Goal: Task Accomplishment & Management: Manage account settings

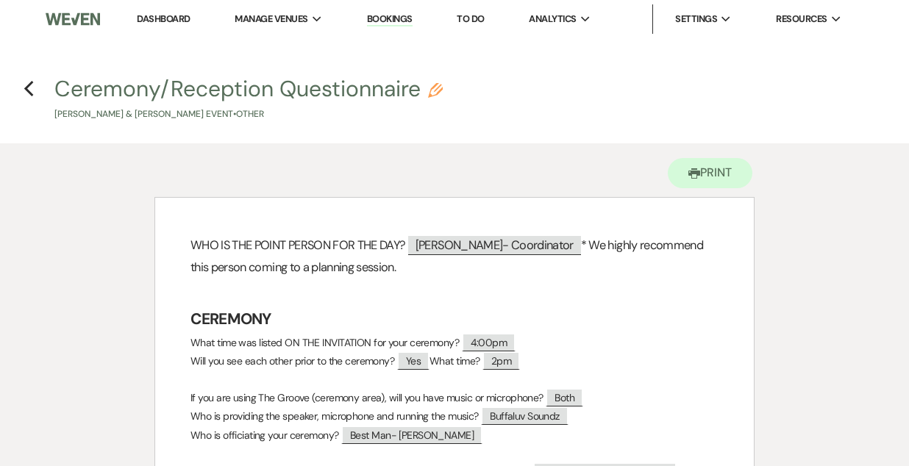
click at [166, 19] on link "Dashboard" at bounding box center [163, 19] width 53 height 13
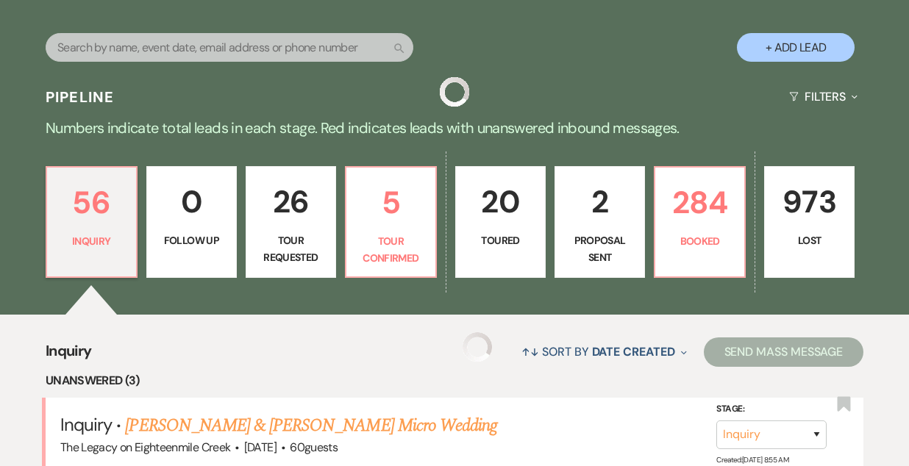
scroll to position [274, 0]
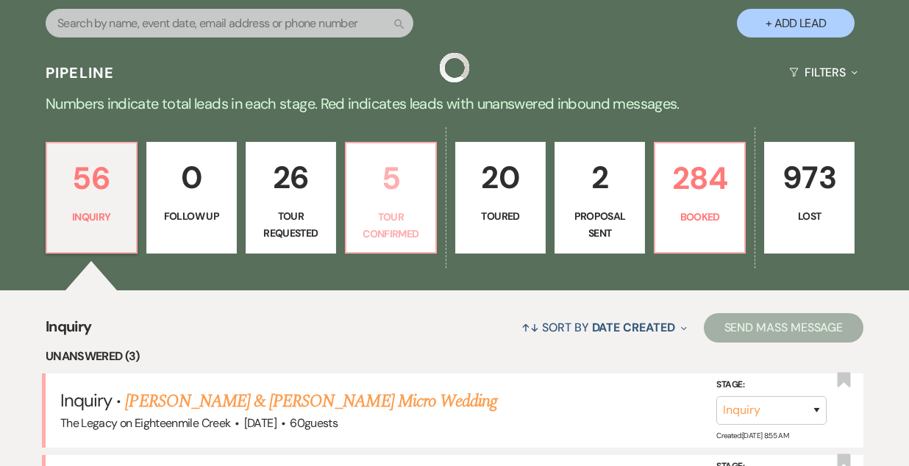
click at [411, 213] on p "Tour Confirmed" at bounding box center [390, 225] width 71 height 33
select select "4"
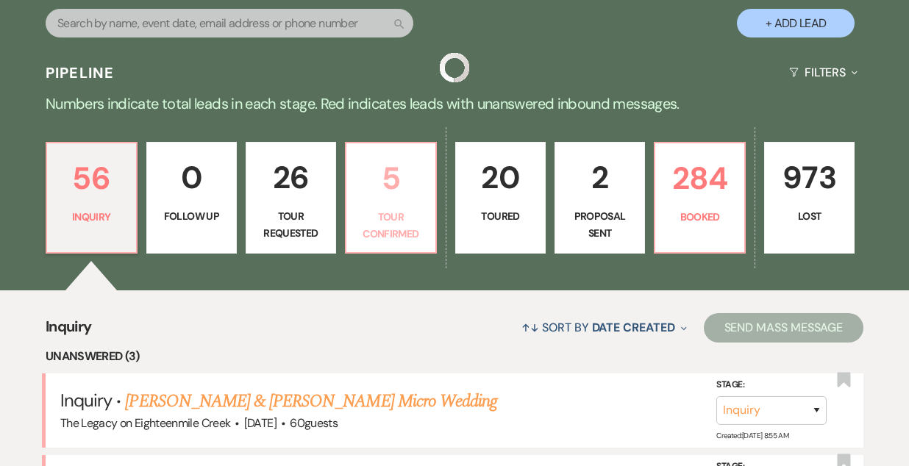
select select "4"
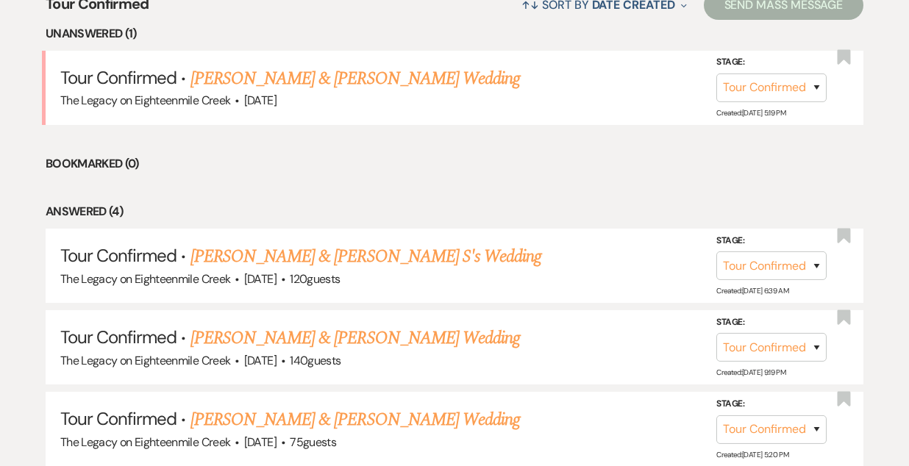
scroll to position [598, 0]
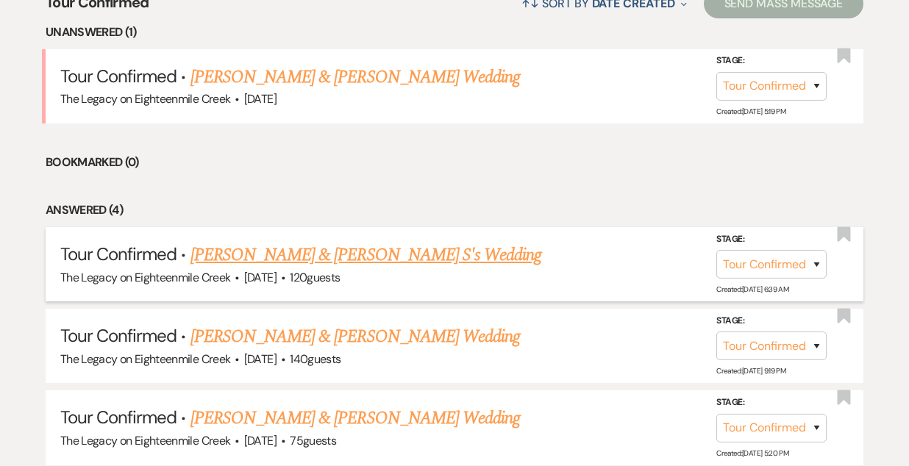
click at [260, 261] on link "[PERSON_NAME] & [PERSON_NAME] S's Wedding" at bounding box center [367, 255] width 352 height 26
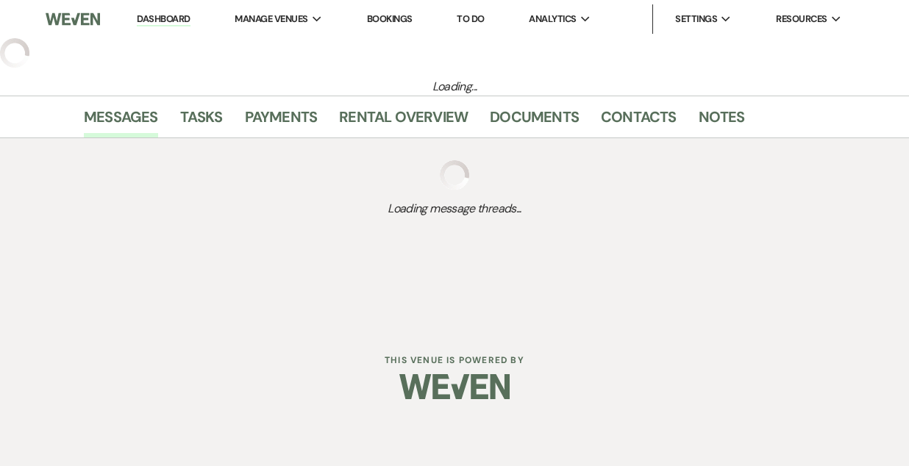
select select "4"
select select "5"
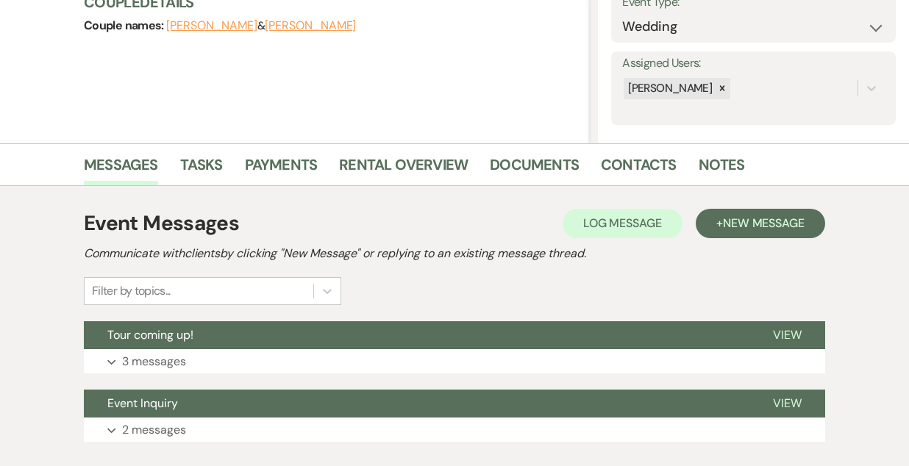
scroll to position [246, 0]
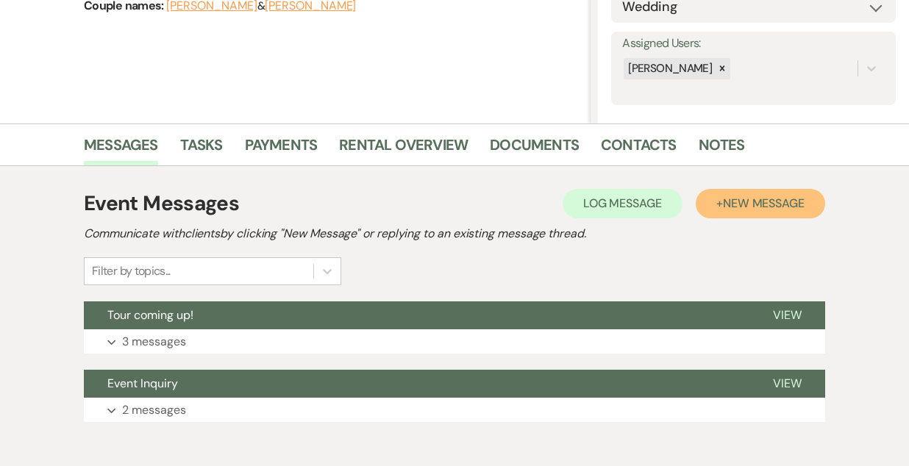
click at [741, 199] on span "New Message" at bounding box center [764, 203] width 82 height 15
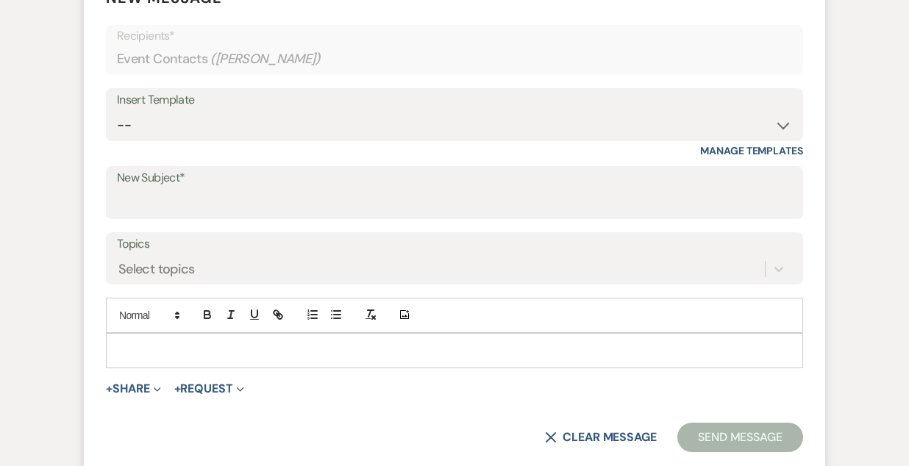
scroll to position [622, 0]
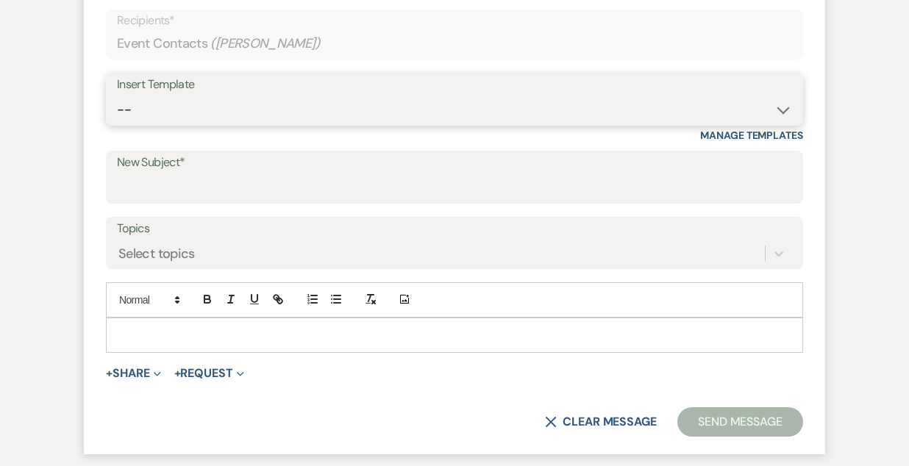
click at [313, 109] on select "-- Inquiry Follow Up- Just checking in :) Tour Date/Time Confirmation Proposal …" at bounding box center [454, 110] width 675 height 29
select select "2326"
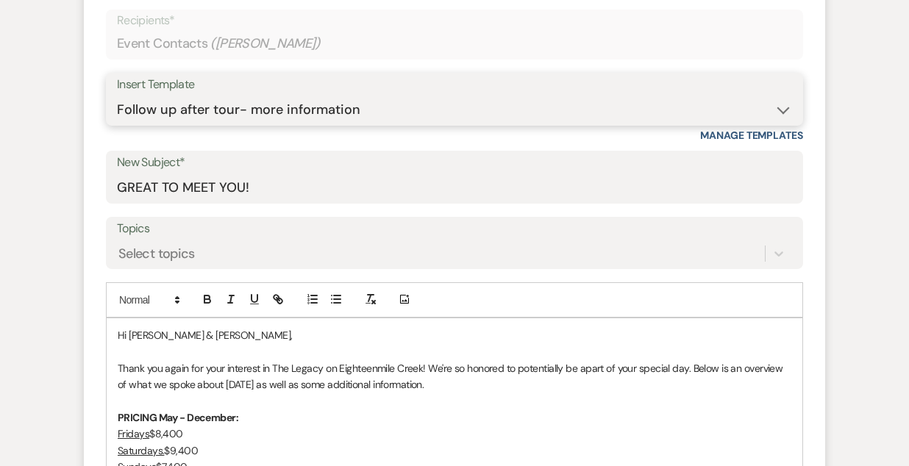
type input "GREAT TO MEET YOU!"
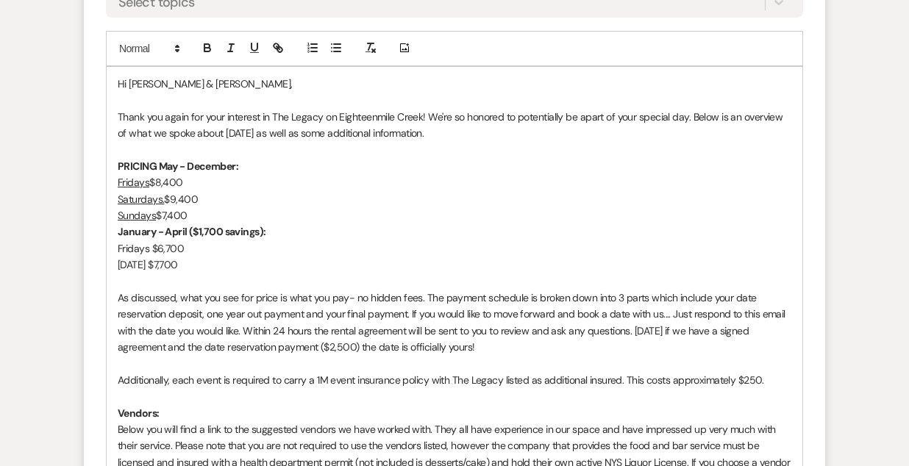
scroll to position [875, 0]
click at [198, 82] on p "Hi [PERSON_NAME] & [PERSON_NAME]," at bounding box center [455, 82] width 674 height 16
click at [230, 82] on p "Hi [PERSON_NAME] & [PERSON_NAME] (Mom & Paislee)," at bounding box center [455, 82] width 674 height 16
click at [240, 102] on p at bounding box center [455, 98] width 674 height 16
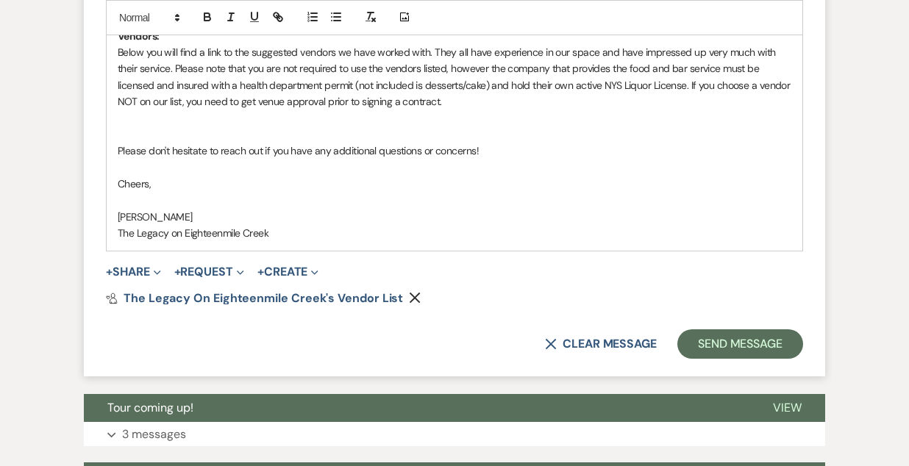
scroll to position [1278, 0]
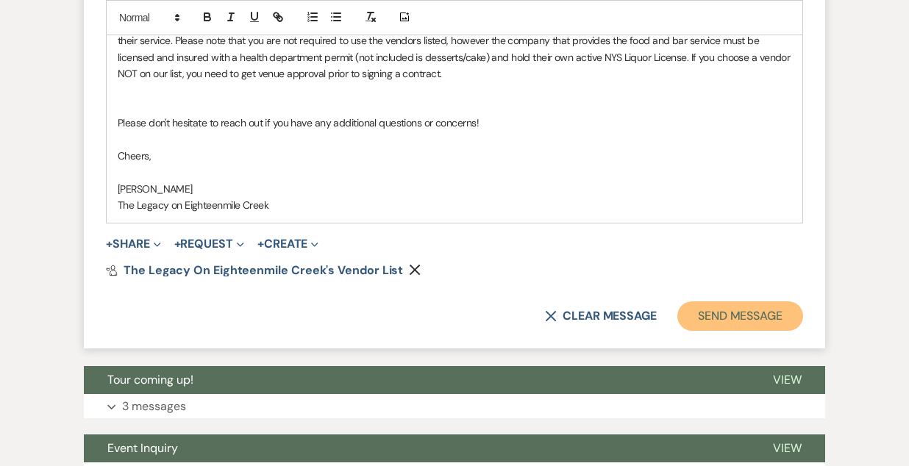
click at [720, 316] on button "Send Message" at bounding box center [740, 316] width 126 height 29
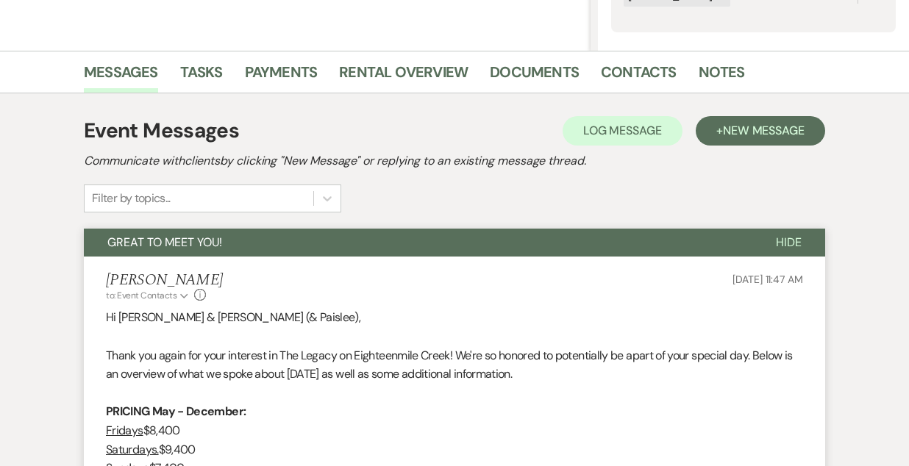
scroll to position [0, 0]
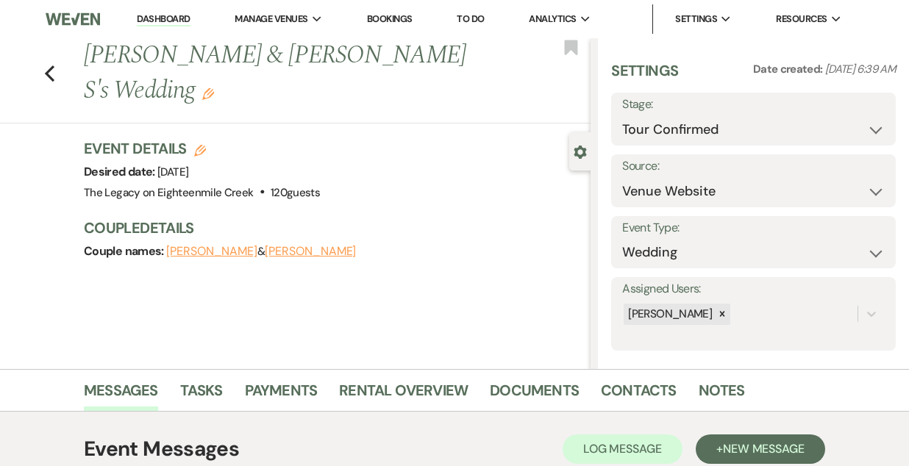
click at [176, 18] on link "Dashboard" at bounding box center [163, 20] width 53 height 14
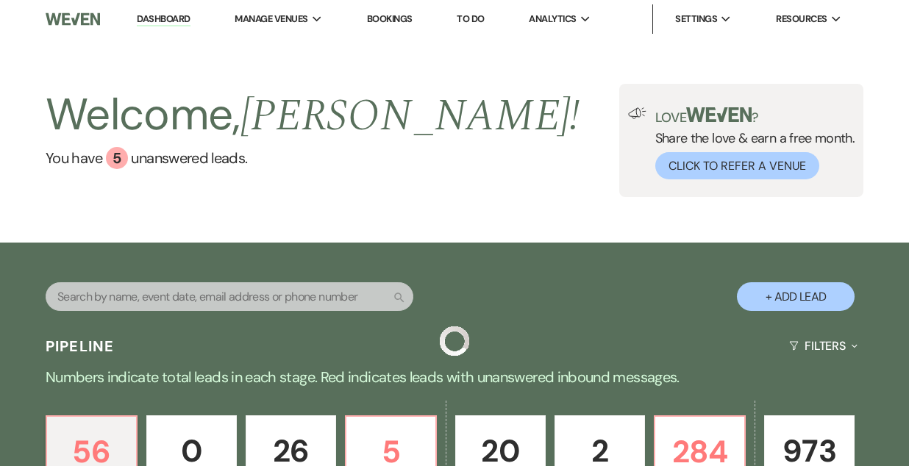
scroll to position [197, 0]
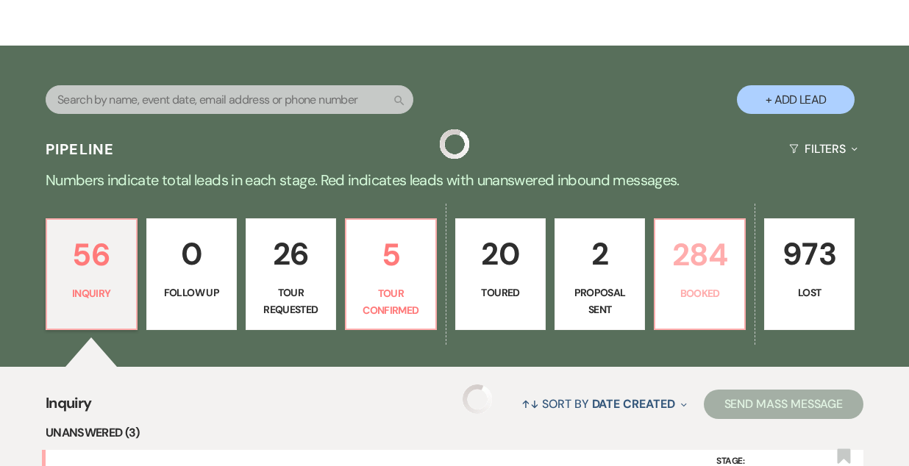
click at [700, 274] on p "284" at bounding box center [699, 254] width 71 height 49
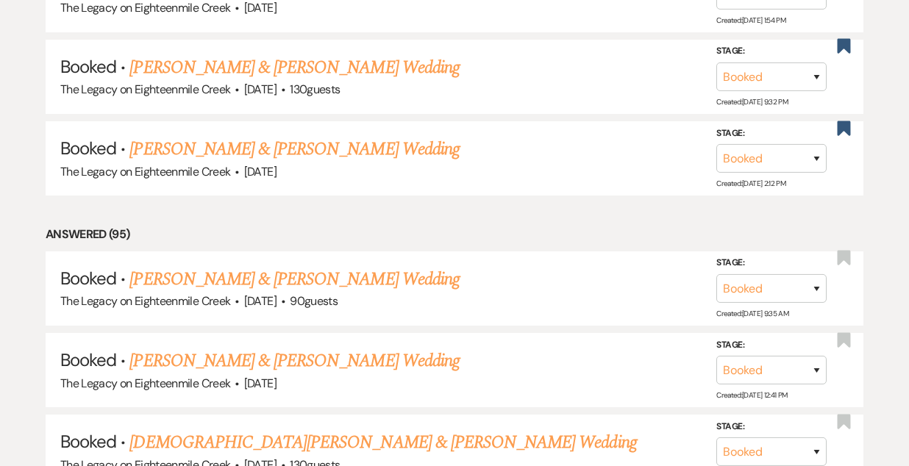
scroll to position [1799, 0]
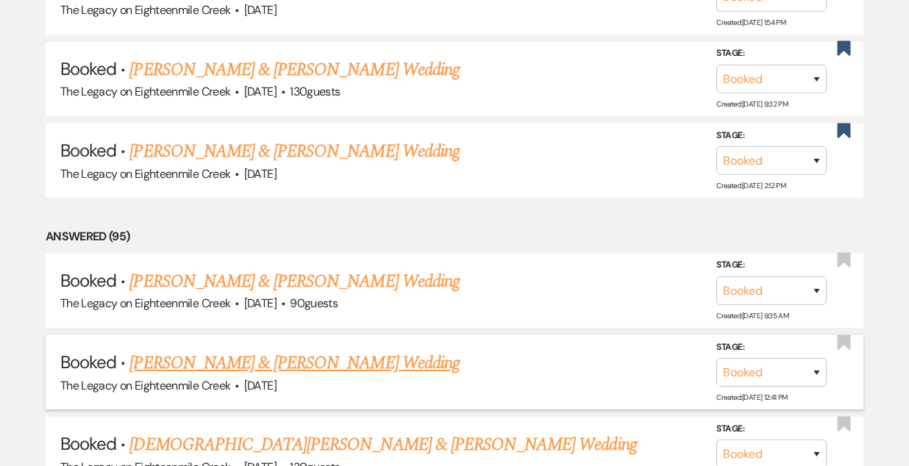
click at [320, 350] on link "[PERSON_NAME] & [PERSON_NAME] Wedding" at bounding box center [294, 363] width 330 height 26
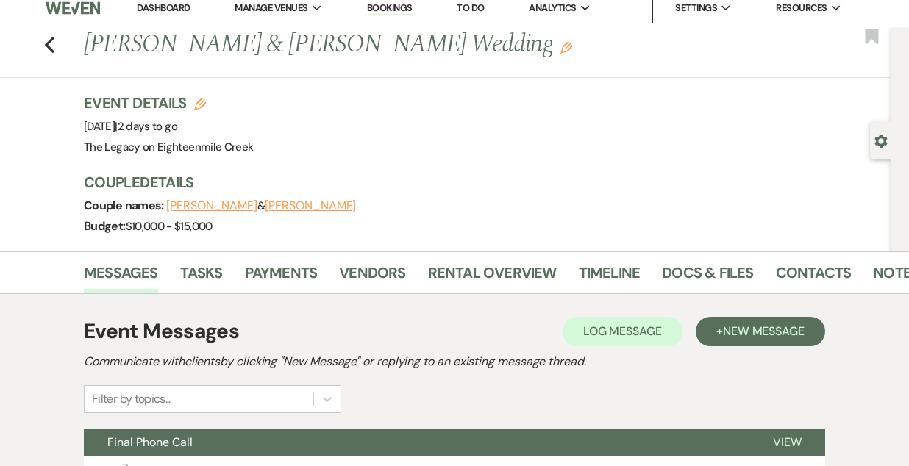
scroll to position [10, 0]
click at [471, 264] on link "Rental Overview" at bounding box center [492, 278] width 129 height 32
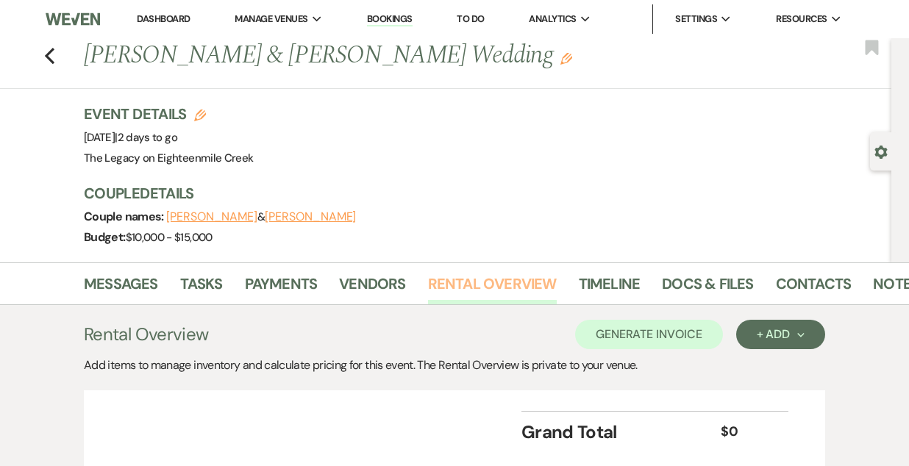
scroll to position [109, 0]
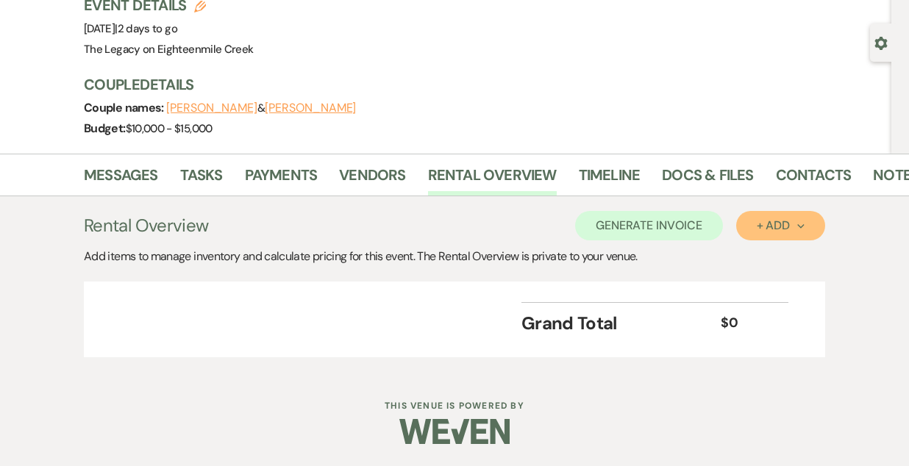
click at [772, 214] on button "+ Add Next" at bounding box center [780, 225] width 89 height 29
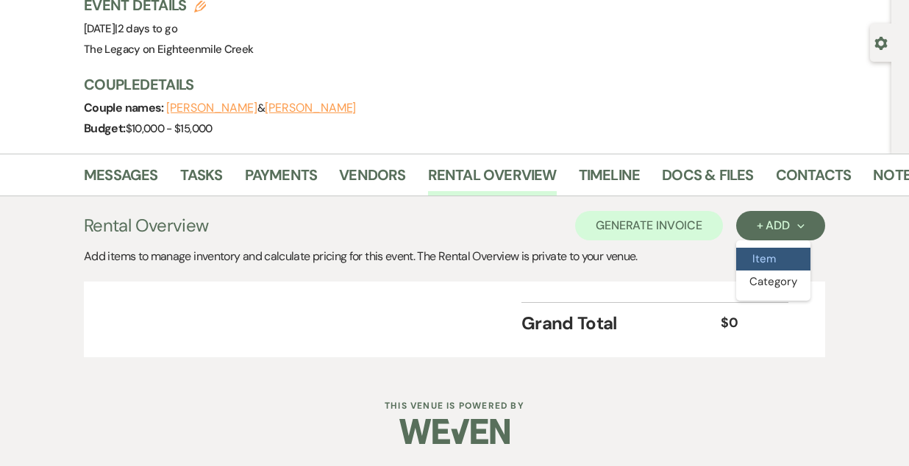
click at [773, 263] on button "Item" at bounding box center [773, 259] width 74 height 23
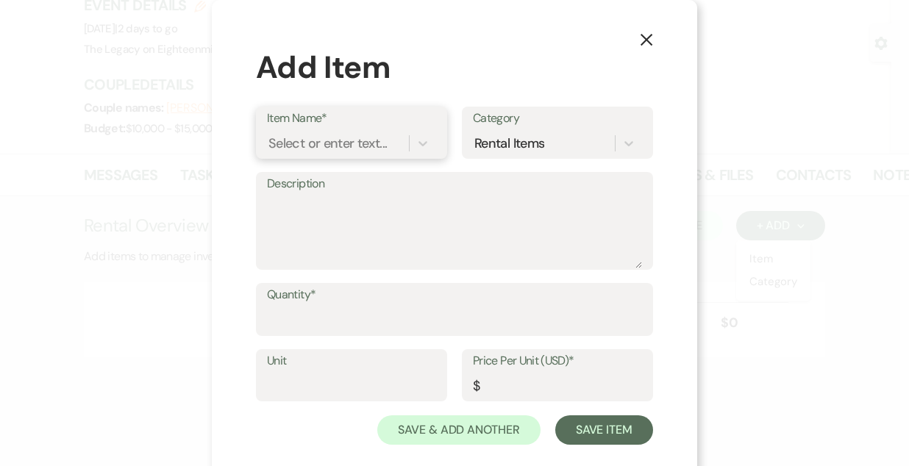
click at [305, 131] on div "Select or enter text..." at bounding box center [338, 143] width 142 height 26
type input "R8"
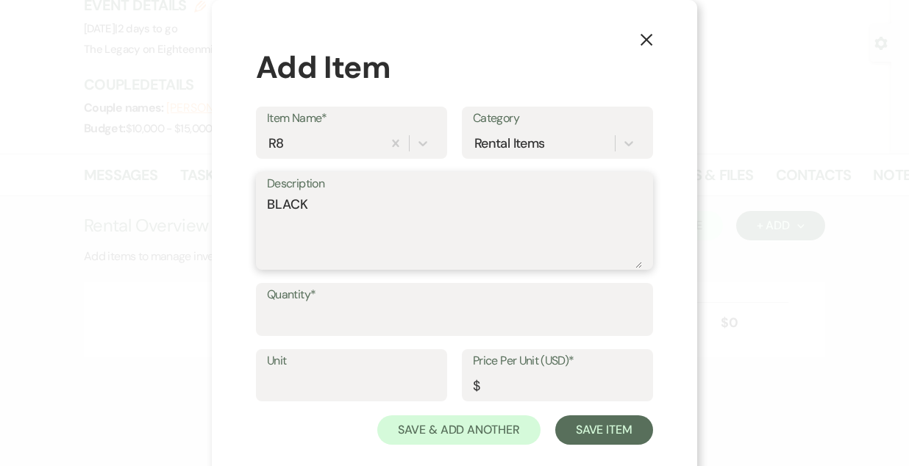
type textarea "BLACK"
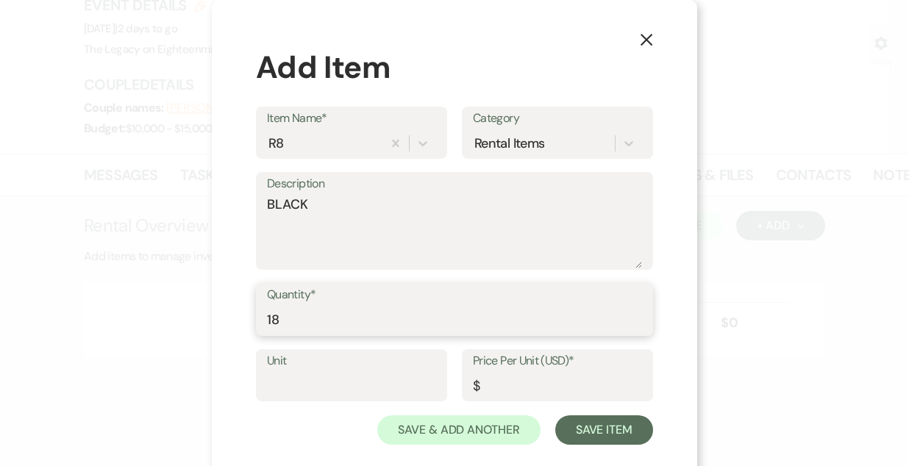
type input "18"
type input "0"
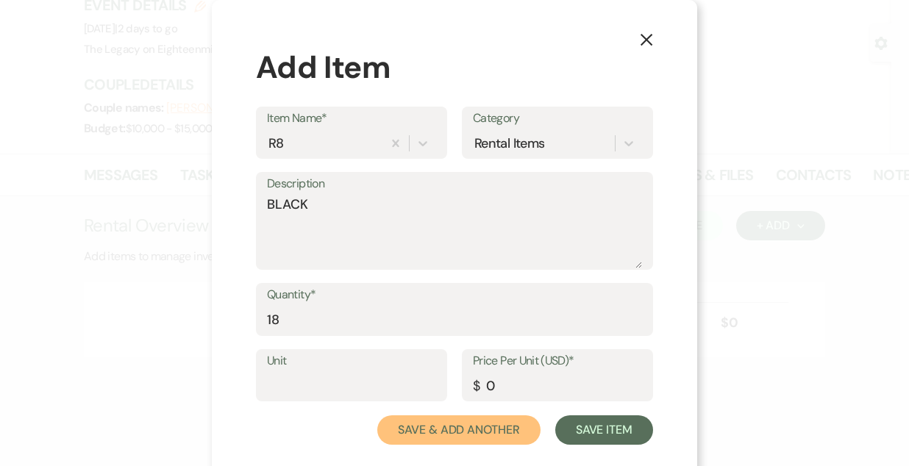
click at [377, 416] on button "Save & Add Another" at bounding box center [458, 430] width 163 height 29
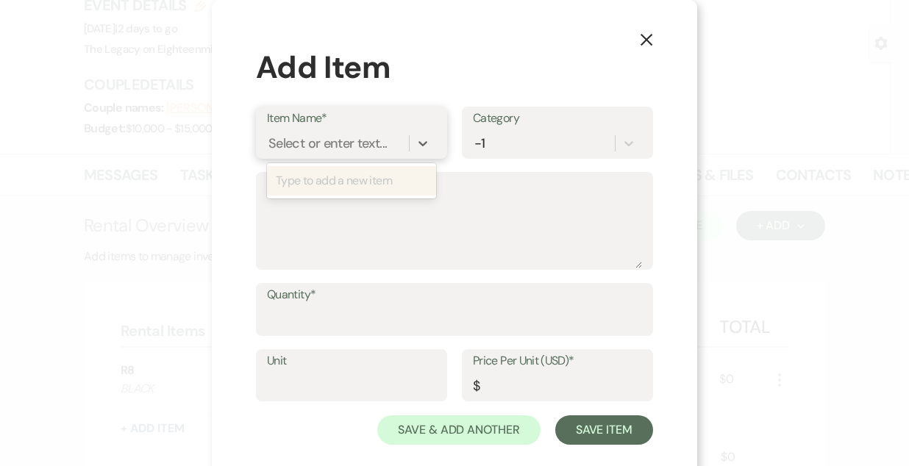
click at [305, 129] on div "Select or enter text..." at bounding box center [351, 143] width 169 height 28
type input "G3"
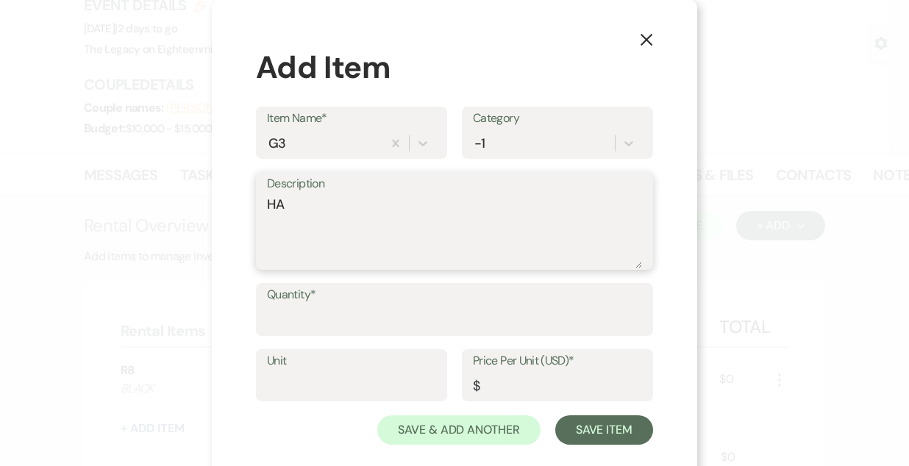
type textarea "H"
type textarea "FLAT EUC"
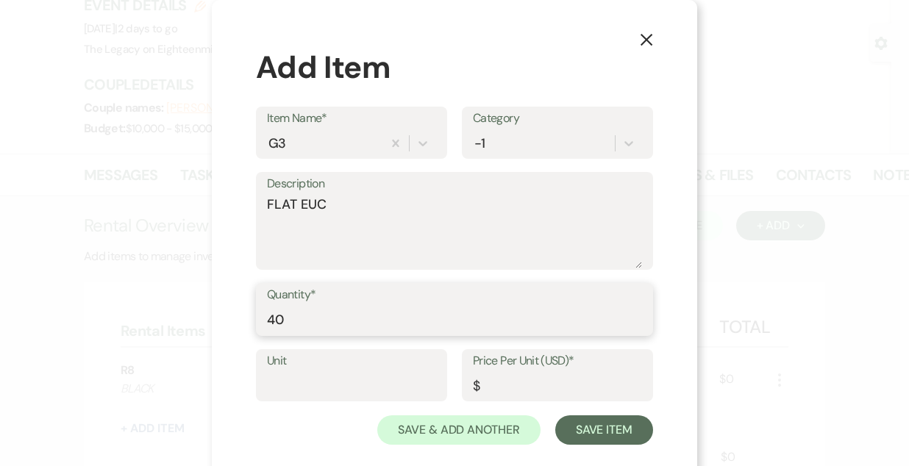
type input "40"
type input "0"
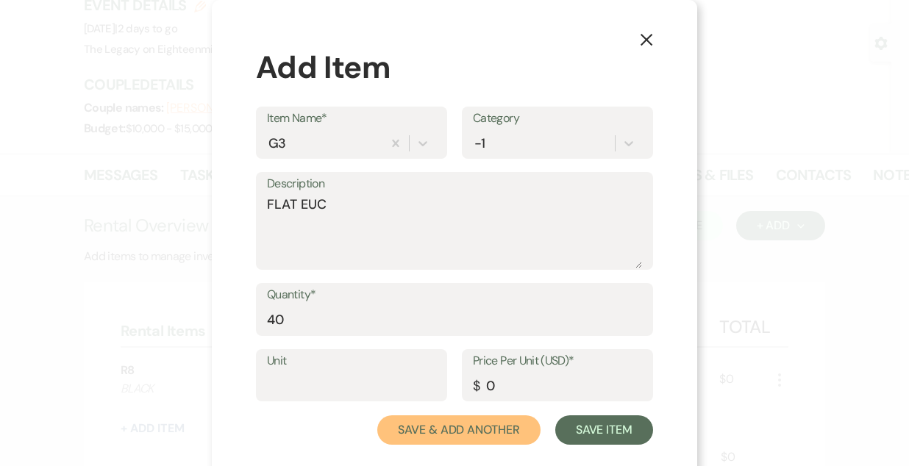
click at [377, 416] on button "Save & Add Another" at bounding box center [458, 430] width 163 height 29
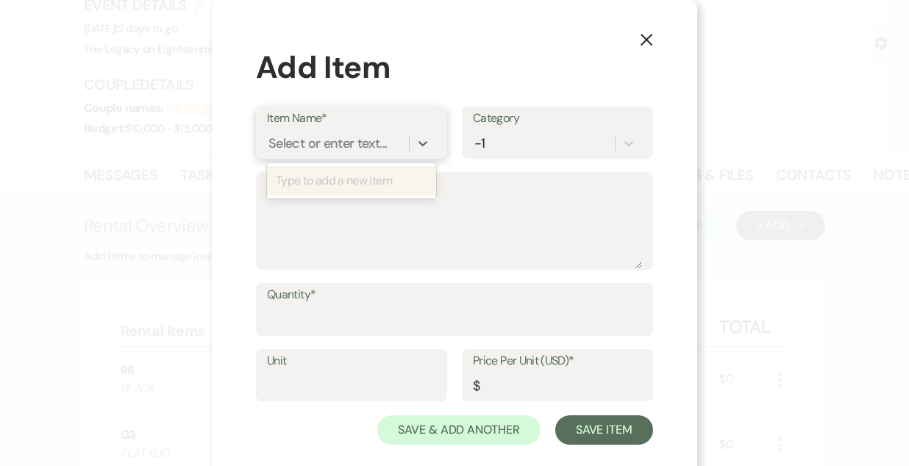
click at [305, 129] on div "Select or enter text..." at bounding box center [351, 143] width 169 height 28
type input "G4"
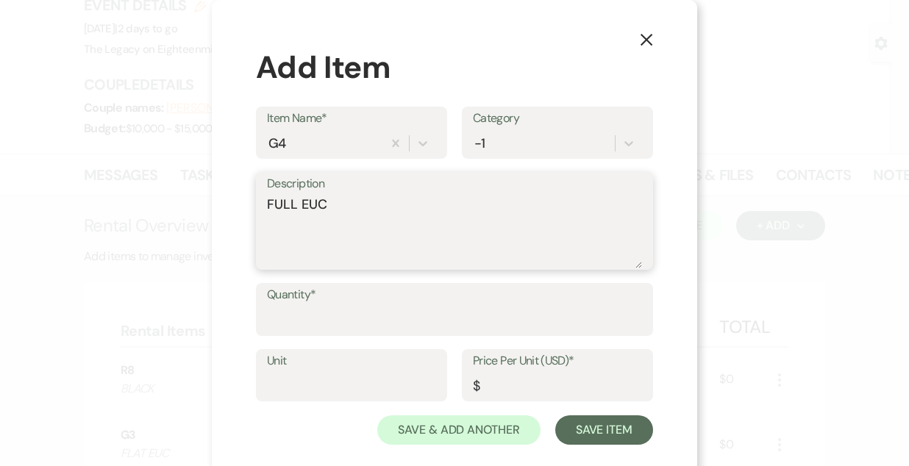
type textarea "FULL EUC"
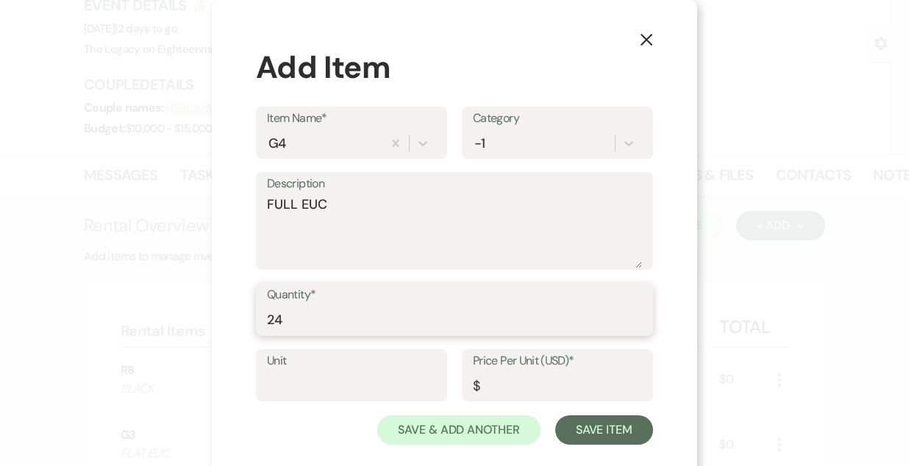
type input "24"
type input "0"
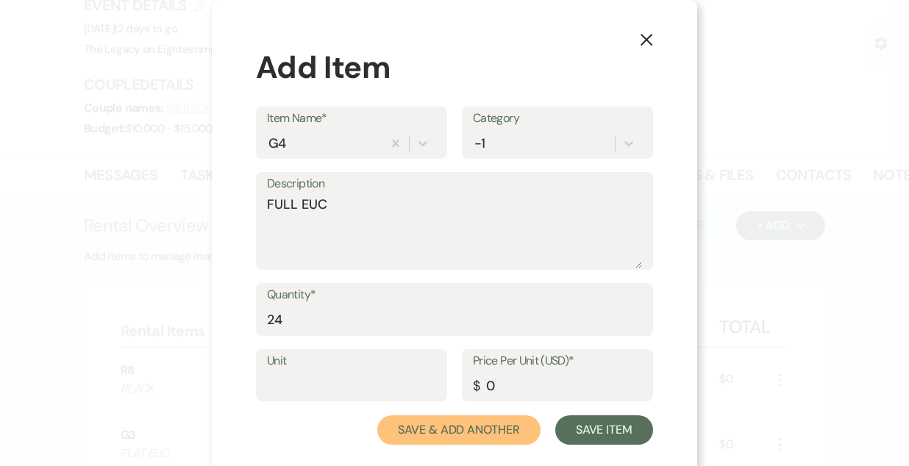
click at [377, 416] on button "Save & Add Another" at bounding box center [458, 430] width 163 height 29
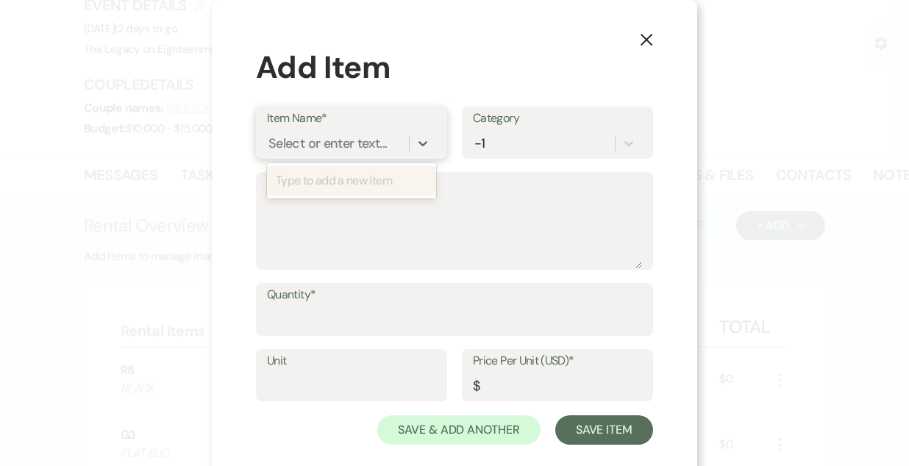
click at [305, 129] on div "Select or enter text..." at bounding box center [351, 143] width 169 height 28
type input "F5/F6/F7"
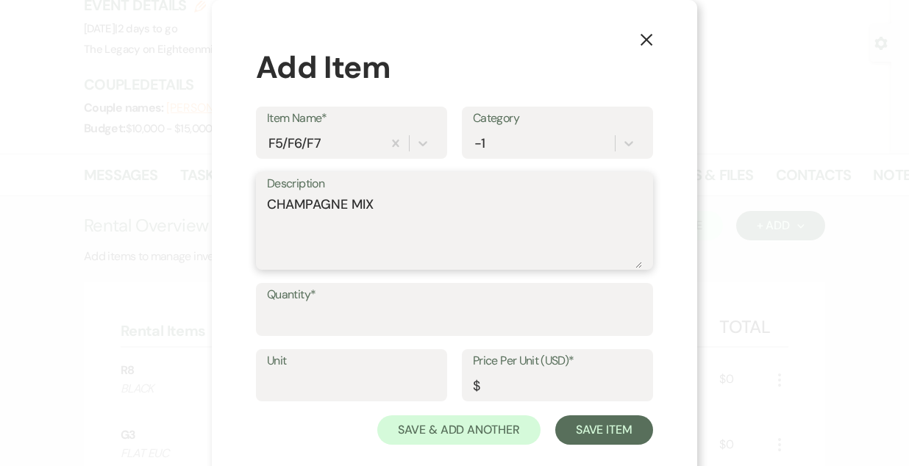
type textarea "CHAMPAGNE MIX"
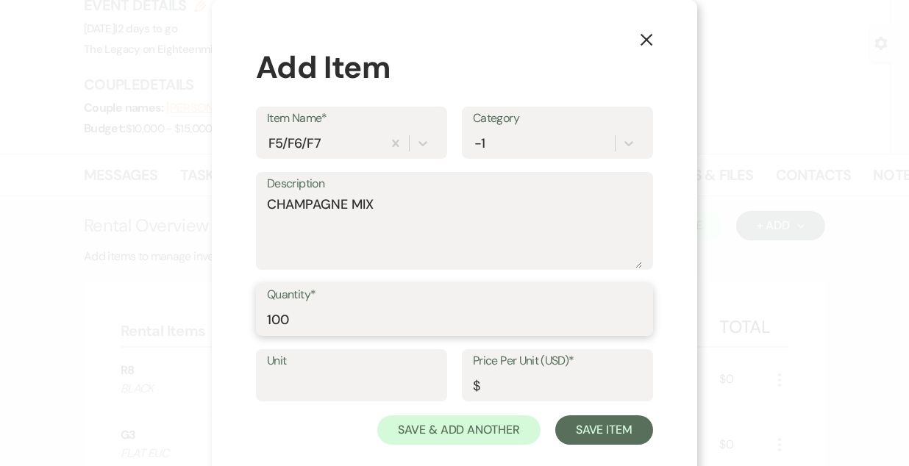
type input "100"
type input "0"
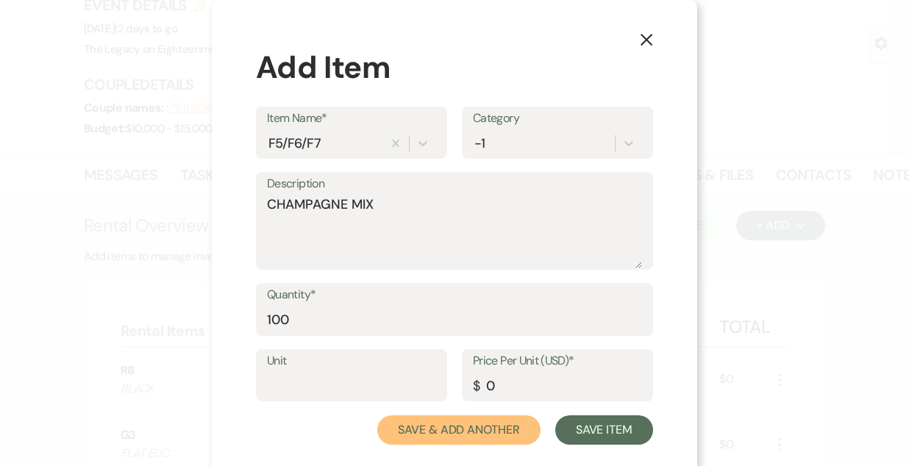
click at [377, 416] on button "Save & Add Another" at bounding box center [458, 430] width 163 height 29
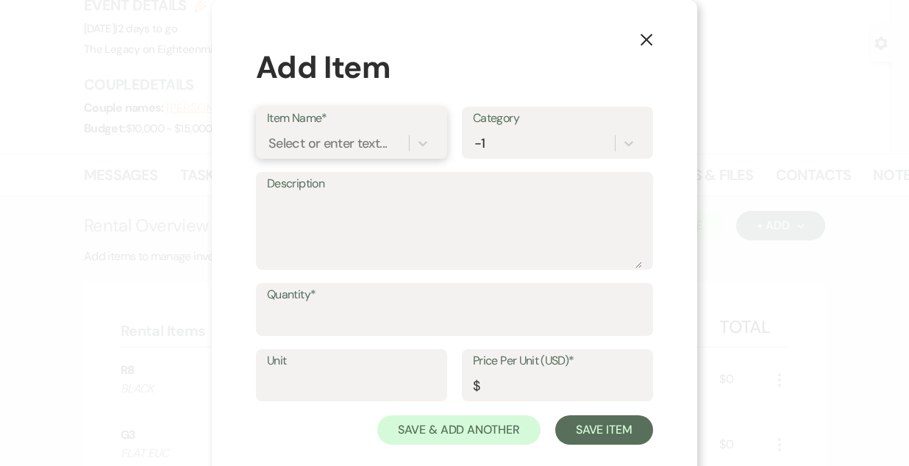
click at [305, 129] on div "Select or enter text..." at bounding box center [351, 143] width 169 height 28
type input "F1"
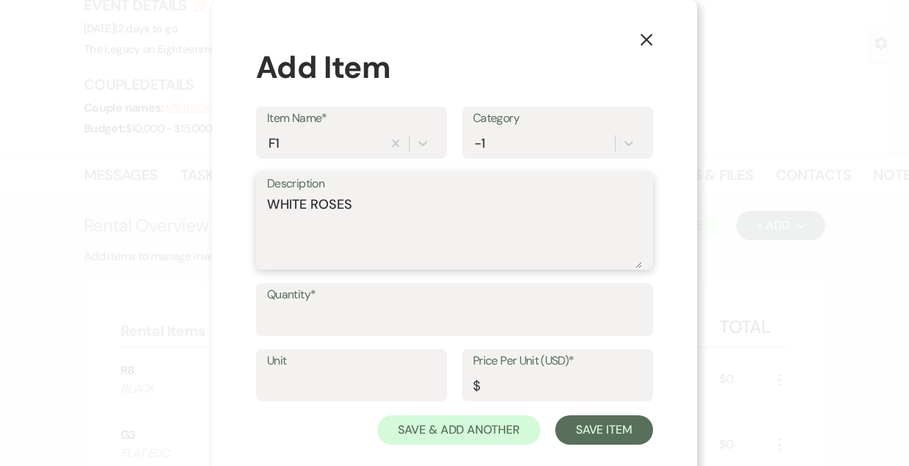
type textarea "WHITE ROSES"
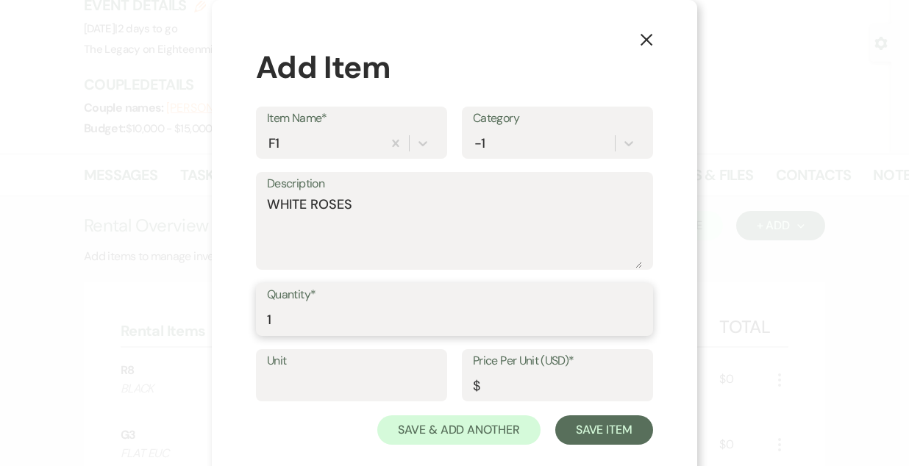
type input "1"
type input "0"
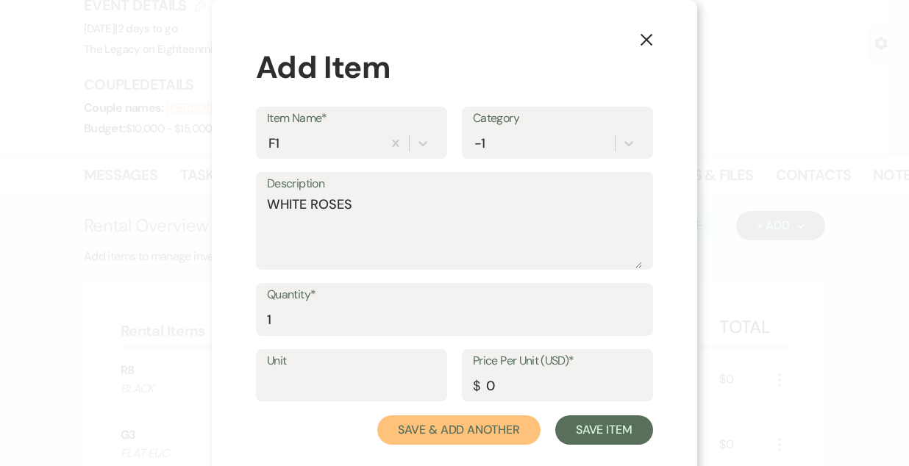
click at [377, 416] on button "Save & Add Another" at bounding box center [458, 430] width 163 height 29
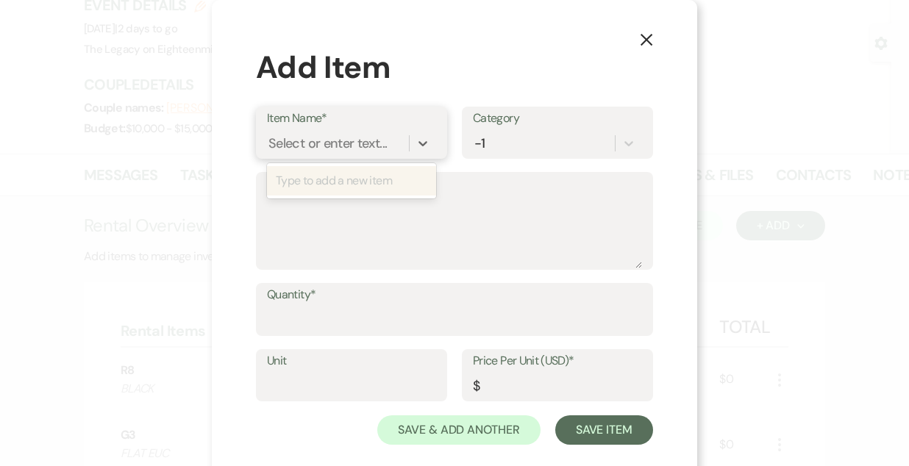
click at [305, 129] on div "Select or enter text..." at bounding box center [351, 143] width 169 height 28
type input "GC1"
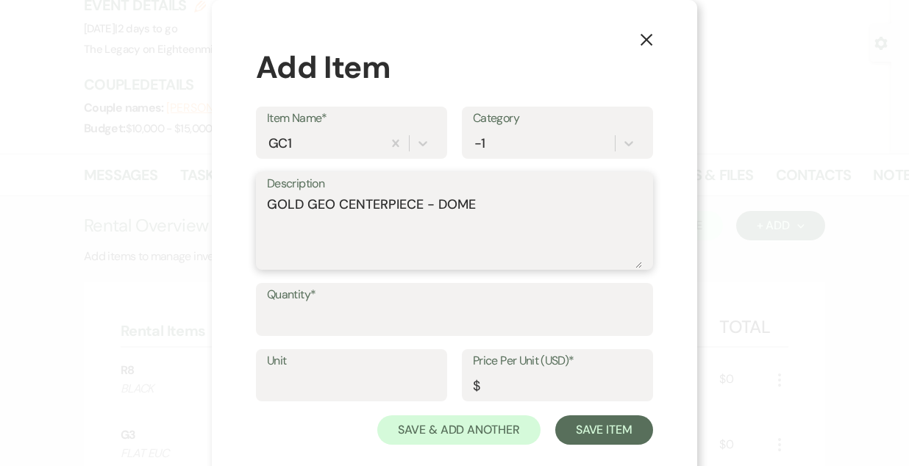
type textarea "GOLD GEO CENTERPIECE - DOME"
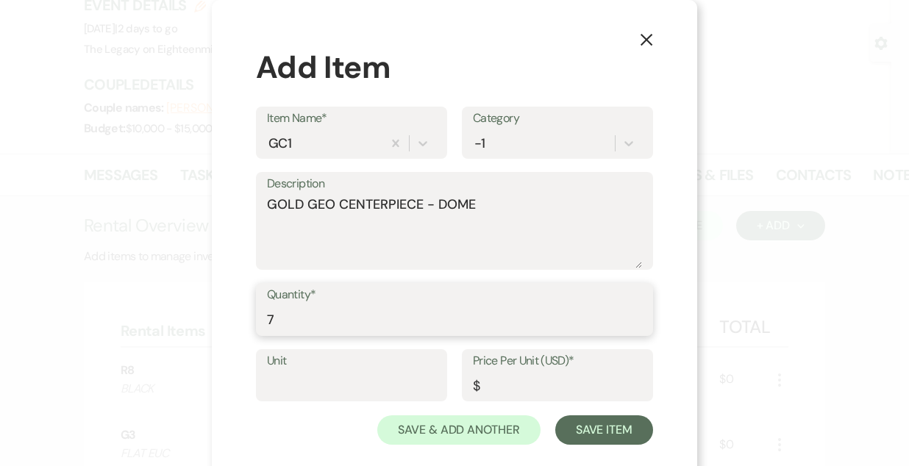
type input "7"
type input "0"
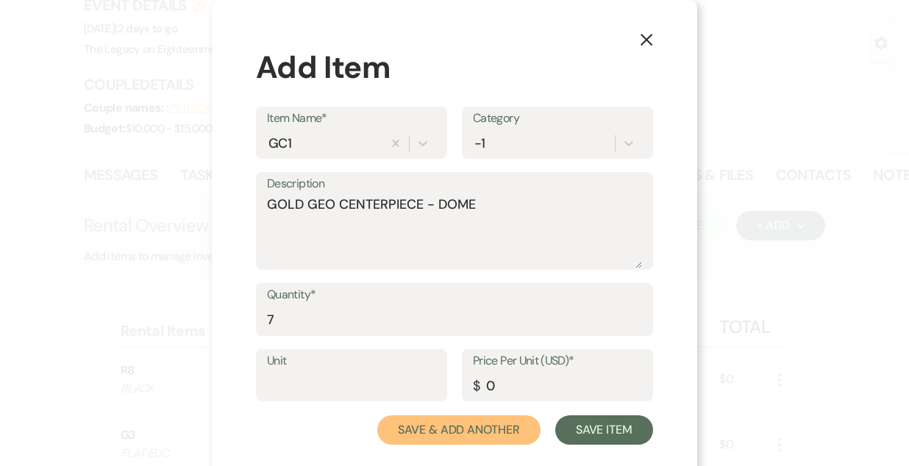
click at [377, 416] on button "Save & Add Another" at bounding box center [458, 430] width 163 height 29
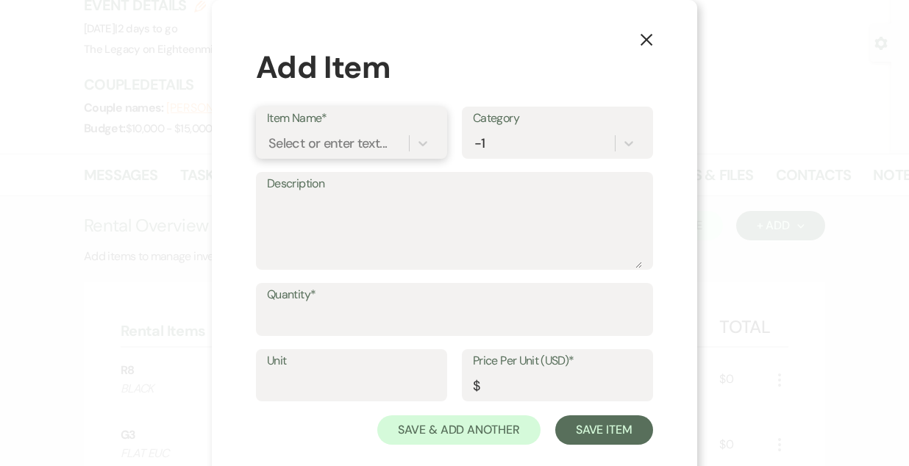
click at [305, 129] on div "Select or enter text..." at bounding box center [351, 143] width 169 height 28
type input "GC3"
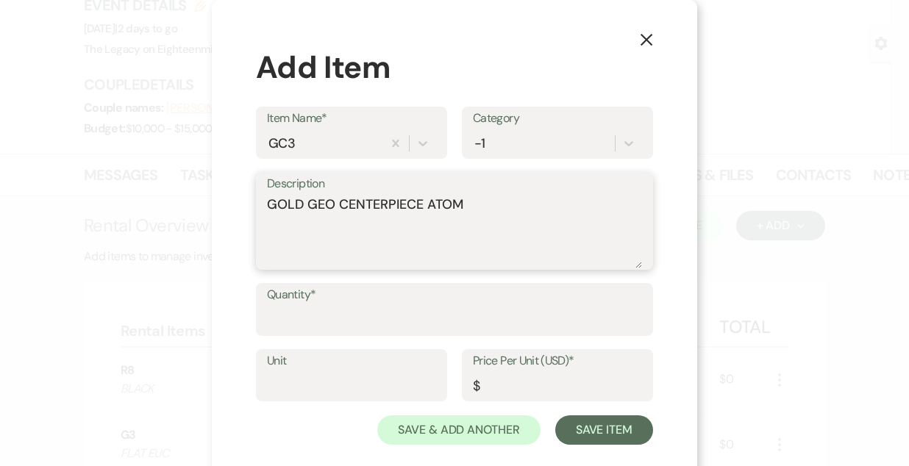
type textarea "GOLD GEO CENTERPIECE ATOM"
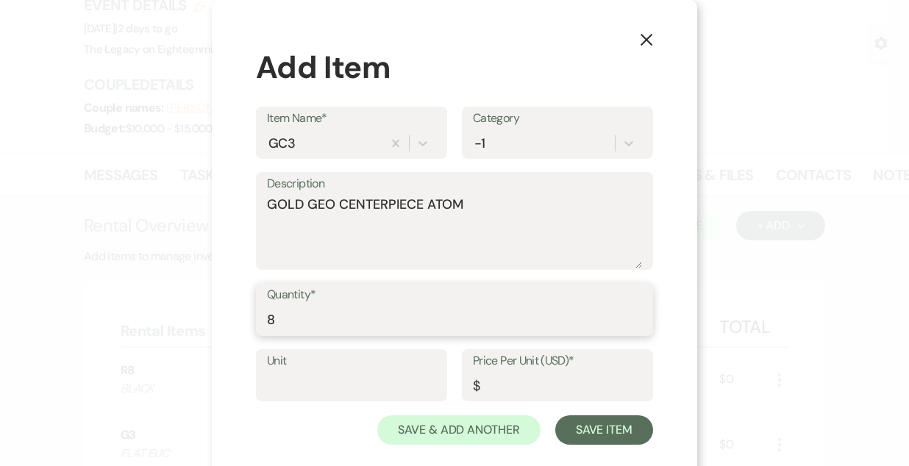
type input "8"
type input "0"
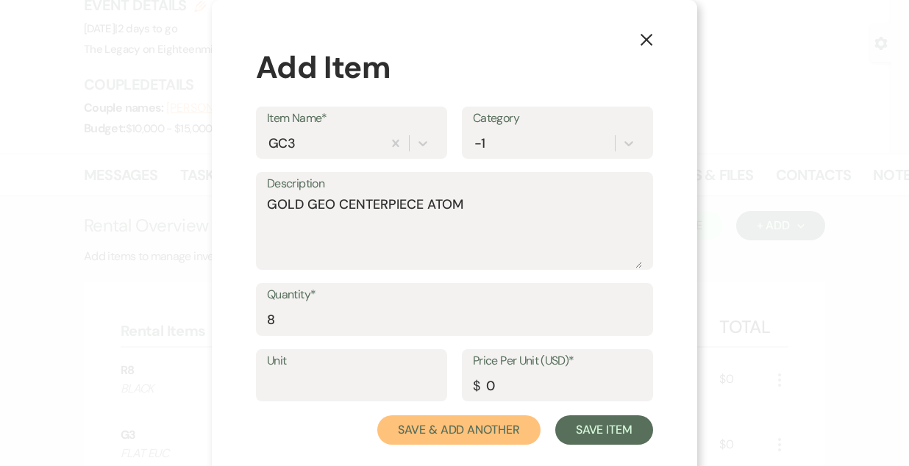
click at [377, 416] on button "Save & Add Another" at bounding box center [458, 430] width 163 height 29
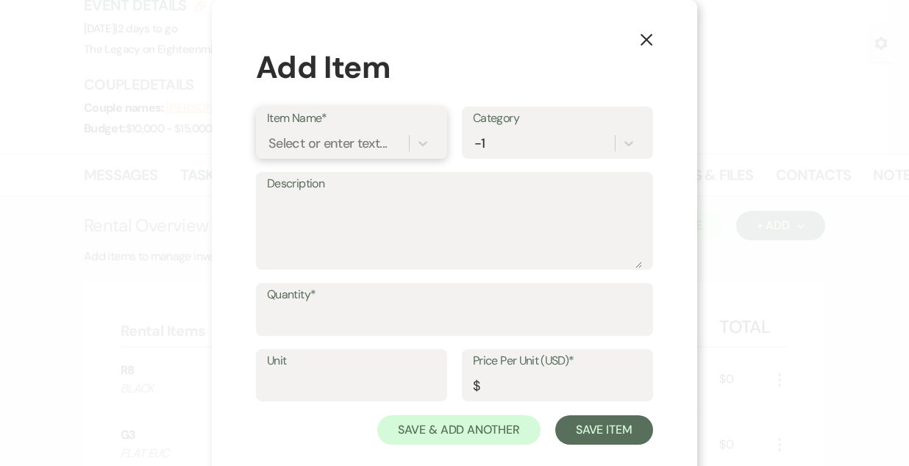
click at [305, 129] on div "Select or enter text..." at bounding box center [351, 143] width 169 height 28
type input "C1"
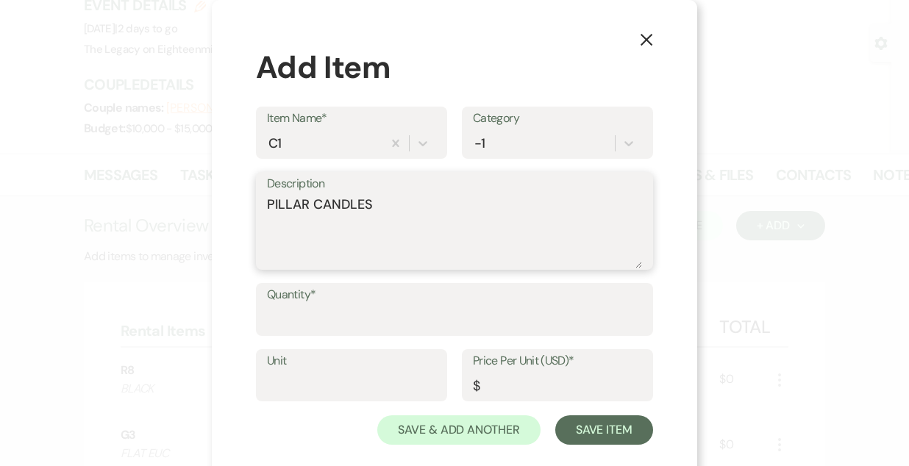
type textarea "PILLAR CANDLES"
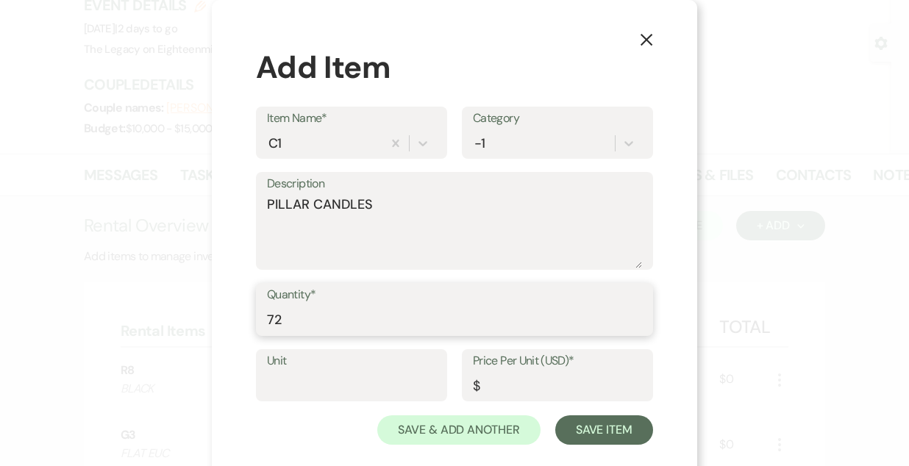
type input "72"
type input "0"
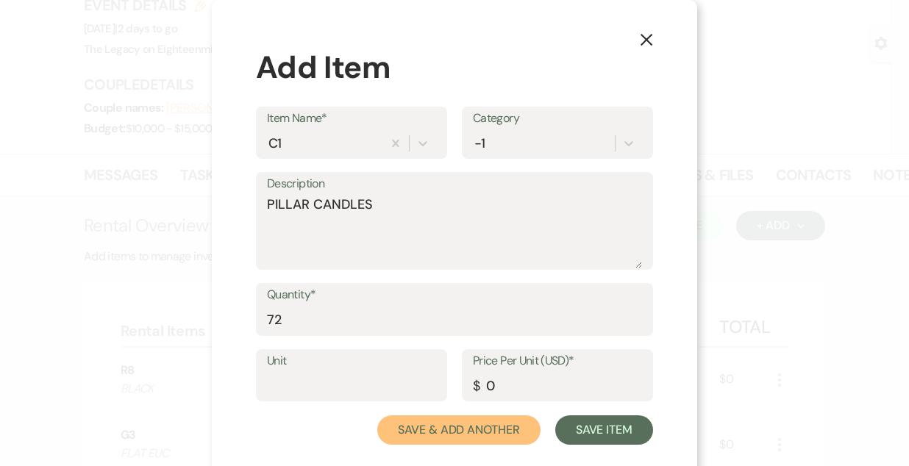
click at [377, 416] on button "Save & Add Another" at bounding box center [458, 430] width 163 height 29
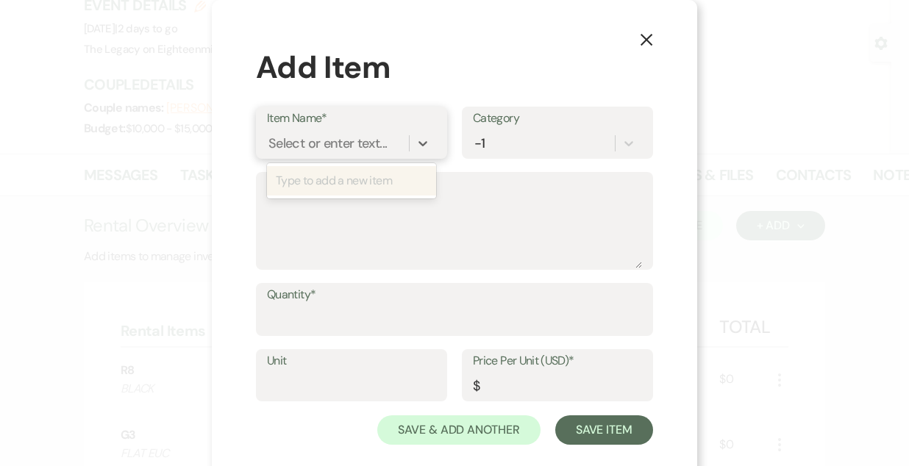
click at [305, 129] on div "Select or enter text..." at bounding box center [351, 143] width 169 height 28
type input "C2"
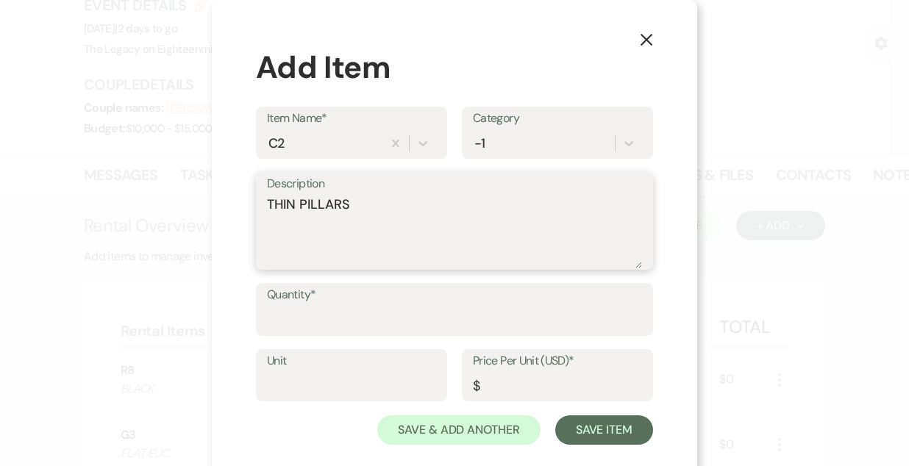
type textarea "THIN PILLARS"
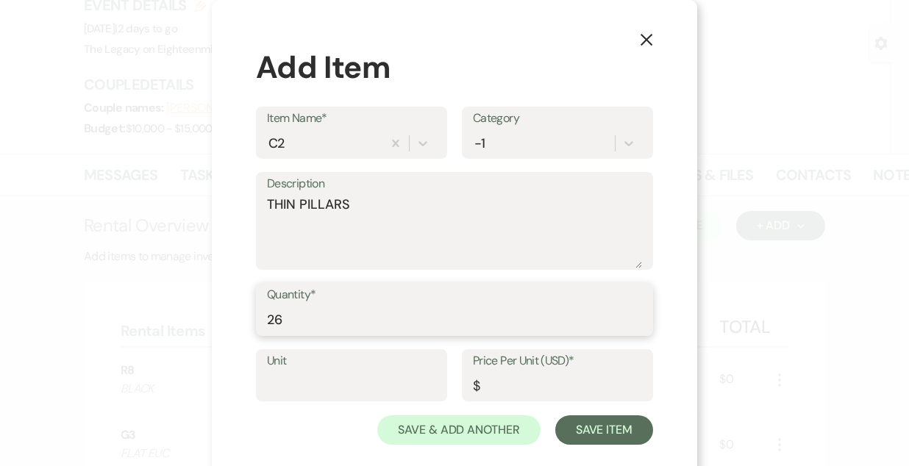
type input "26"
type input "0"
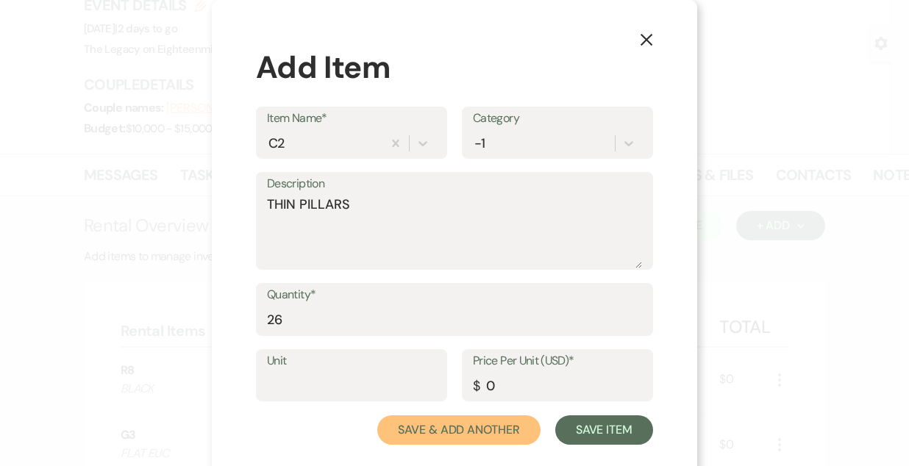
click at [377, 416] on button "Save & Add Another" at bounding box center [458, 430] width 163 height 29
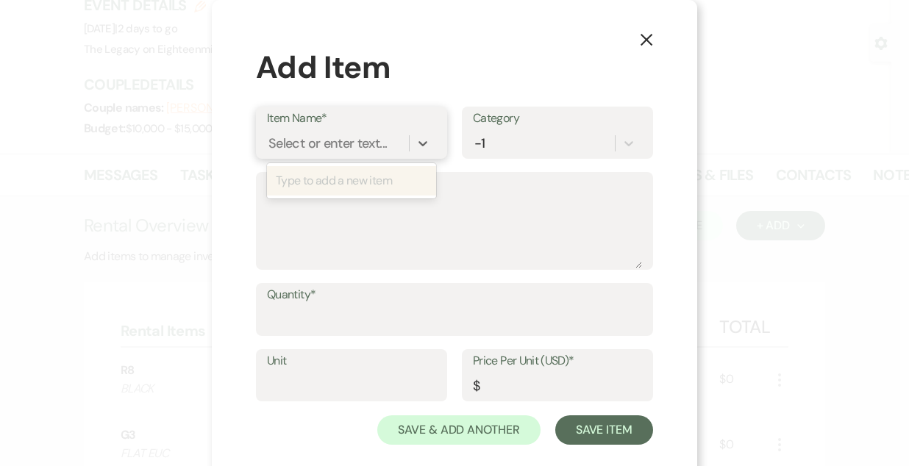
click at [305, 129] on div "Select or enter text..." at bounding box center [351, 143] width 169 height 28
type input "T"
type input "CEREMONY FLORALS"
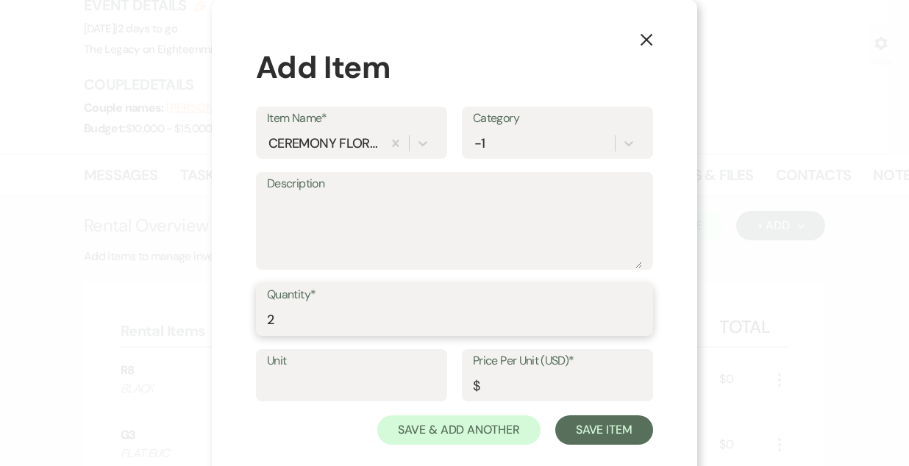
type input "2"
type input "0"
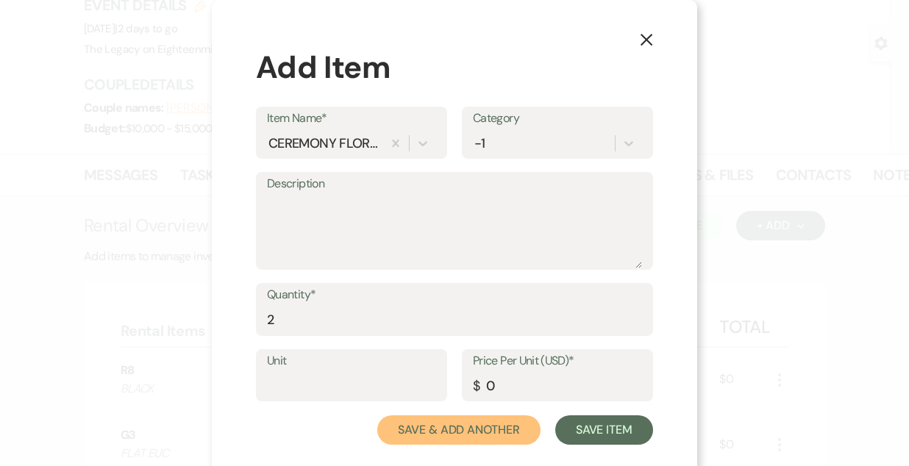
click at [377, 416] on button "Save & Add Another" at bounding box center [458, 430] width 163 height 29
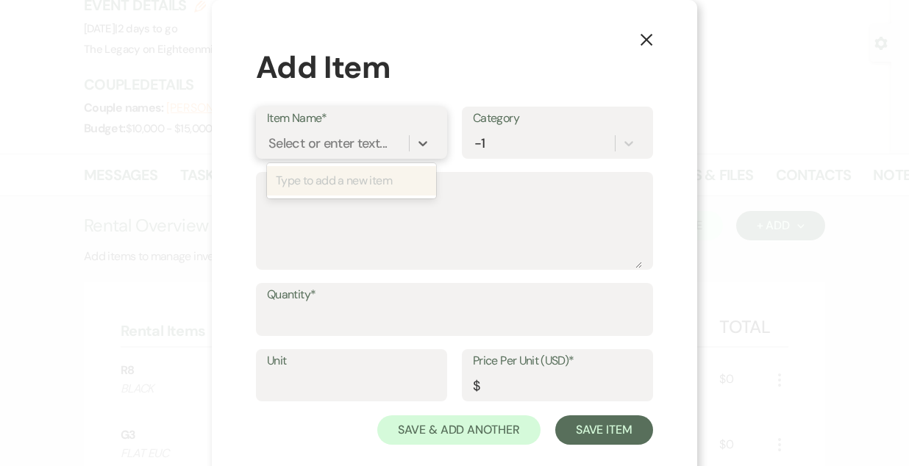
click at [305, 129] on div "Select or enter text..." at bounding box center [351, 143] width 169 height 28
type input "LARGE EASEL"
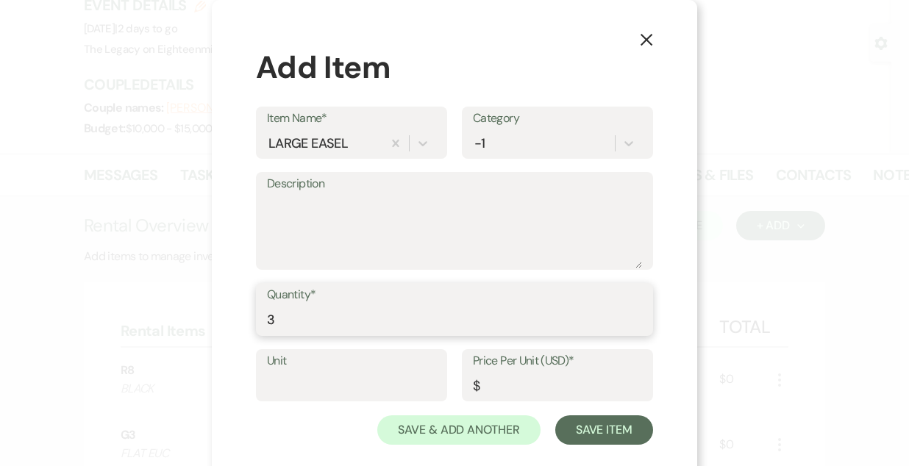
type input "3"
type input "0"
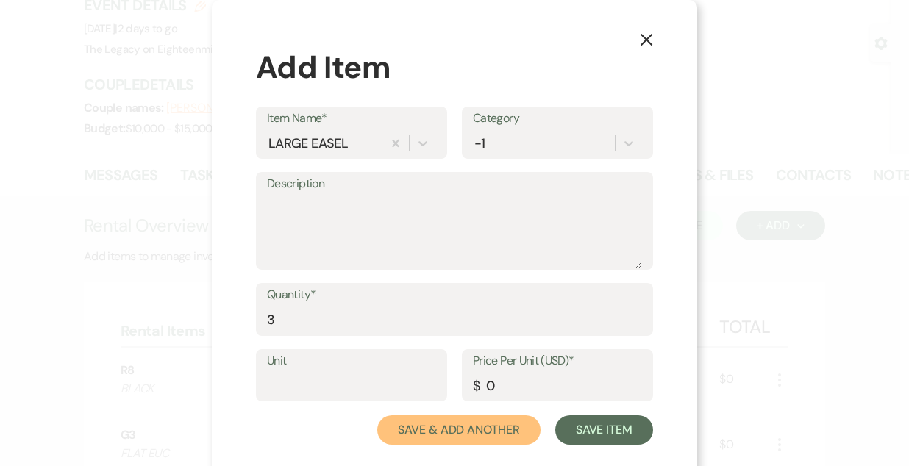
click at [377, 416] on button "Save & Add Another" at bounding box center [458, 430] width 163 height 29
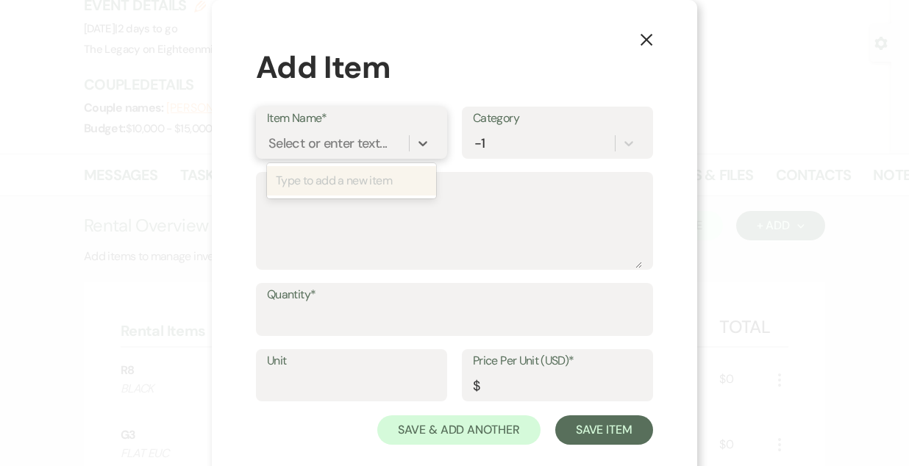
click at [305, 129] on div "Select or enter text..." at bounding box center [351, 143] width 169 height 28
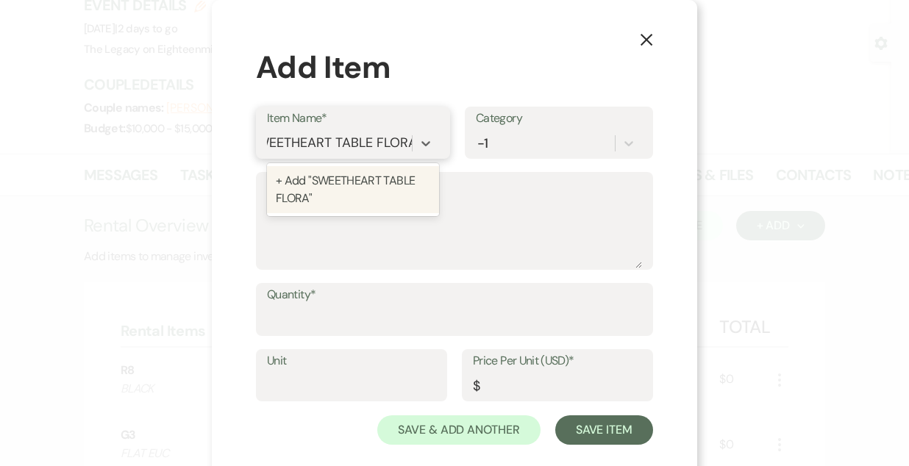
scroll to position [0, 25]
type input "SWEETHEART TABLE FLORALS"
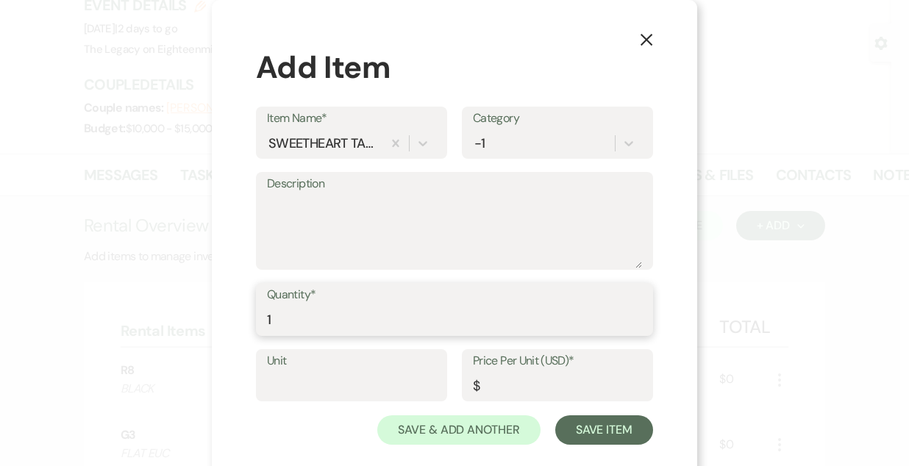
type input "1"
type input "0"
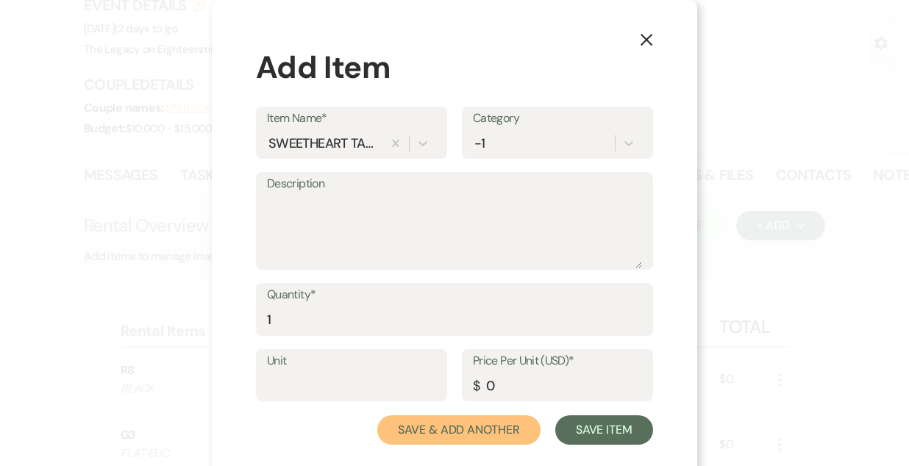
click at [377, 416] on button "Save & Add Another" at bounding box center [458, 430] width 163 height 29
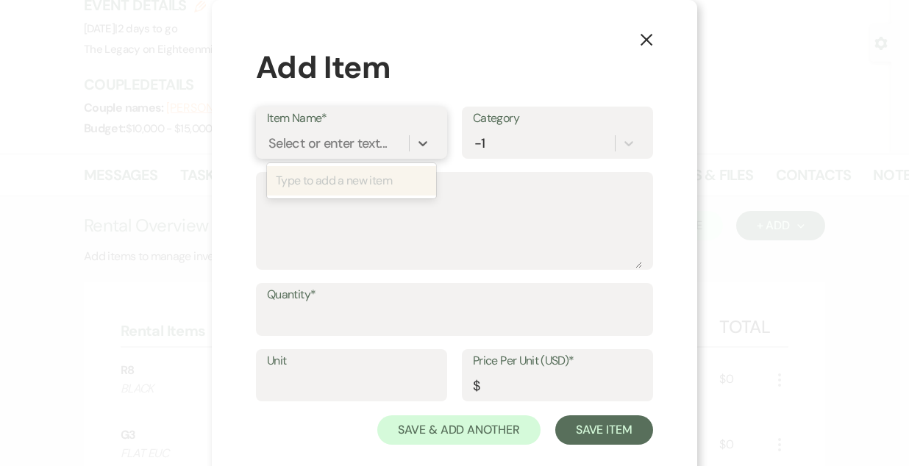
click at [305, 129] on div "Select or enter text..." at bounding box center [351, 143] width 169 height 28
type input "HEXAGON"
type input "HEPTAGON"
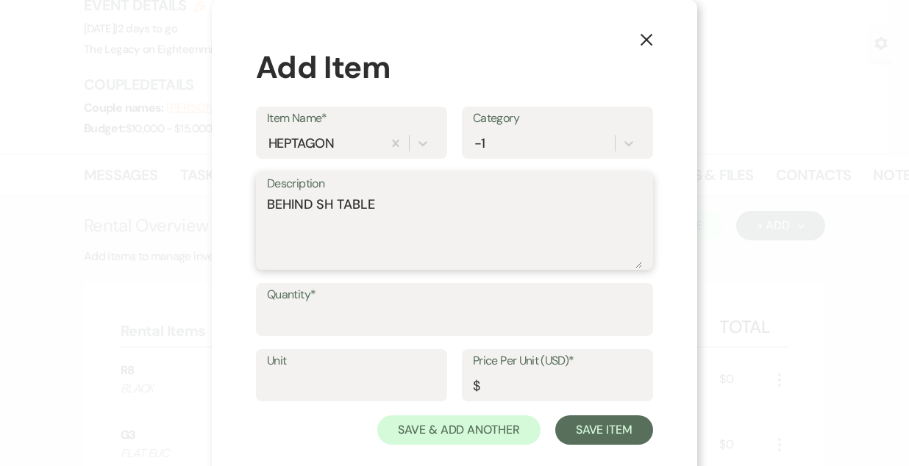
type textarea "BEHIND SH TABLE"
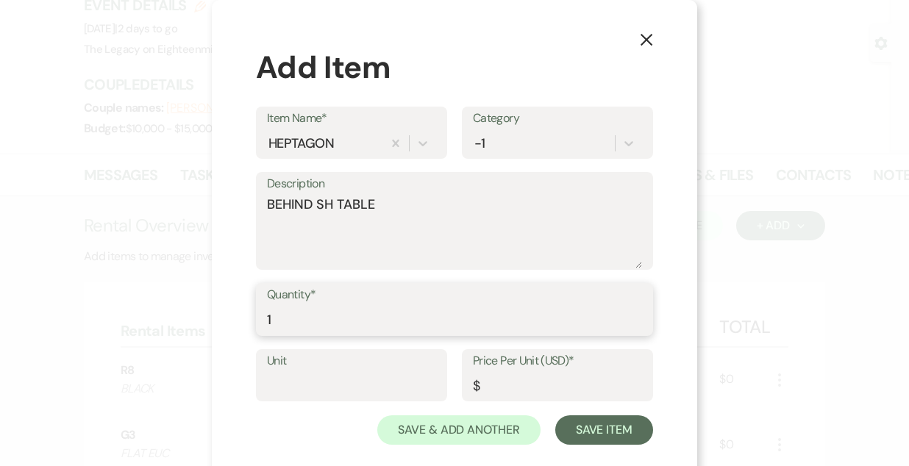
type input "1"
type input "0"
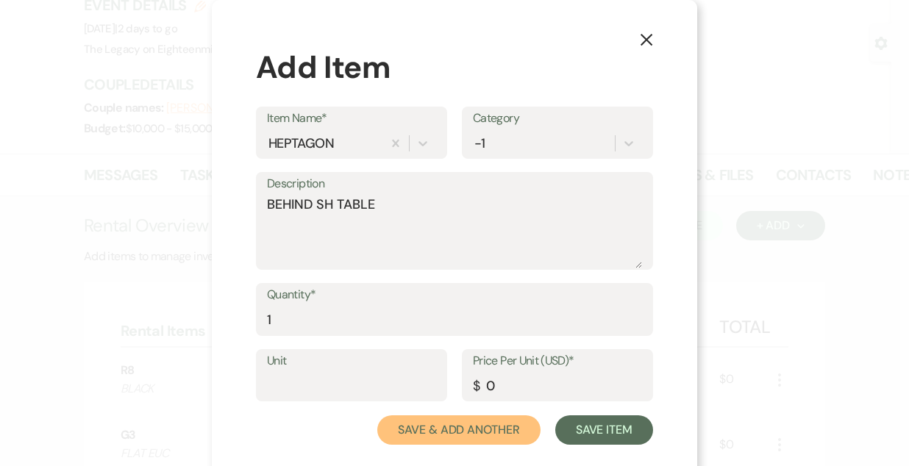
click at [377, 416] on button "Save & Add Another" at bounding box center [458, 430] width 163 height 29
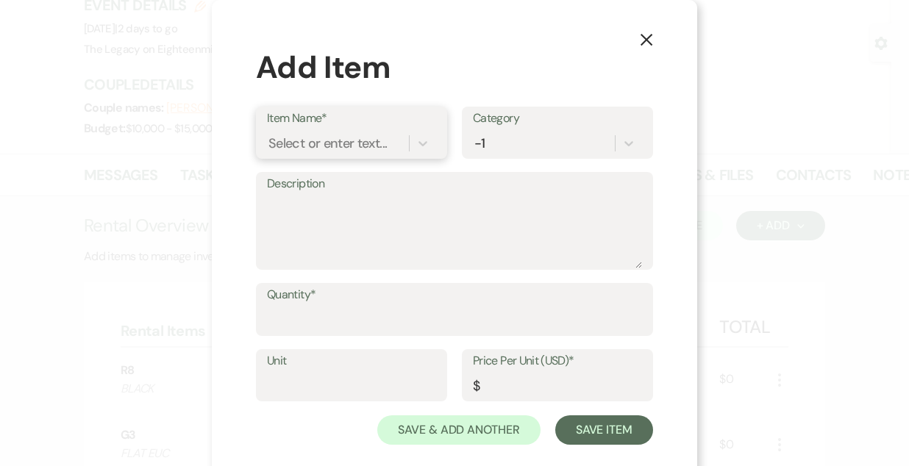
click at [305, 129] on div "Select or enter text..." at bounding box center [351, 143] width 169 height 28
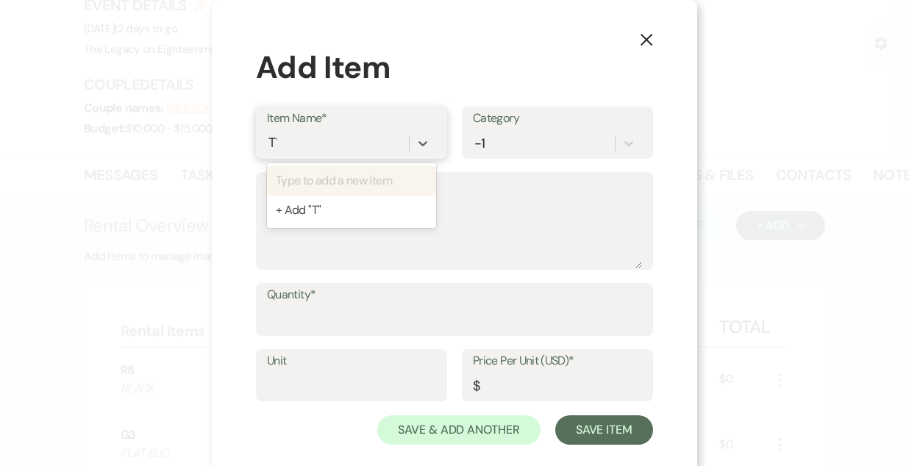
type input "T10"
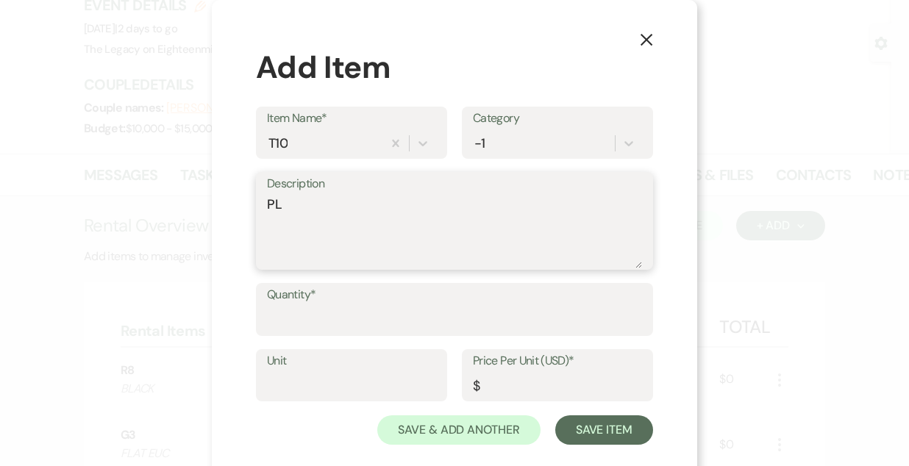
type textarea "P"
type textarea "BLACK ACCENT TABLE - NOT SURE FOR WHAT"
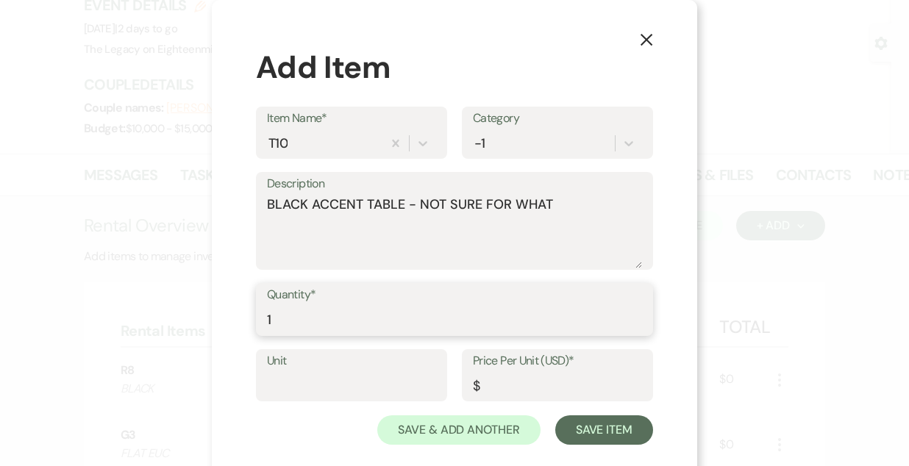
type input "1"
type input "0"
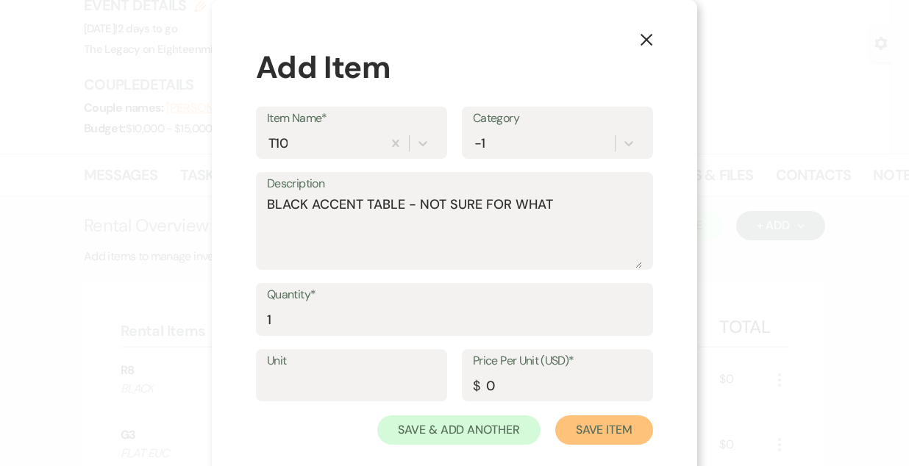
click at [555, 416] on button "Save Item" at bounding box center [604, 430] width 98 height 29
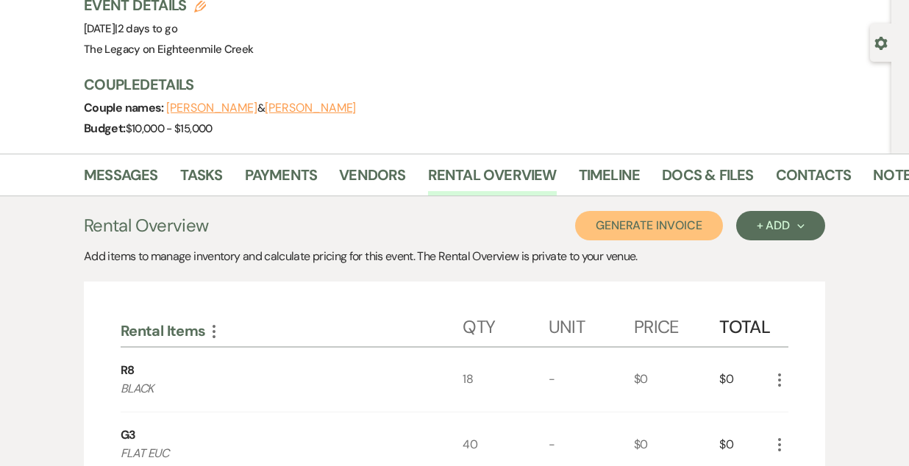
click at [645, 213] on button "Generate Invoice" at bounding box center [649, 225] width 148 height 29
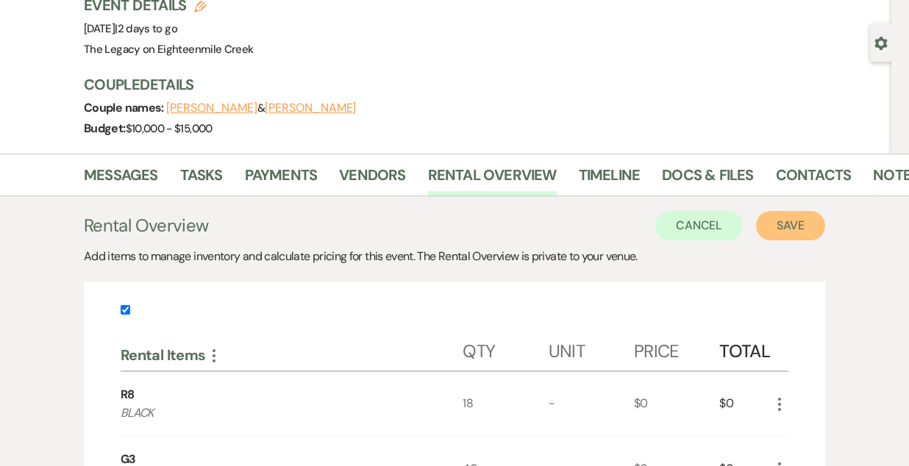
click at [796, 226] on button "Save" at bounding box center [790, 225] width 69 height 29
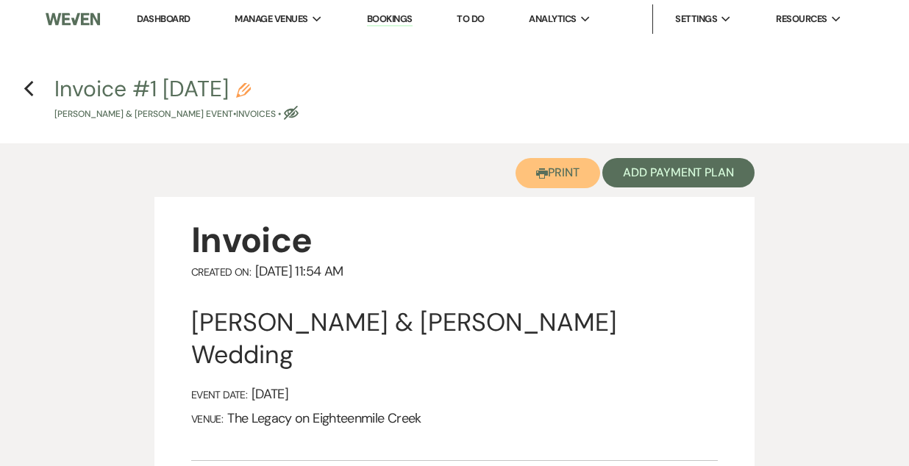
click at [536, 174] on use "button" at bounding box center [542, 173] width 12 height 10
click at [29, 85] on use "button" at bounding box center [29, 89] width 10 height 16
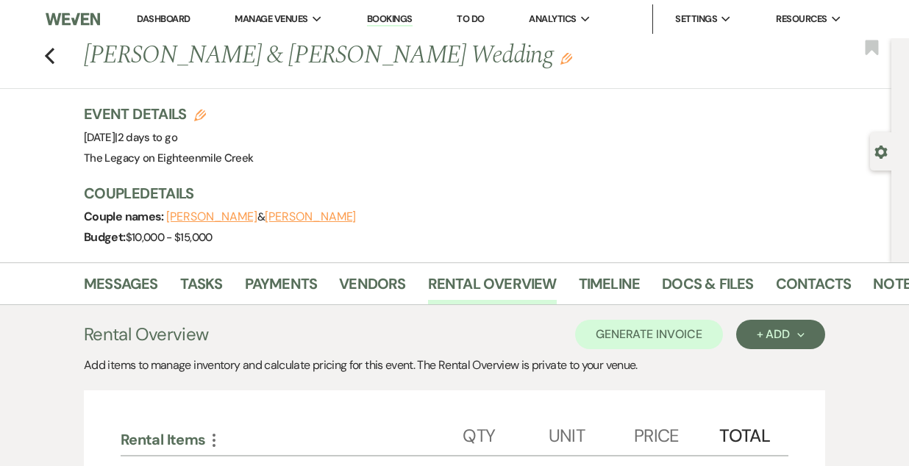
click at [402, 15] on link "Bookings" at bounding box center [390, 20] width 46 height 14
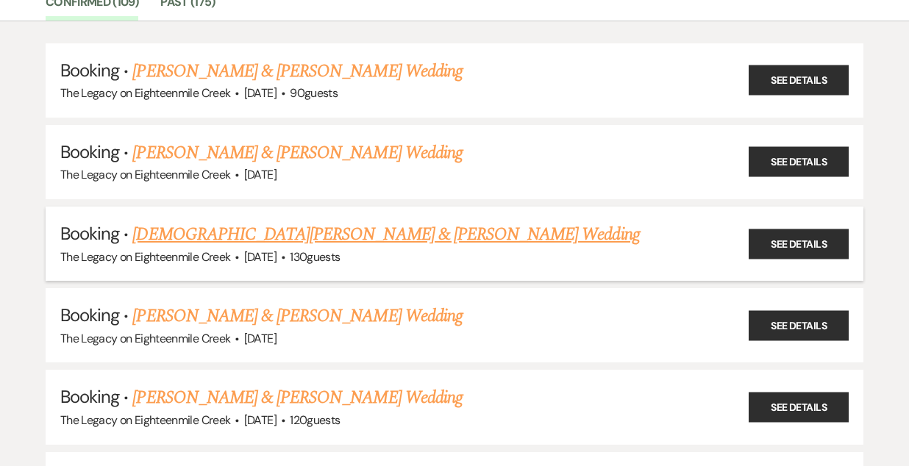
scroll to position [135, 0]
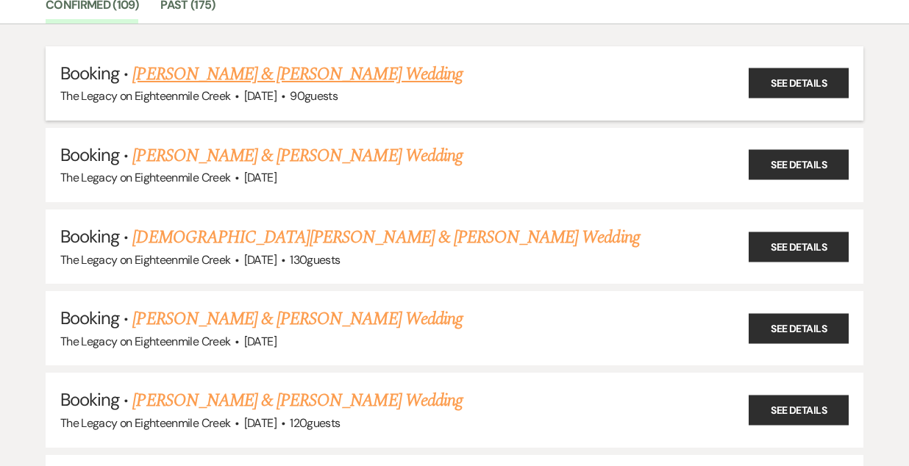
click at [304, 68] on link "[PERSON_NAME] & [PERSON_NAME] Wedding" at bounding box center [297, 74] width 330 height 26
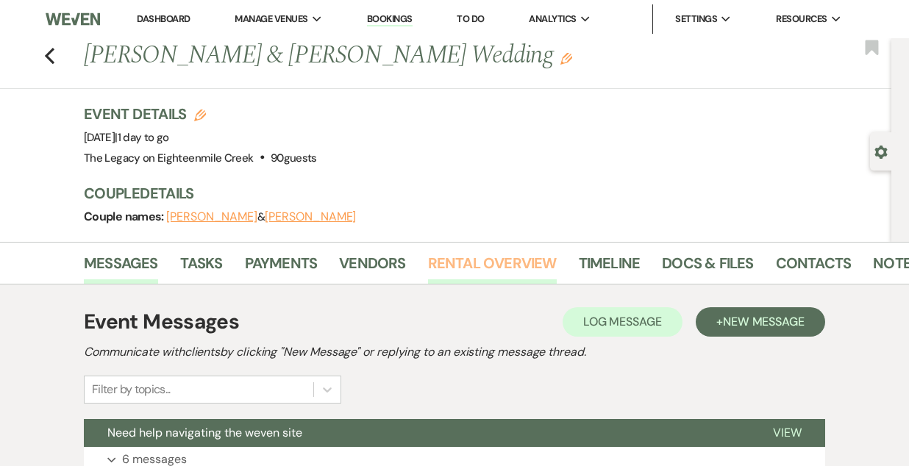
click at [480, 270] on link "Rental Overview" at bounding box center [492, 268] width 129 height 32
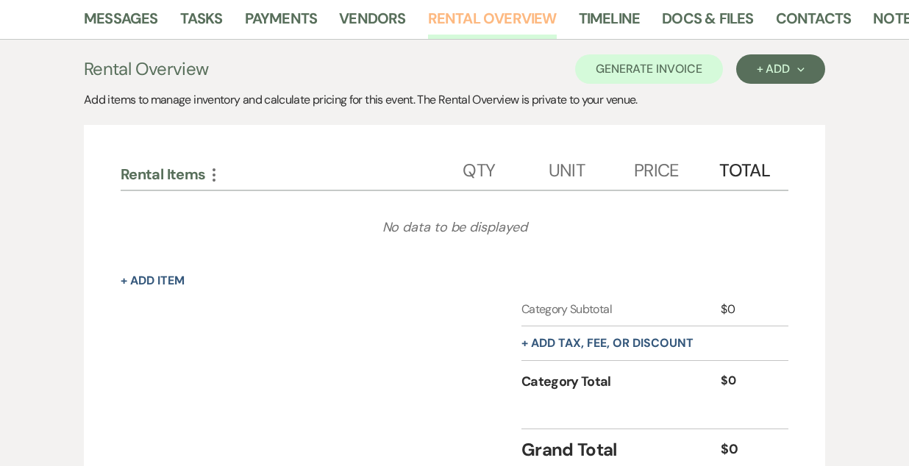
scroll to position [246, 0]
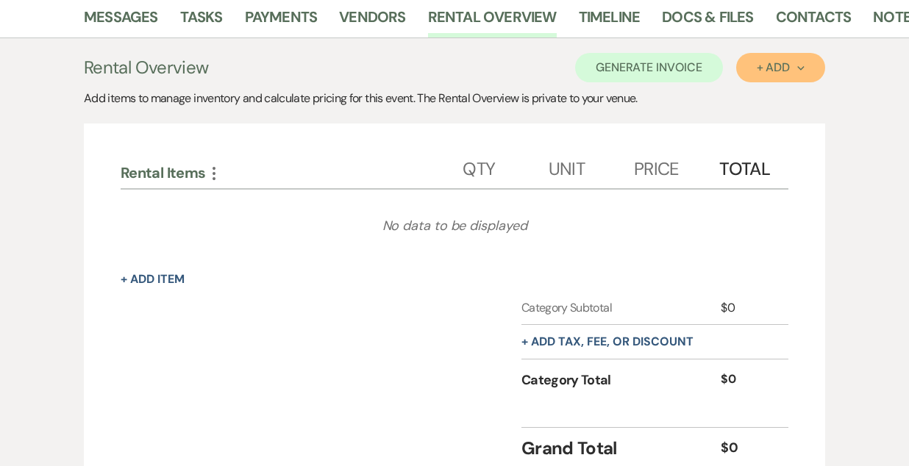
click at [776, 62] on div "+ Add Next" at bounding box center [781, 68] width 48 height 12
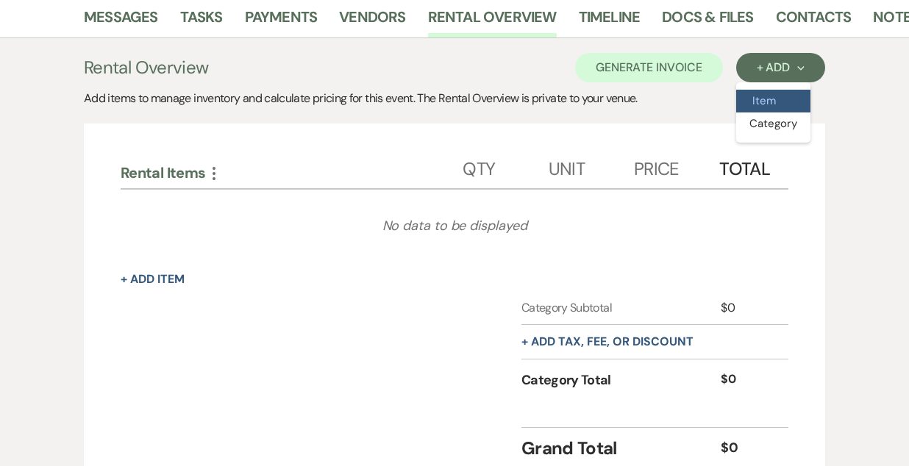
click at [760, 103] on button "Item" at bounding box center [773, 101] width 74 height 23
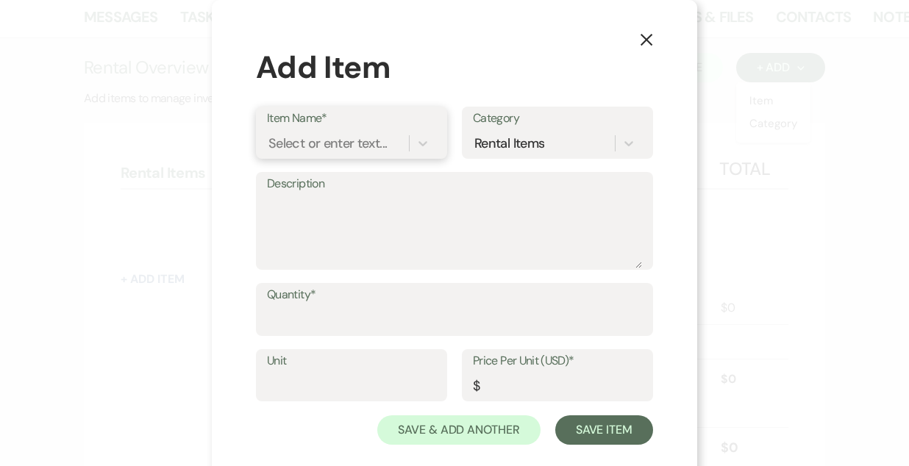
click at [344, 138] on div "Select or enter text..." at bounding box center [327, 143] width 118 height 20
type input "R5"
type textarea "NAVY"
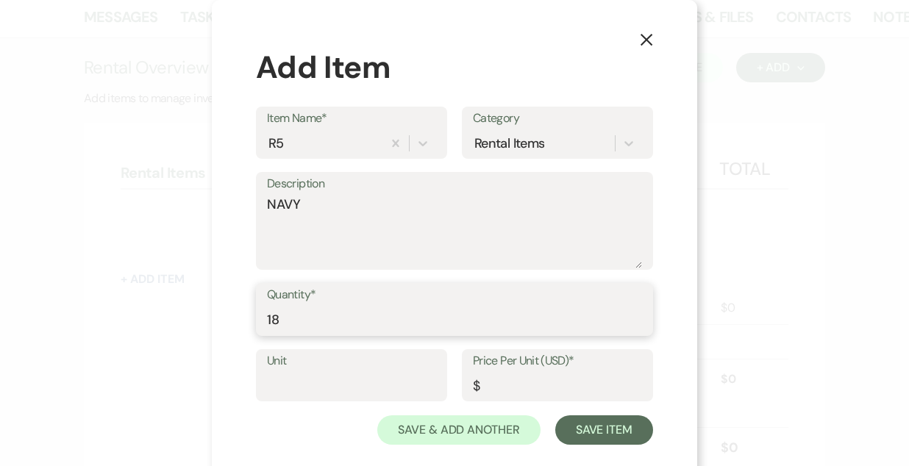
type input "18"
type input "0"
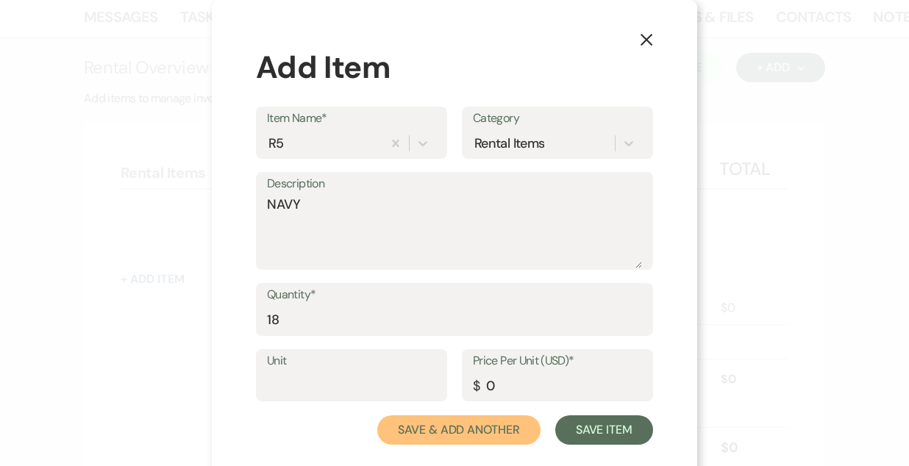
click at [377, 416] on button "Save & Add Another" at bounding box center [458, 430] width 163 height 29
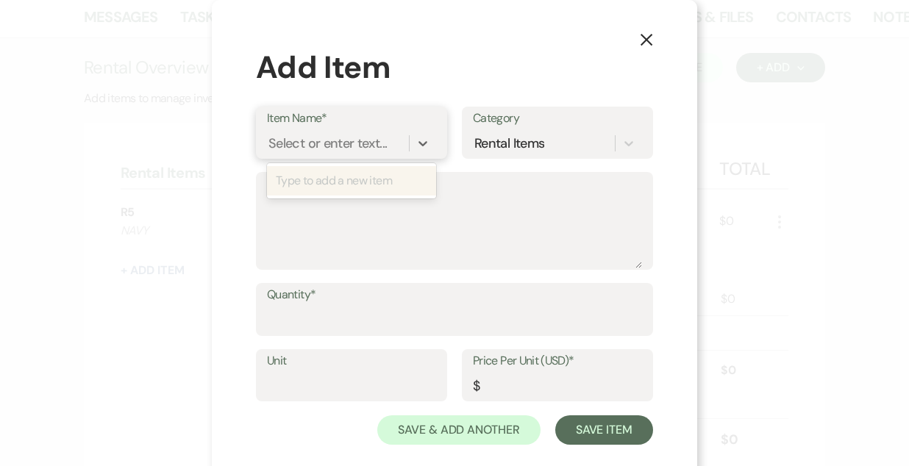
click at [341, 137] on div "Select or enter text..." at bounding box center [327, 143] width 118 height 20
type input "R6"
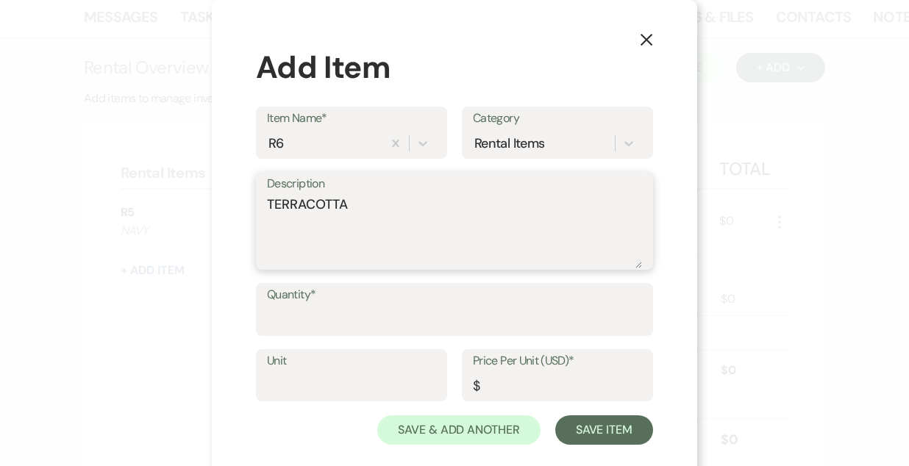
type textarea "TERRACOTTA"
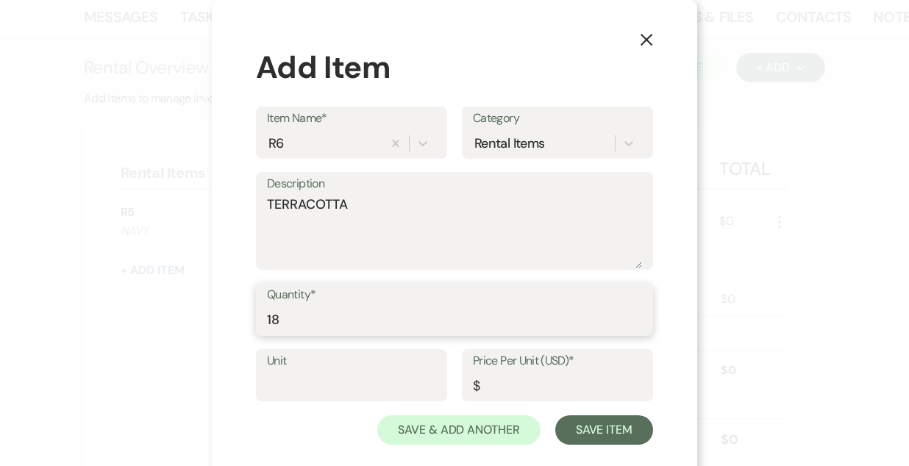
type input "18"
type input "0"
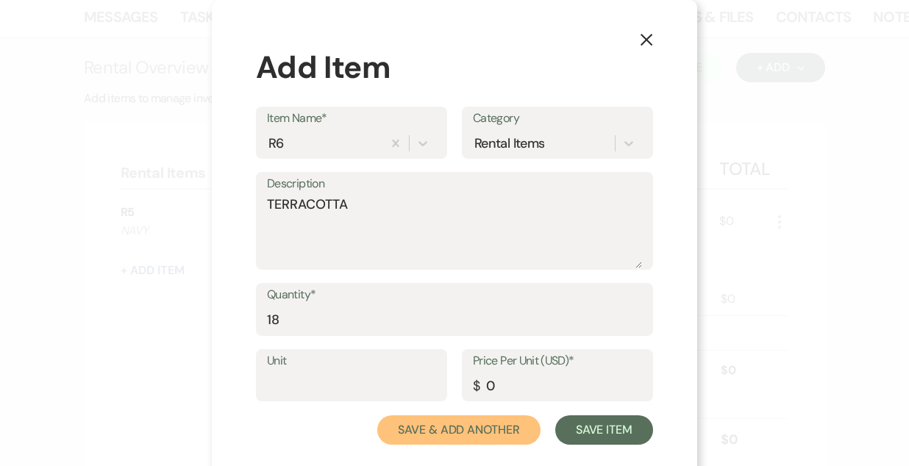
click at [377, 416] on button "Save & Add Another" at bounding box center [458, 430] width 163 height 29
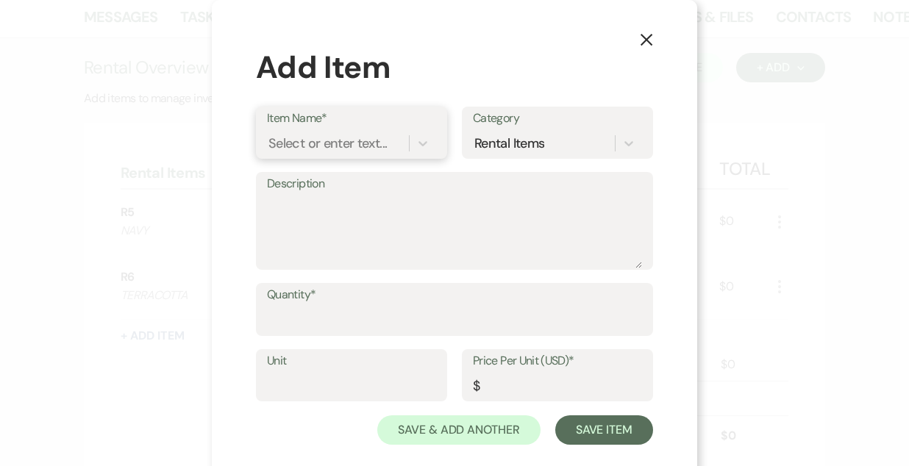
click at [343, 137] on div "Select or enter text..." at bounding box center [327, 143] width 118 height 20
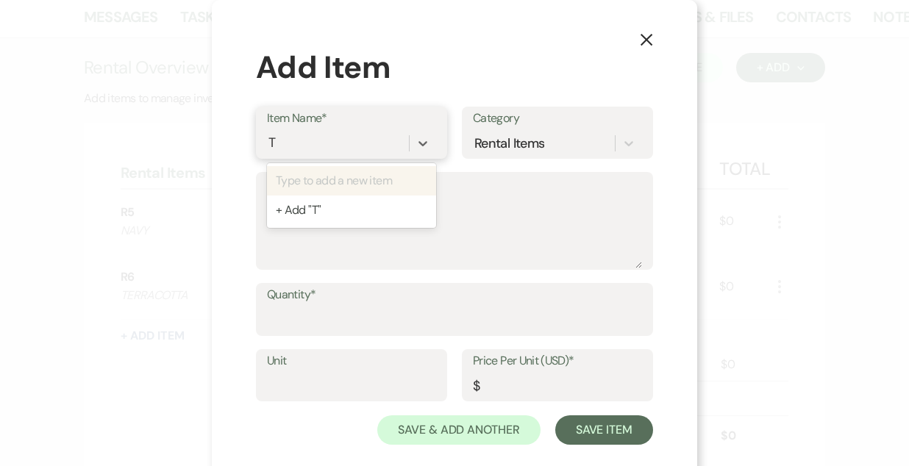
type input "T7"
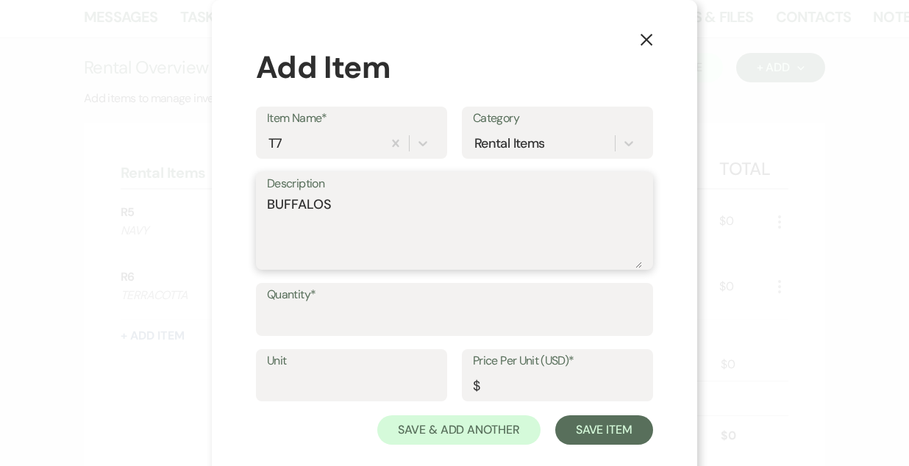
type textarea "BUFFALOS"
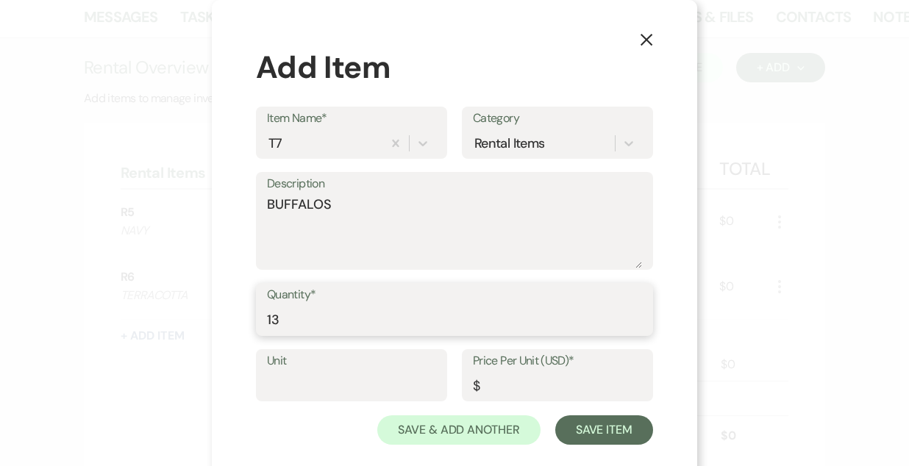
type input "13"
type input "0"
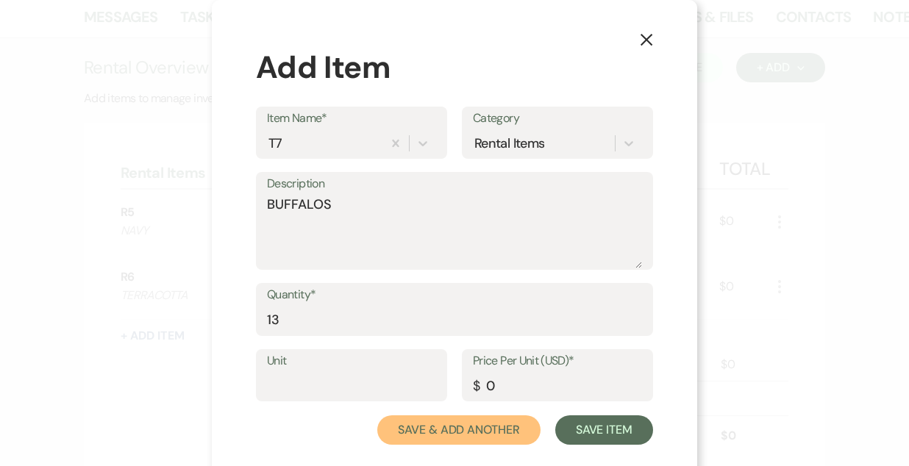
click at [377, 416] on button "Save & Add Another" at bounding box center [458, 430] width 163 height 29
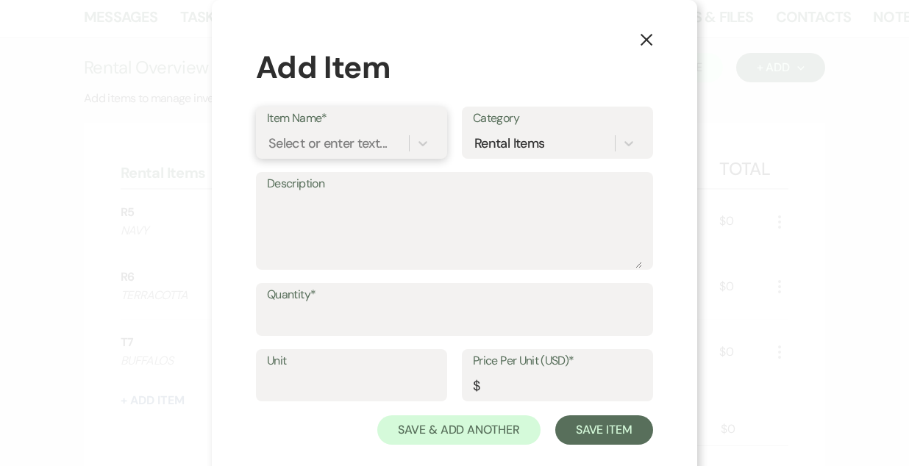
click at [343, 137] on div "Select or enter text..." at bounding box center [327, 143] width 118 height 20
type input "WOOD SLAB"
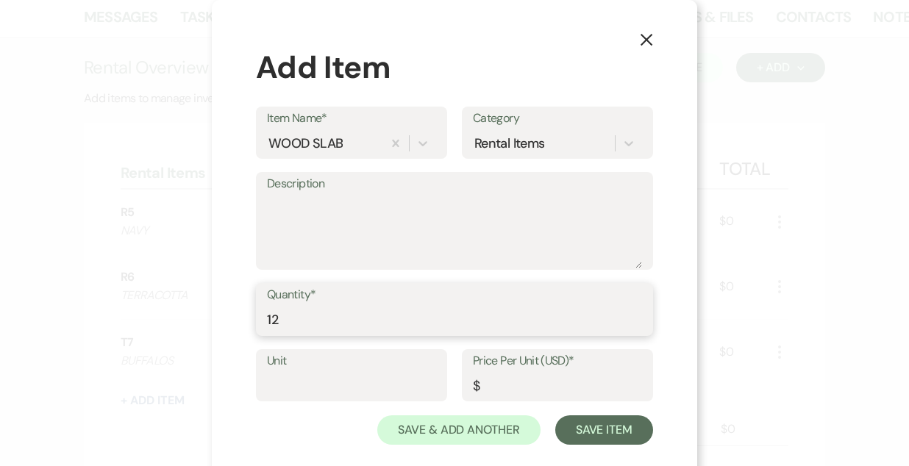
type input "12"
type input "0"
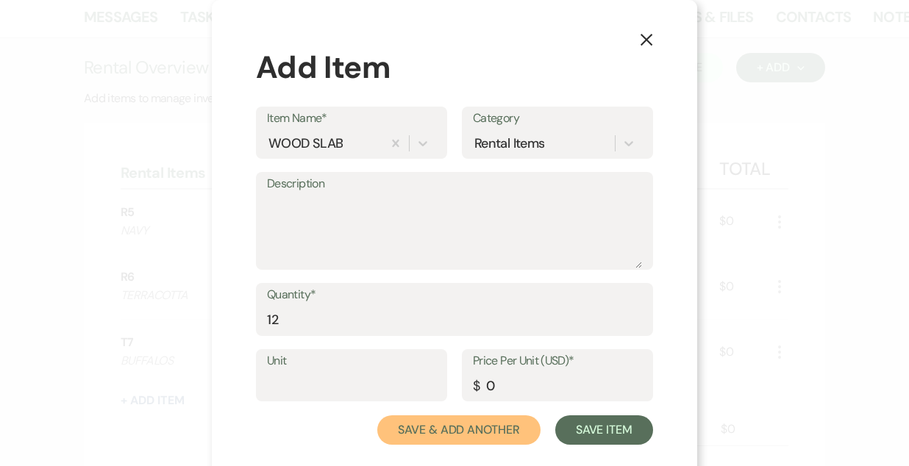
click at [377, 416] on button "Save & Add Another" at bounding box center [458, 430] width 163 height 29
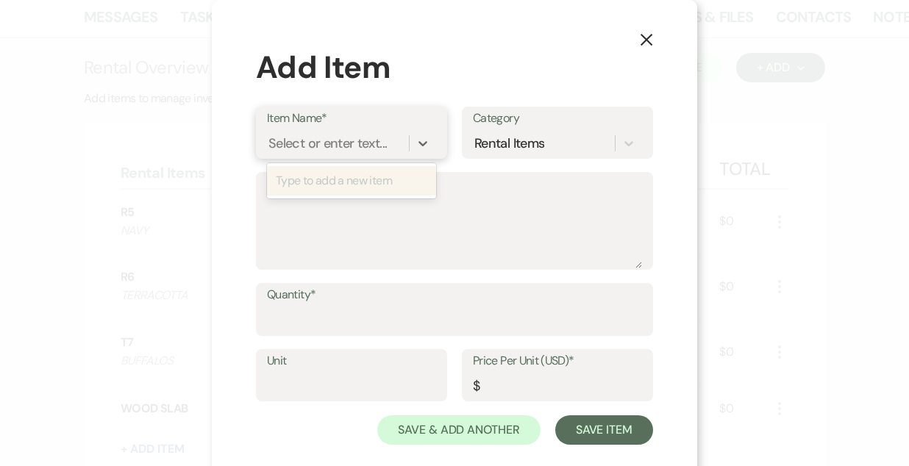
click at [343, 137] on div "Select or enter text..." at bounding box center [327, 143] width 118 height 20
type input "S"
type input "G7/G8"
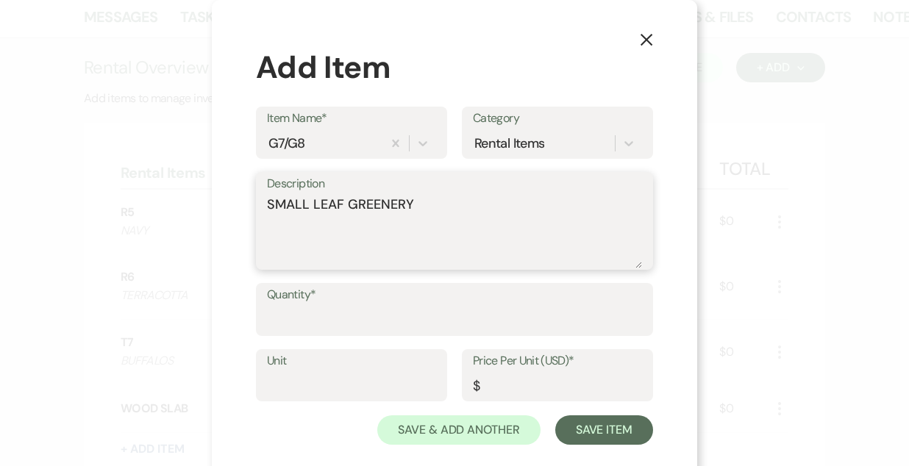
type textarea "SMALL LEAF GREENERY"
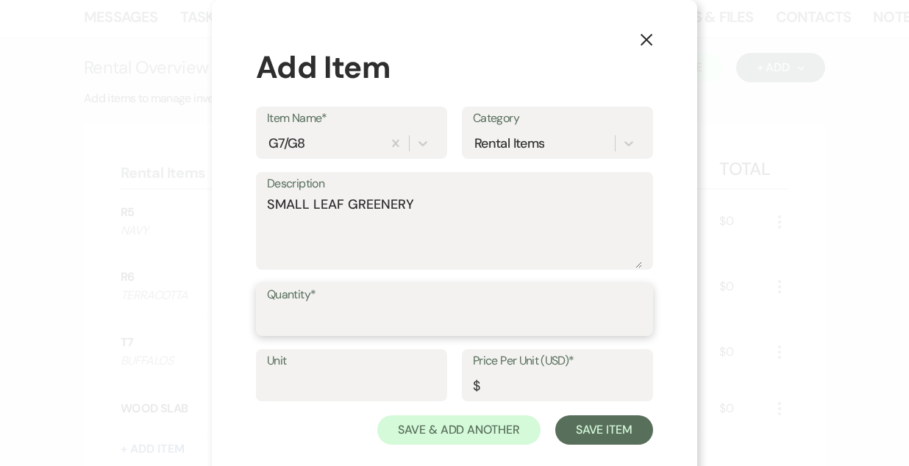
type input "1"
type input "100"
type input "0"
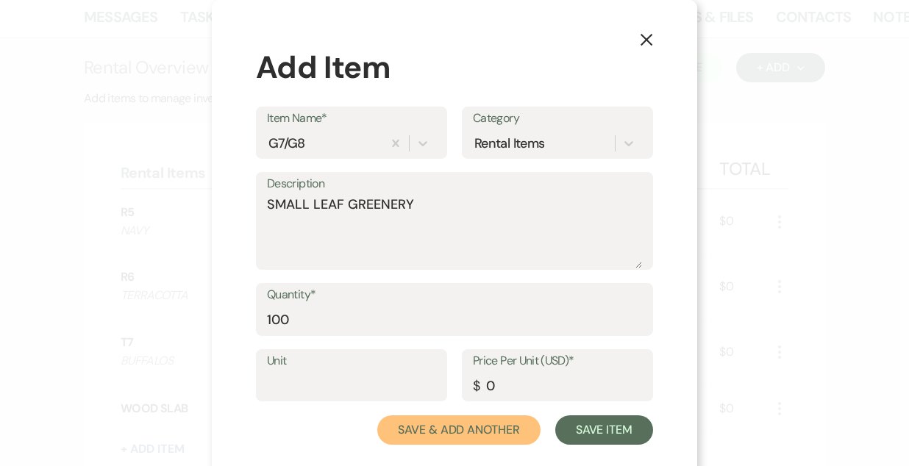
click at [377, 416] on button "Save & Add Another" at bounding box center [458, 430] width 163 height 29
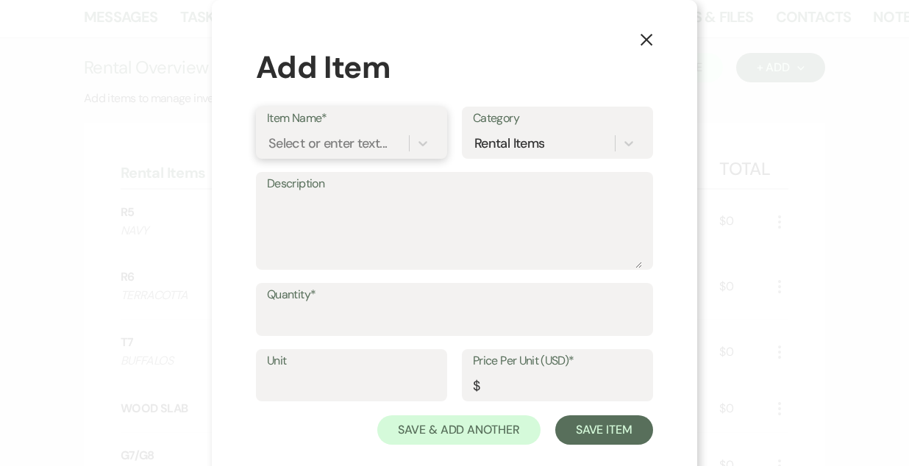
click at [343, 137] on div "Select or enter text..." at bounding box center [327, 143] width 118 height 20
type input "C1"
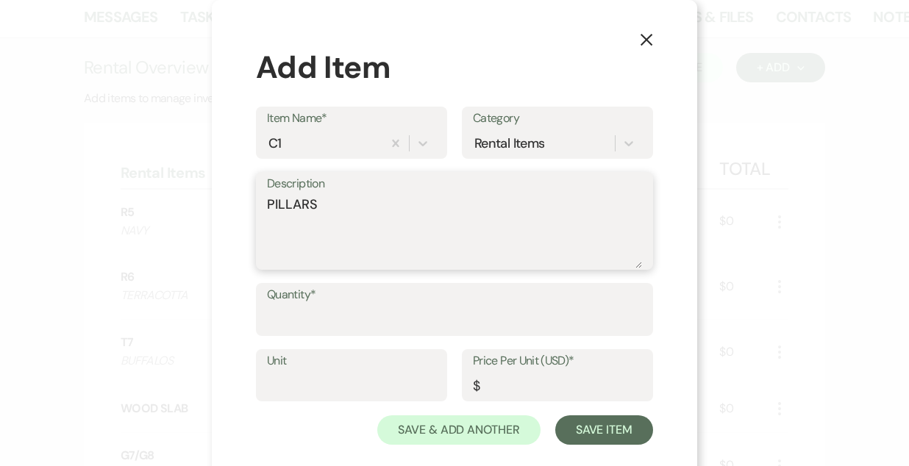
type textarea "PILLARS"
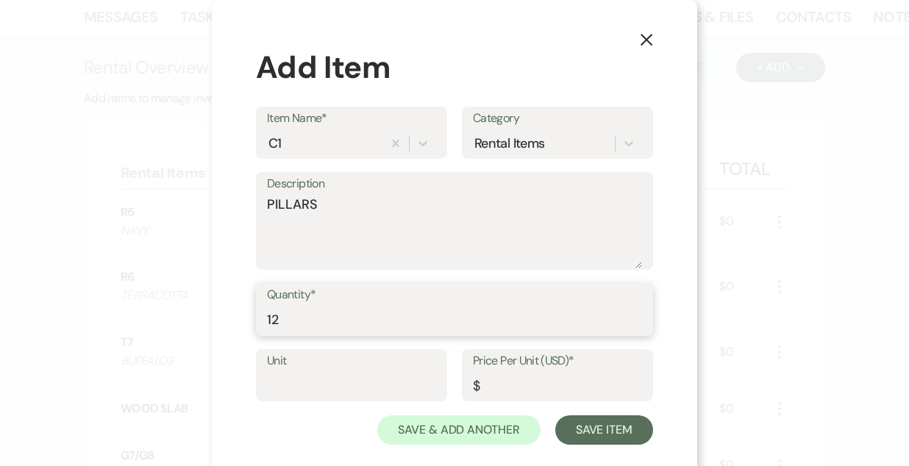
type input "12"
type input "0"
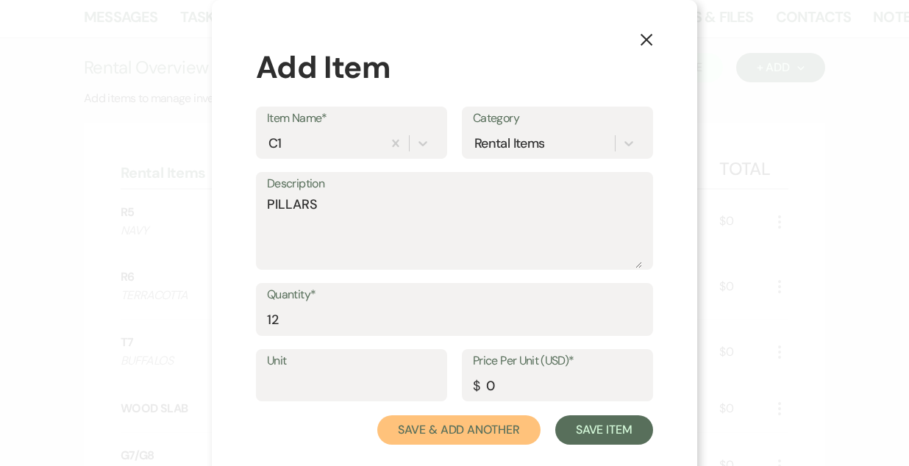
click at [377, 416] on button "Save & Add Another" at bounding box center [458, 430] width 163 height 29
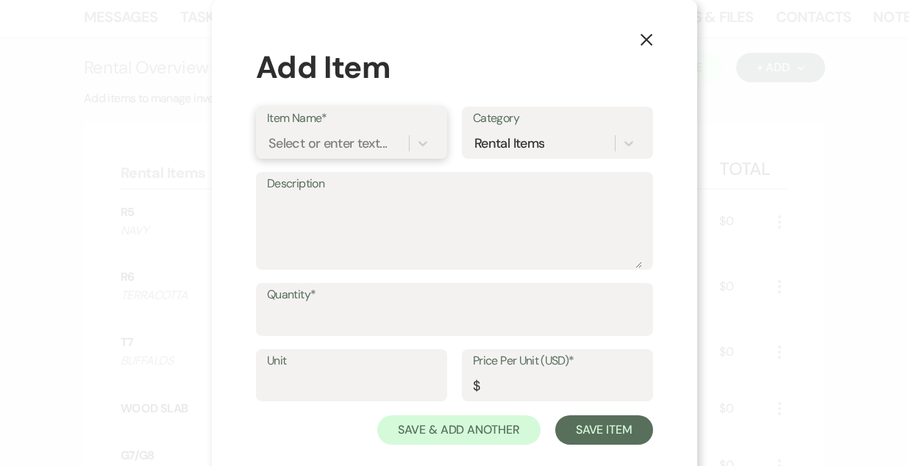
click at [343, 137] on div "Select or enter text..." at bounding box center [327, 143] width 118 height 20
type input "C2"
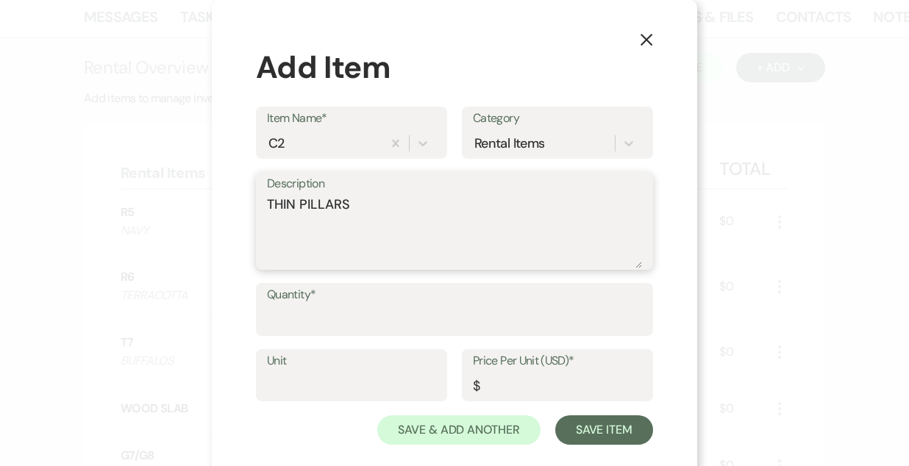
type textarea "THIN PILLARS"
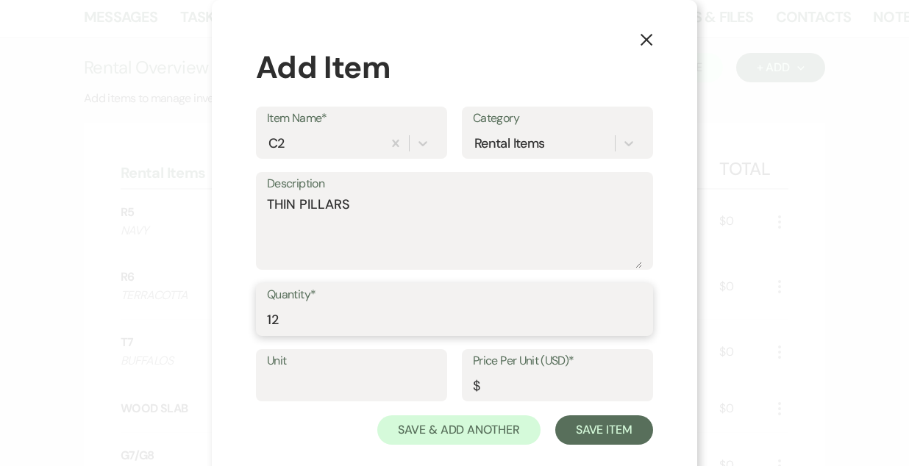
type input "1"
type input "24"
type input "0"
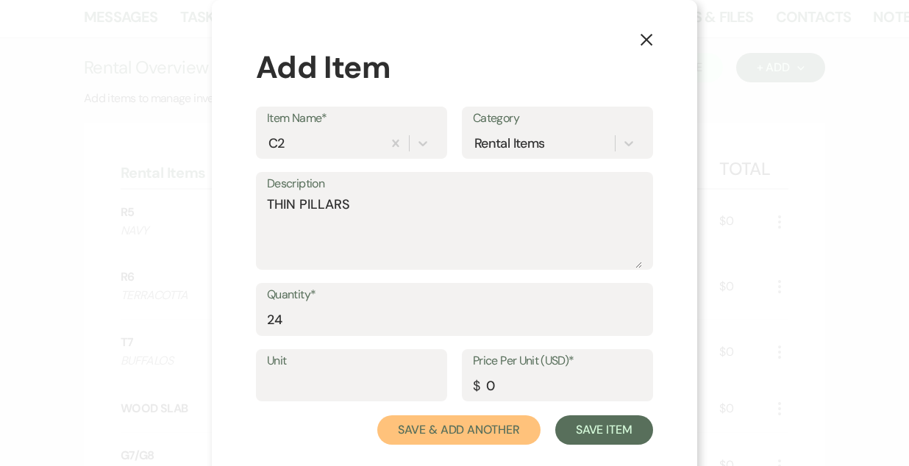
click at [377, 416] on button "Save & Add Another" at bounding box center [458, 430] width 163 height 29
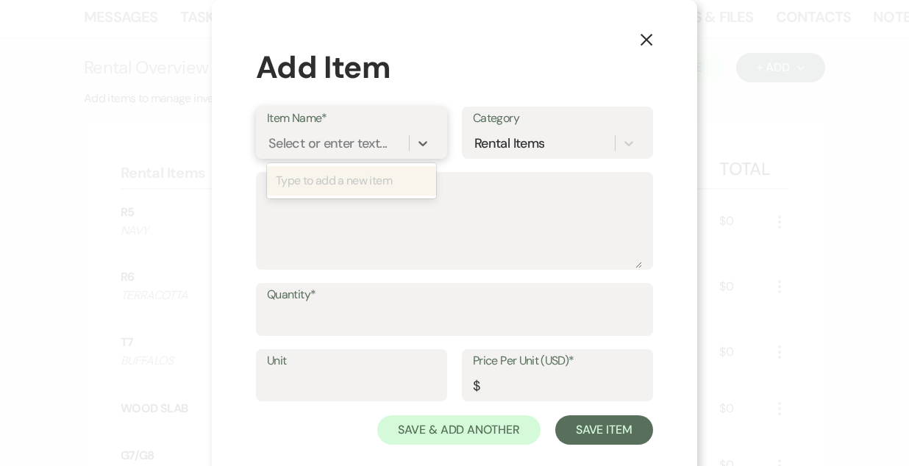
click at [343, 137] on div "Select or enter text..." at bounding box center [327, 143] width 118 height 20
type input "C3"
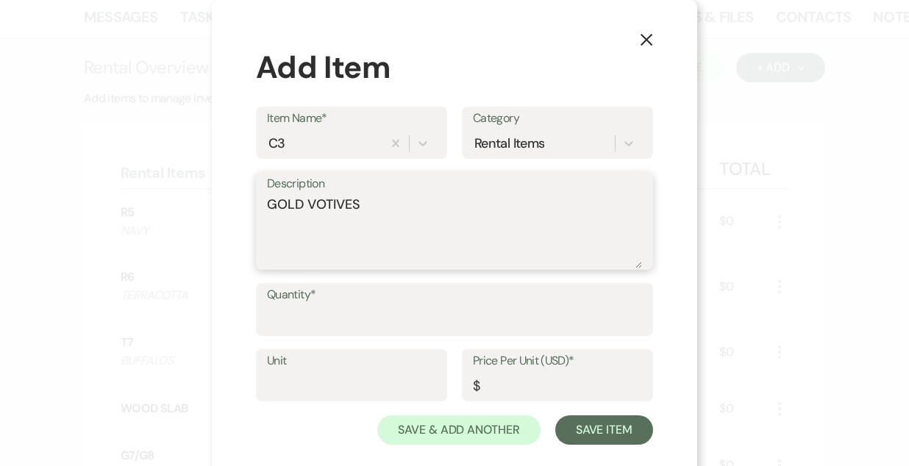
type textarea "GOLD VOTIVES"
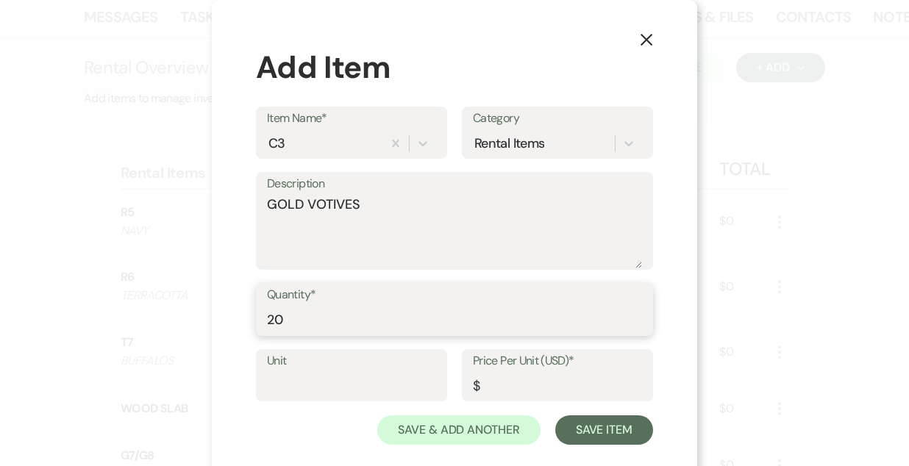
type input "20"
type input "0"
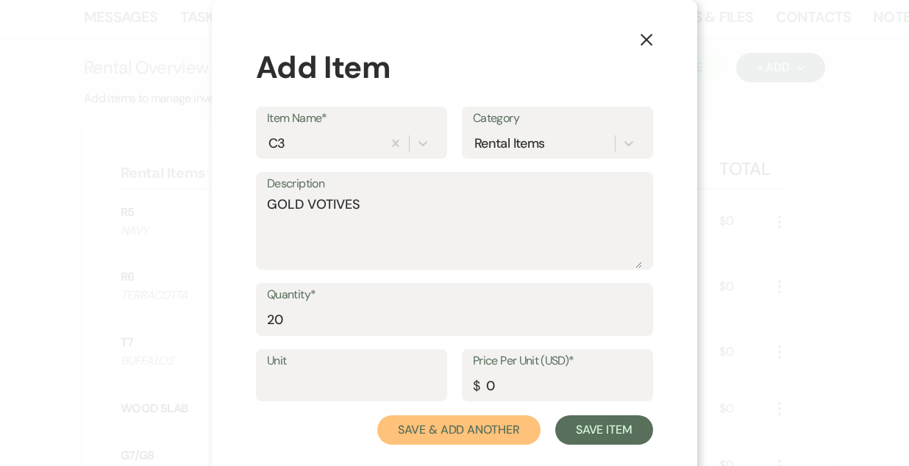
click at [377, 416] on button "Save & Add Another" at bounding box center [458, 430] width 163 height 29
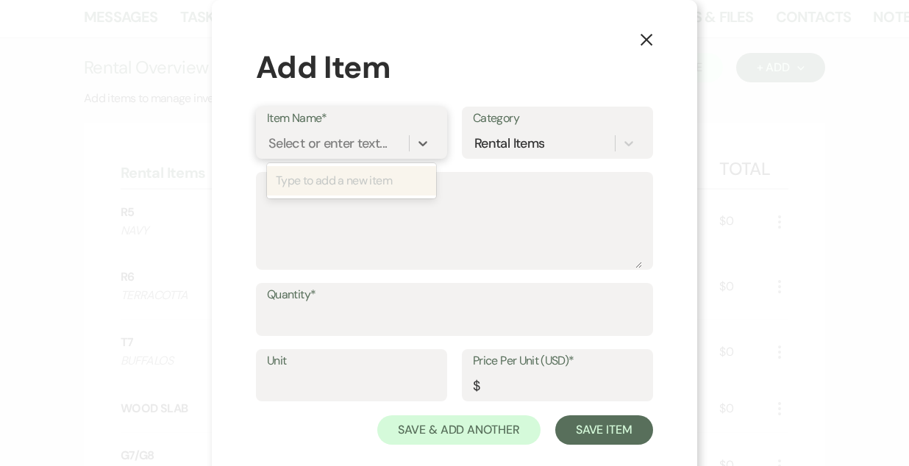
click at [343, 137] on div "Select or enter text..." at bounding box center [327, 143] width 118 height 20
type input "C4"
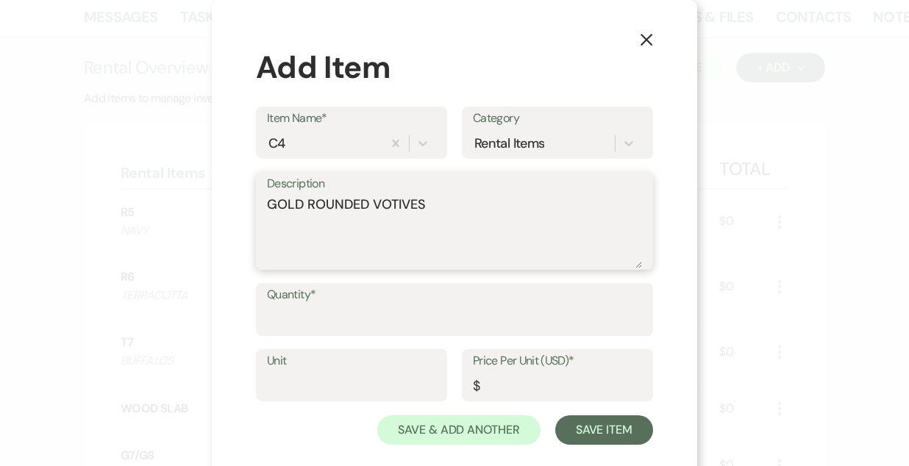
type textarea "GOLD ROUNDED VOTIVES"
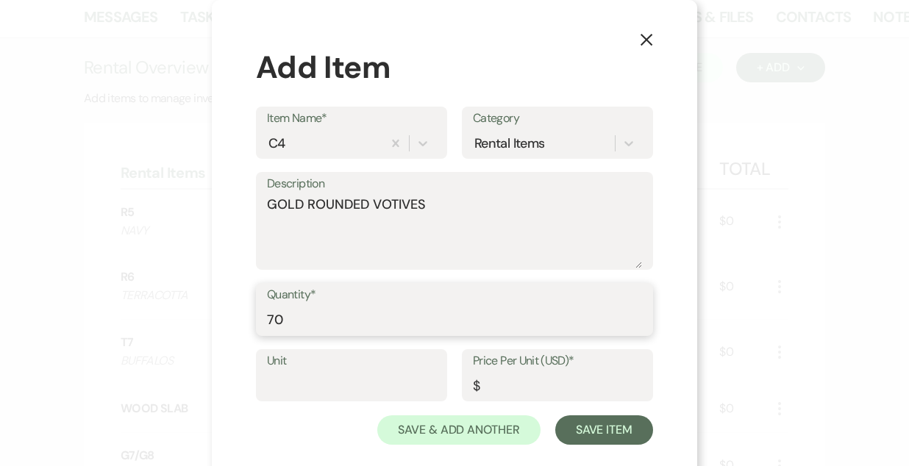
type input "70"
type input "0"
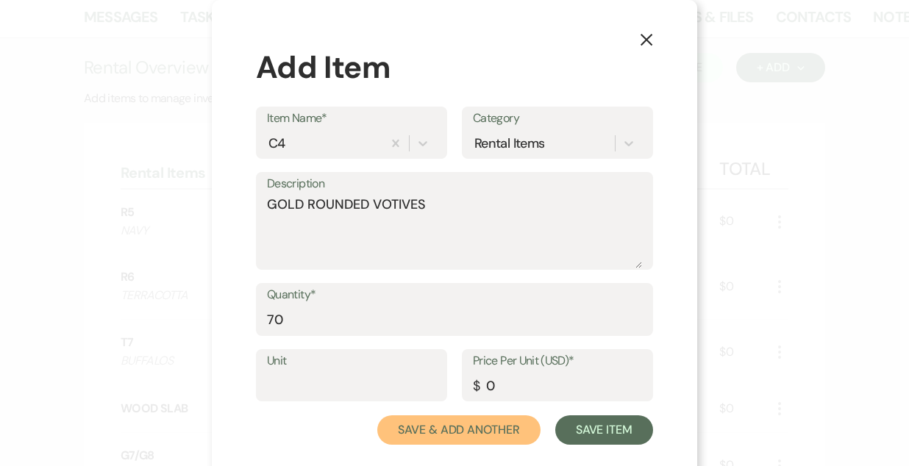
click at [377, 416] on button "Save & Add Another" at bounding box center [458, 430] width 163 height 29
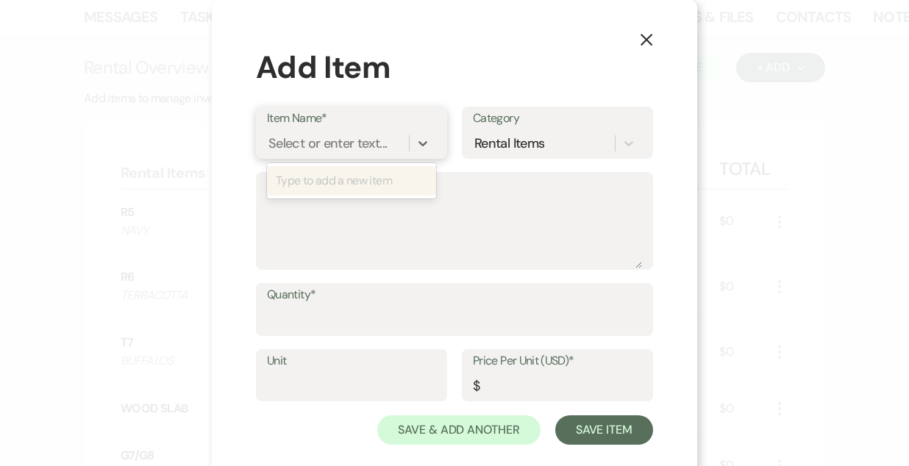
click at [343, 137] on div "Select or enter text..." at bounding box center [327, 143] width 118 height 20
type input "D1"
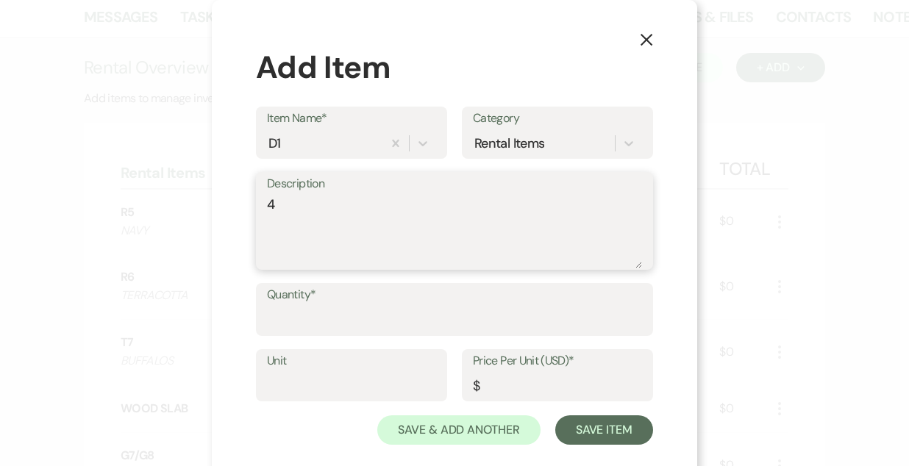
type textarea "4"
type textarea "3 TIER"
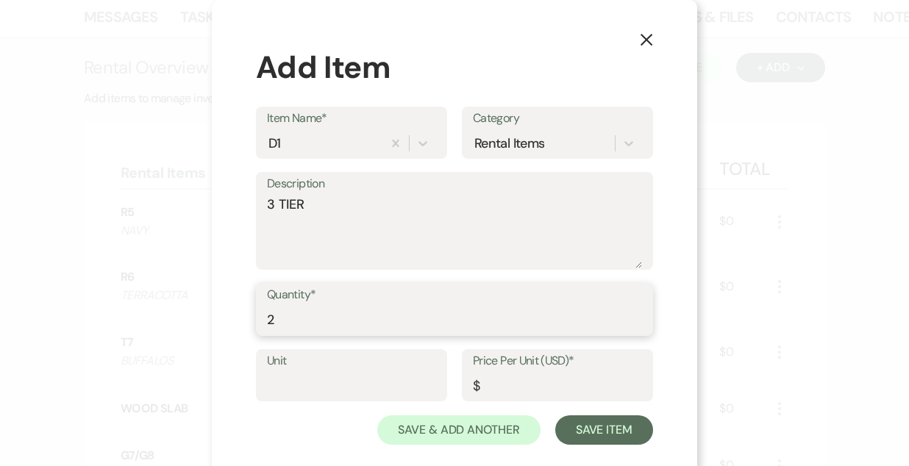
type input "2"
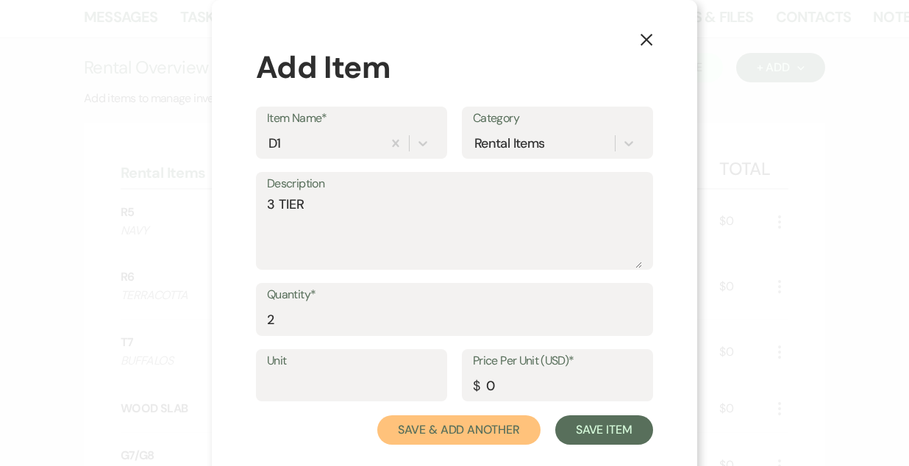
click at [377, 416] on button "Save & Add Another" at bounding box center [458, 430] width 163 height 29
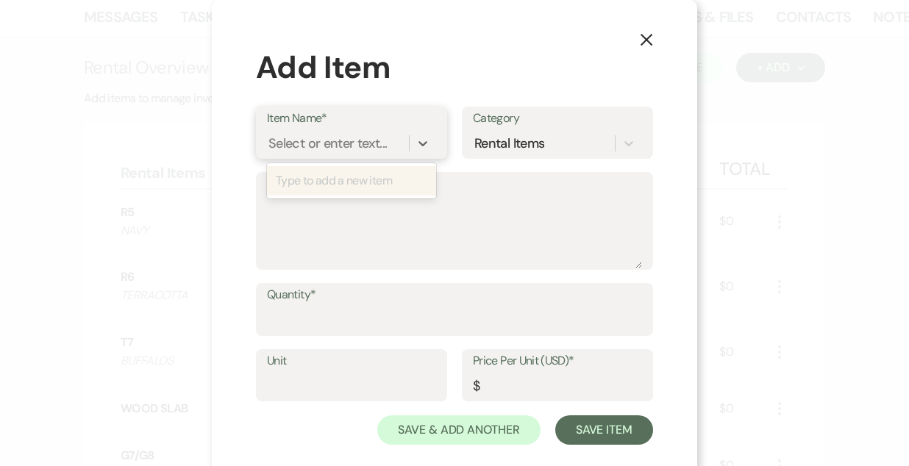
click at [343, 137] on div "Select or enter text..." at bounding box center [327, 143] width 118 height 20
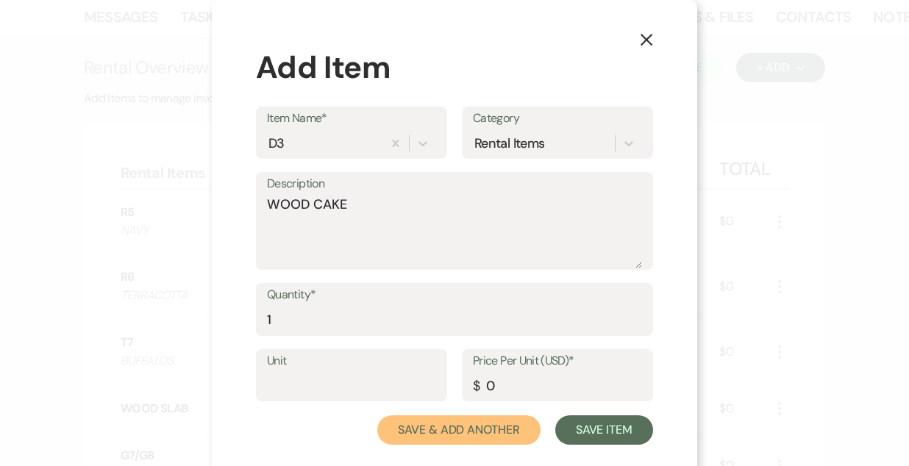
click at [377, 416] on button "Save & Add Another" at bounding box center [458, 430] width 163 height 29
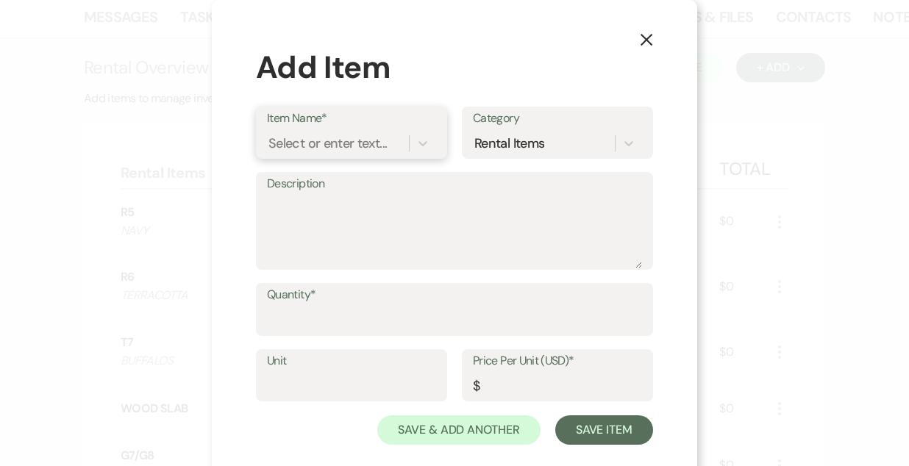
click at [343, 137] on div "Select or enter text..." at bounding box center [327, 143] width 118 height 20
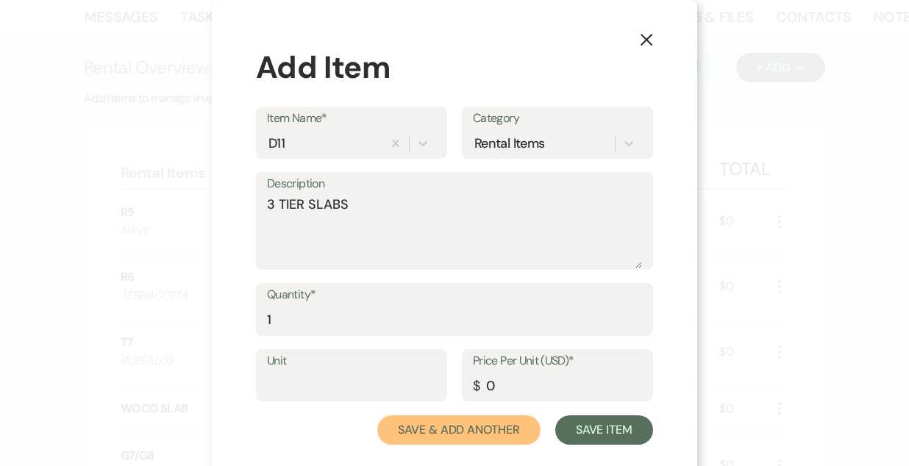
click at [377, 416] on button "Save & Add Another" at bounding box center [458, 430] width 163 height 29
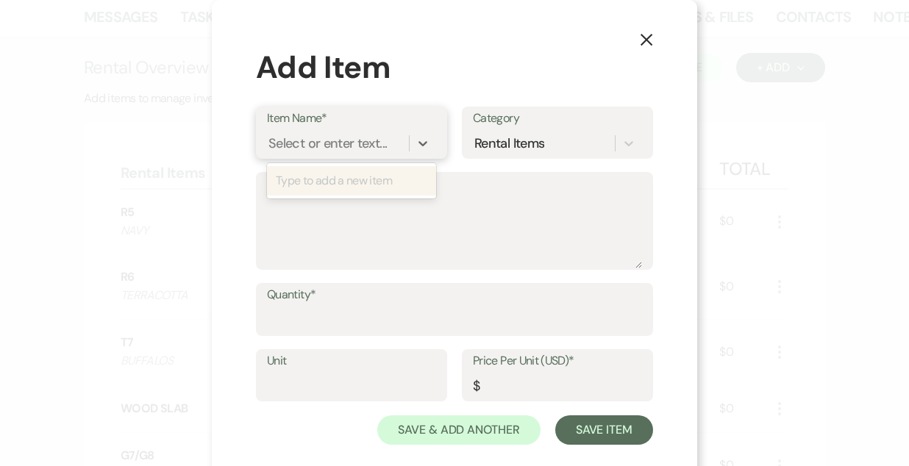
click at [343, 137] on div "Select or enter text..." at bounding box center [327, 143] width 118 height 20
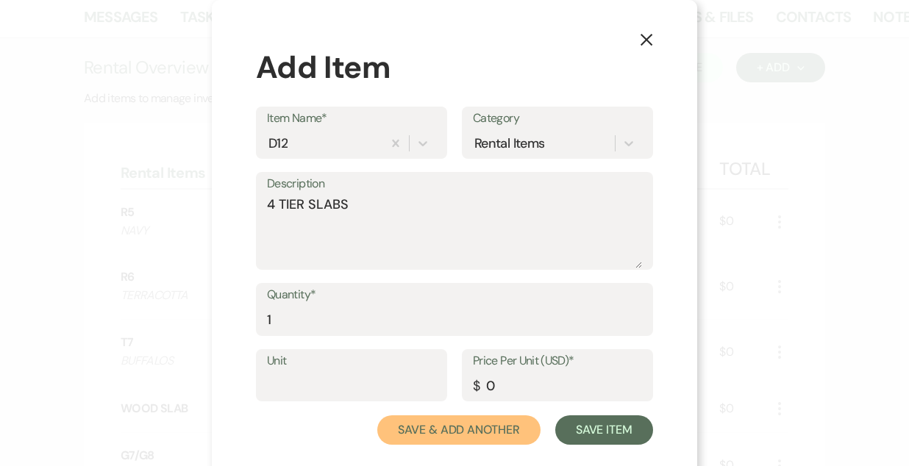
click at [377, 416] on button "Save & Add Another" at bounding box center [458, 430] width 163 height 29
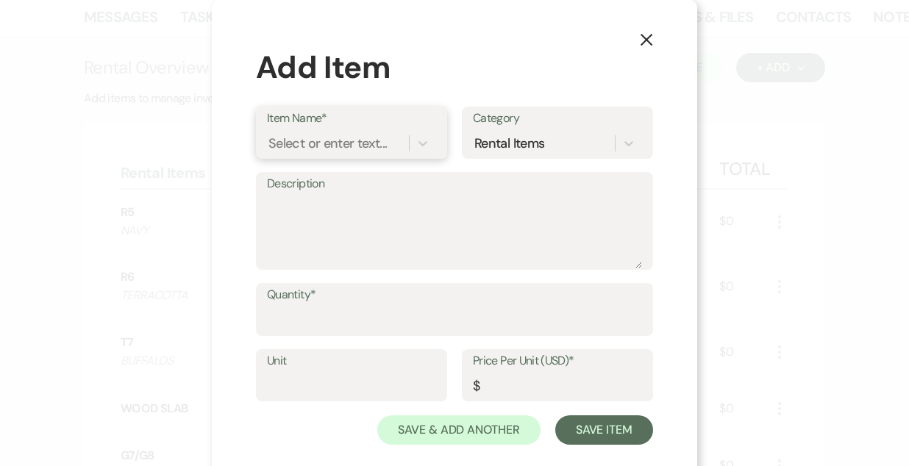
click at [343, 137] on div "Select or enter text..." at bounding box center [327, 143] width 118 height 20
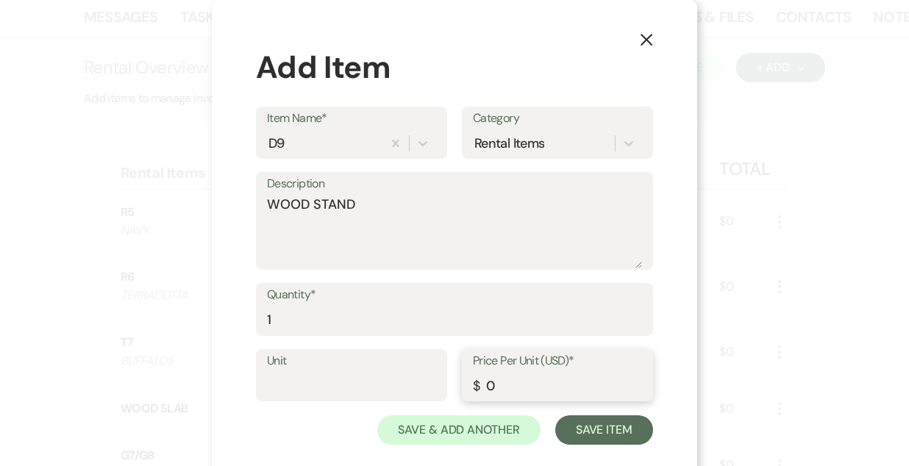
click at [555, 416] on button "Save Item" at bounding box center [604, 430] width 98 height 29
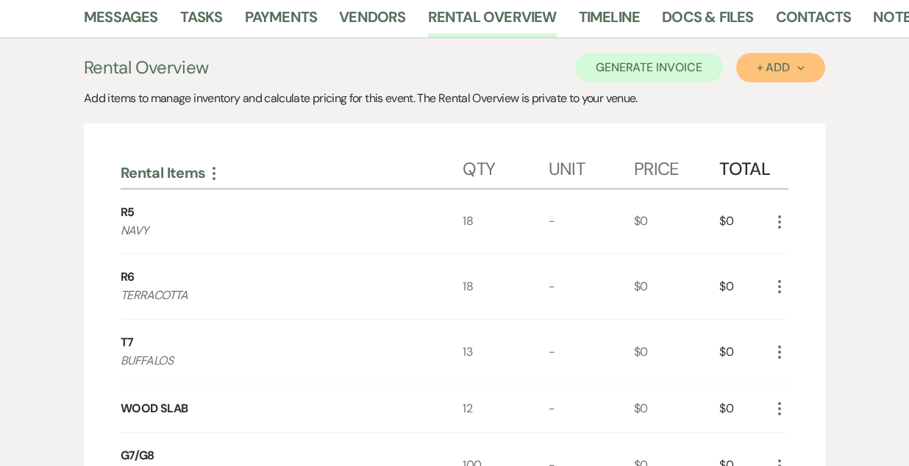
click at [760, 70] on div "+ Add Next" at bounding box center [781, 68] width 48 height 12
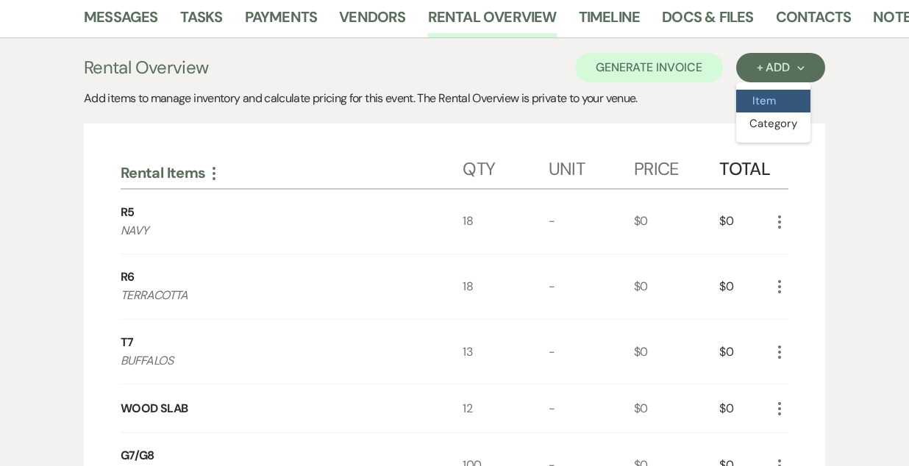
click at [764, 101] on button "Item" at bounding box center [773, 101] width 74 height 23
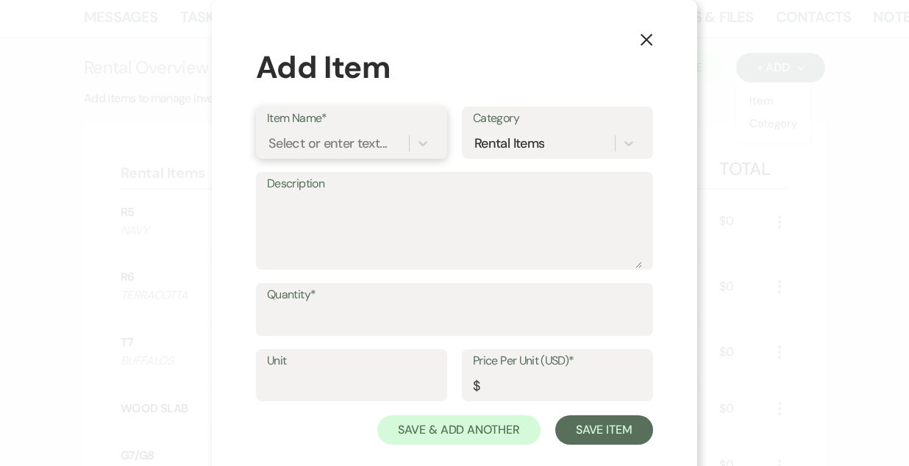
click at [316, 139] on div "Select or enter text..." at bounding box center [327, 143] width 118 height 20
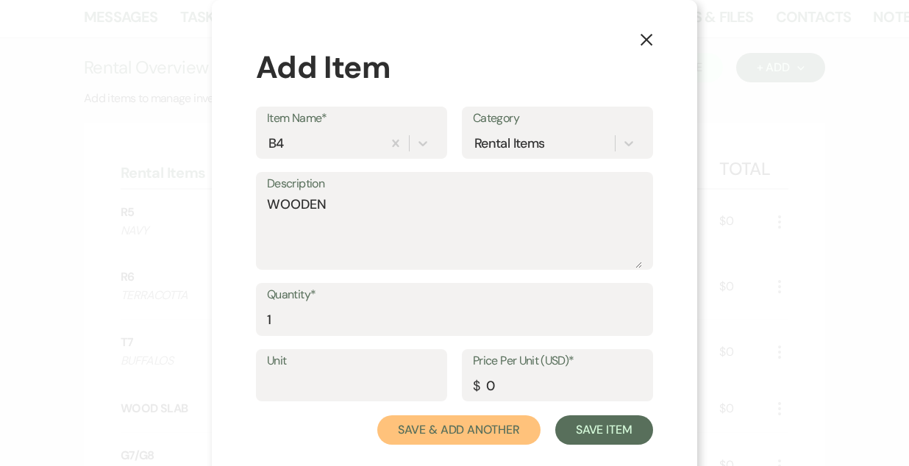
click at [377, 416] on button "Save & Add Another" at bounding box center [458, 430] width 163 height 29
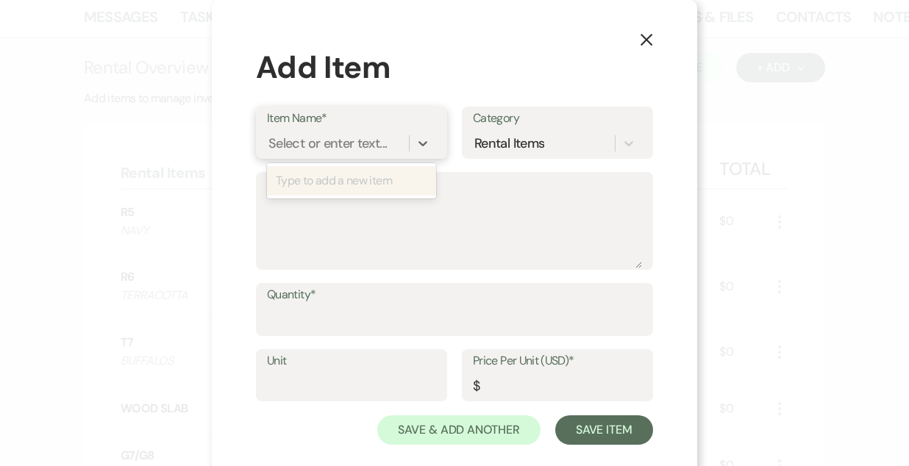
click at [316, 139] on div "Select or enter text..." at bounding box center [327, 143] width 118 height 20
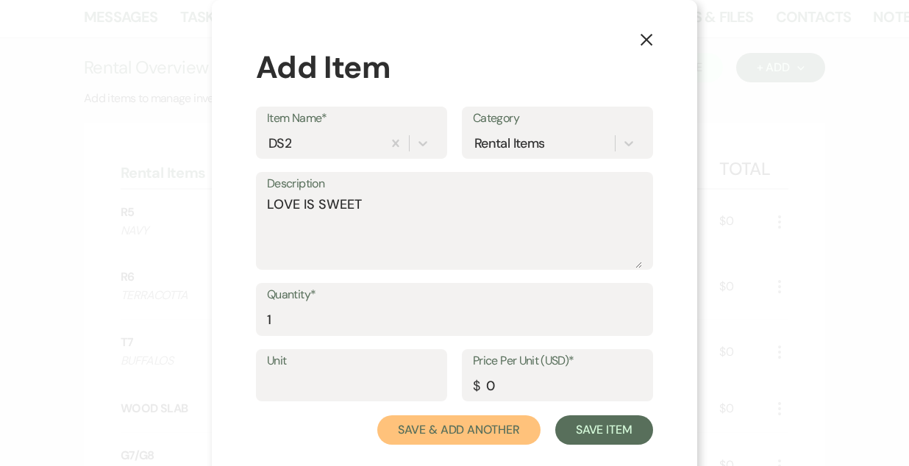
click at [377, 416] on button "Save & Add Another" at bounding box center [458, 430] width 163 height 29
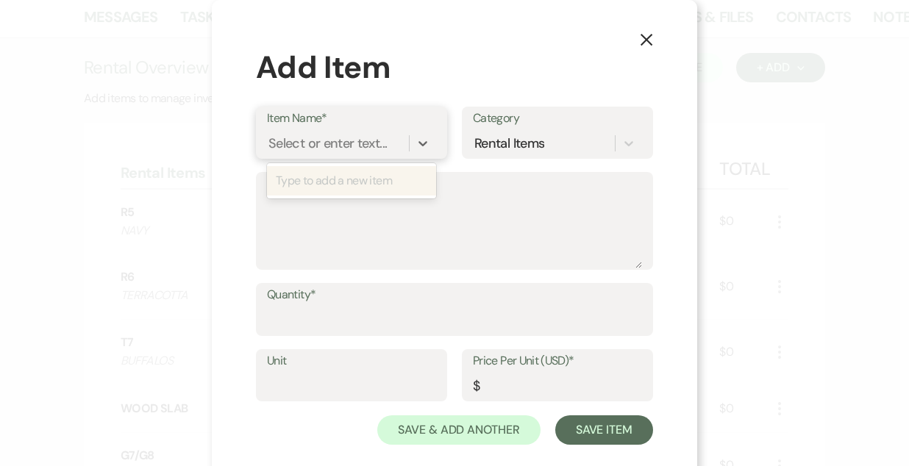
click at [316, 139] on div "Select or enter text..." at bounding box center [327, 143] width 118 height 20
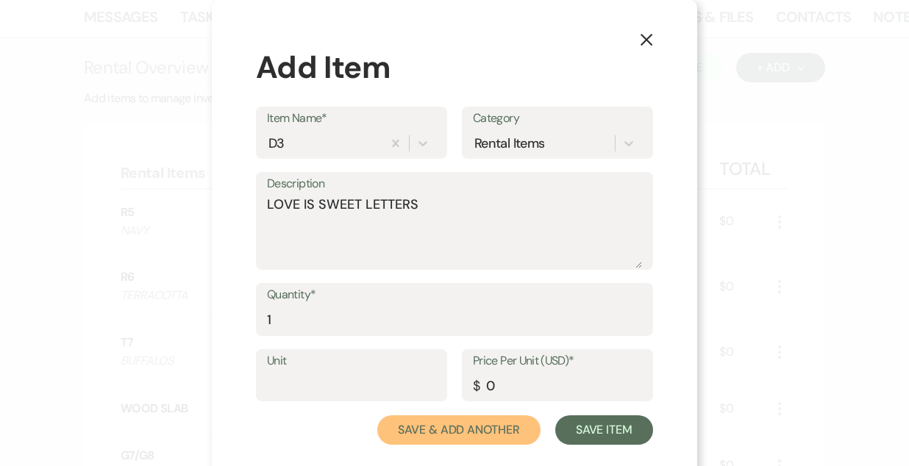
click at [377, 416] on button "Save & Add Another" at bounding box center [458, 430] width 163 height 29
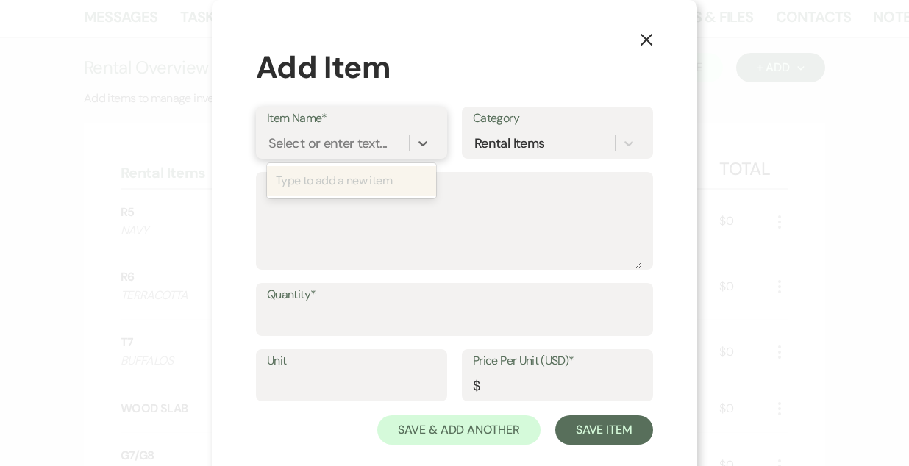
click at [316, 139] on div "Select or enter text..." at bounding box center [327, 143] width 118 height 20
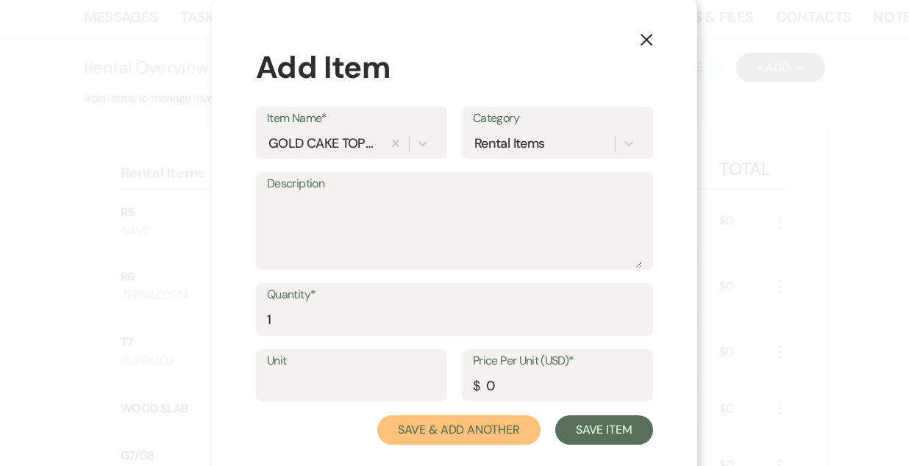
click at [377, 416] on button "Save & Add Another" at bounding box center [458, 430] width 163 height 29
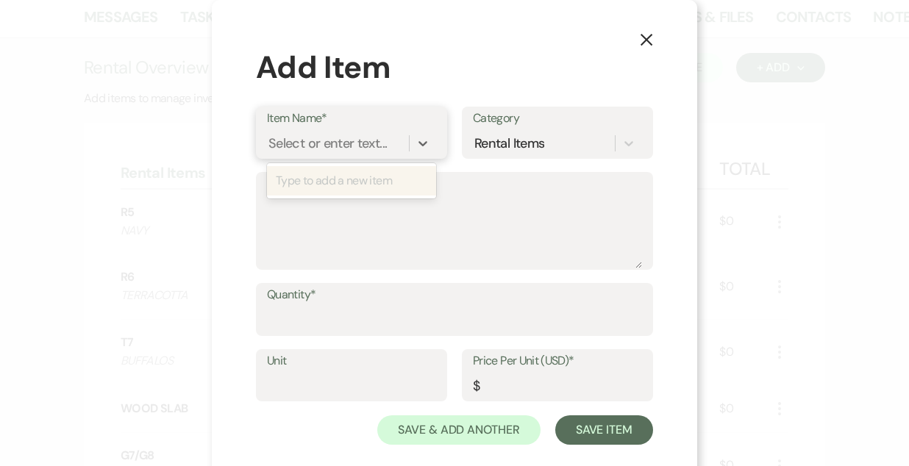
click at [316, 139] on div "Select or enter text..." at bounding box center [327, 143] width 118 height 20
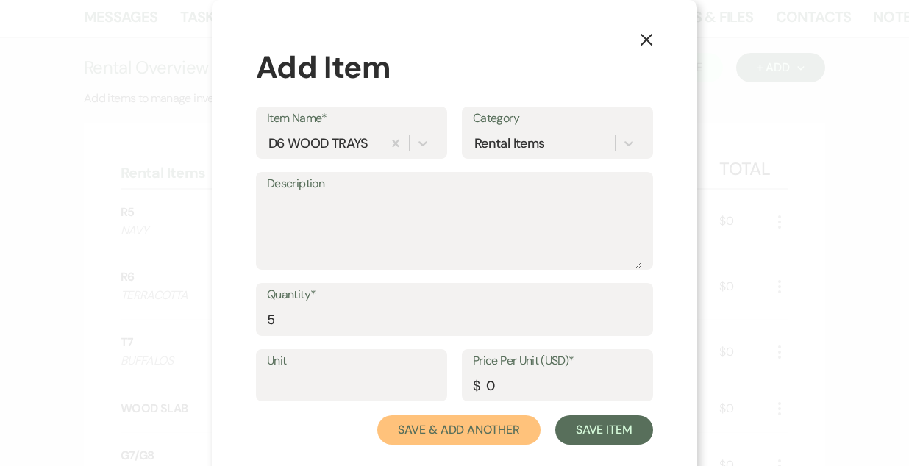
click at [377, 416] on button "Save & Add Another" at bounding box center [458, 430] width 163 height 29
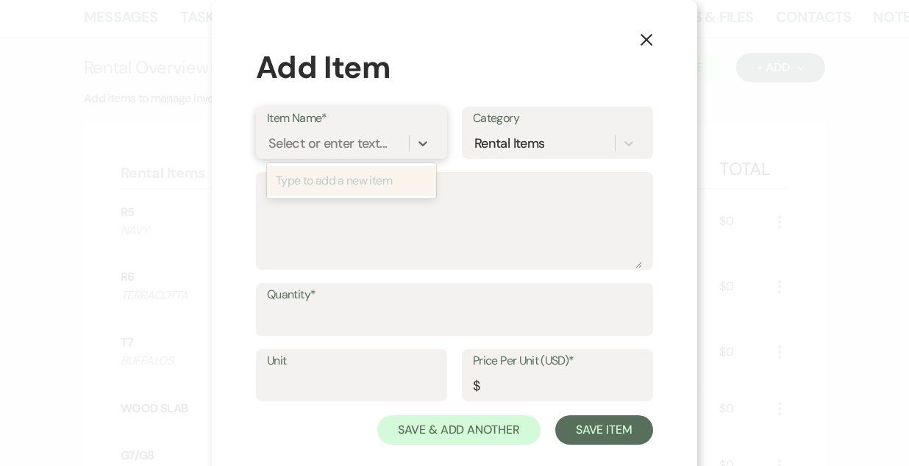
click at [317, 139] on div "Select or enter text..." at bounding box center [327, 143] width 118 height 20
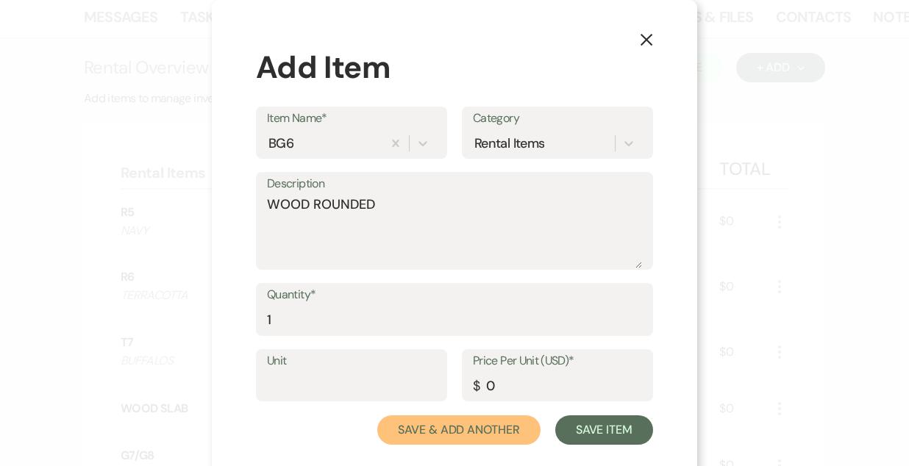
click at [377, 416] on button "Save & Add Another" at bounding box center [458, 430] width 163 height 29
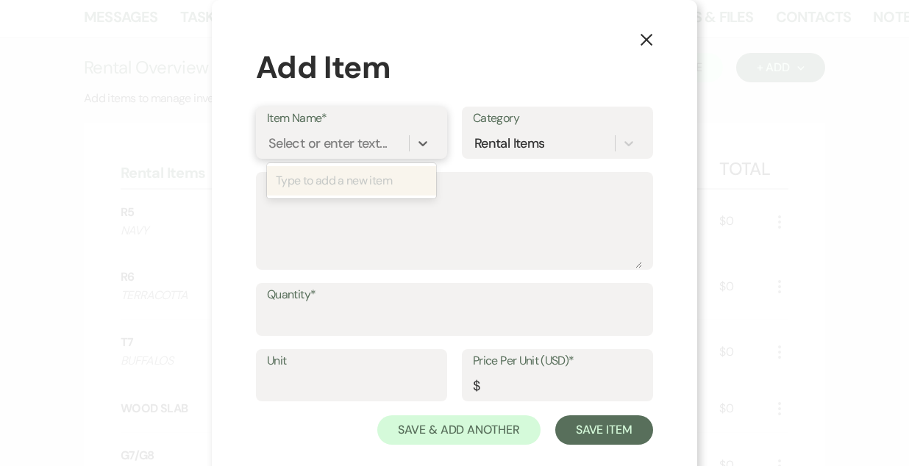
click at [319, 139] on div "Select or enter text..." at bounding box center [327, 143] width 118 height 20
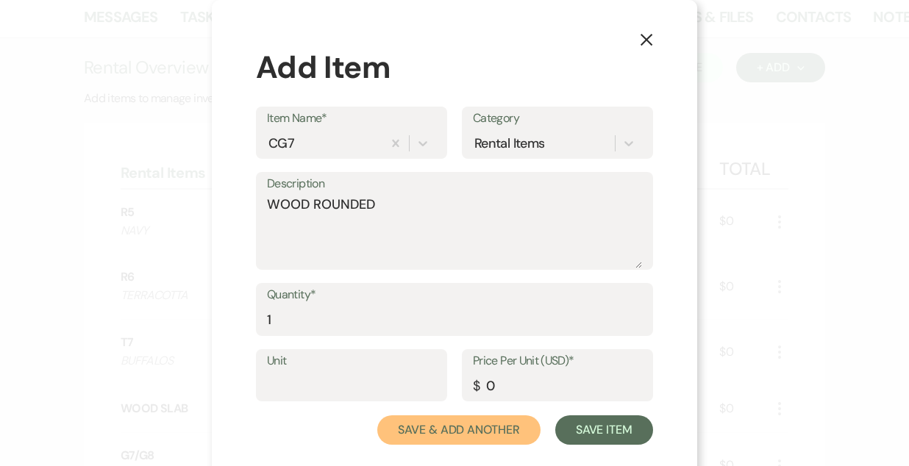
click at [377, 416] on button "Save & Add Another" at bounding box center [458, 430] width 163 height 29
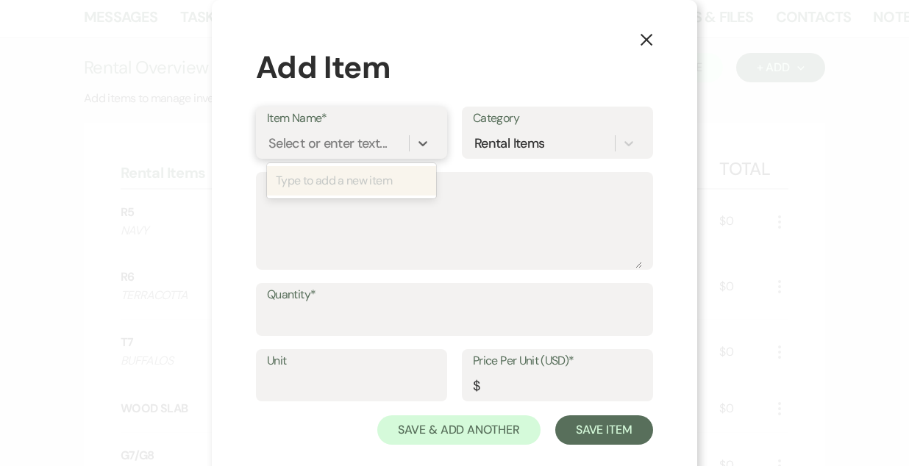
click at [319, 139] on div "Select or enter text..." at bounding box center [327, 143] width 118 height 20
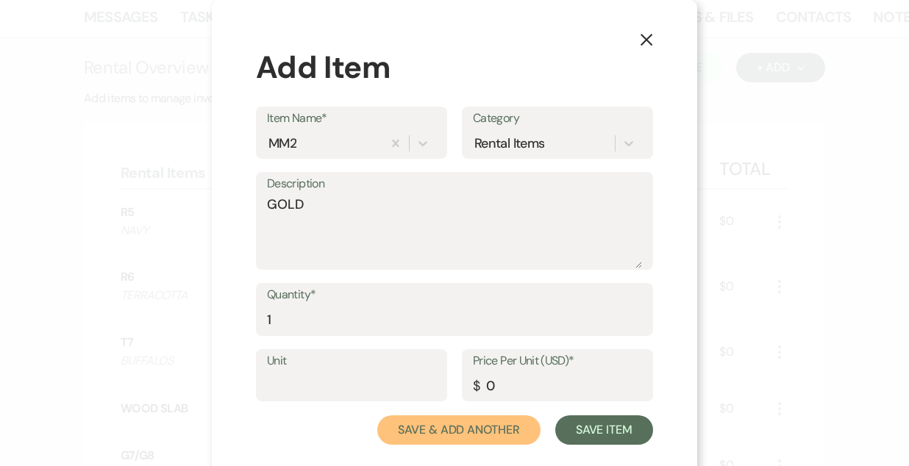
click at [377, 416] on button "Save & Add Another" at bounding box center [458, 430] width 163 height 29
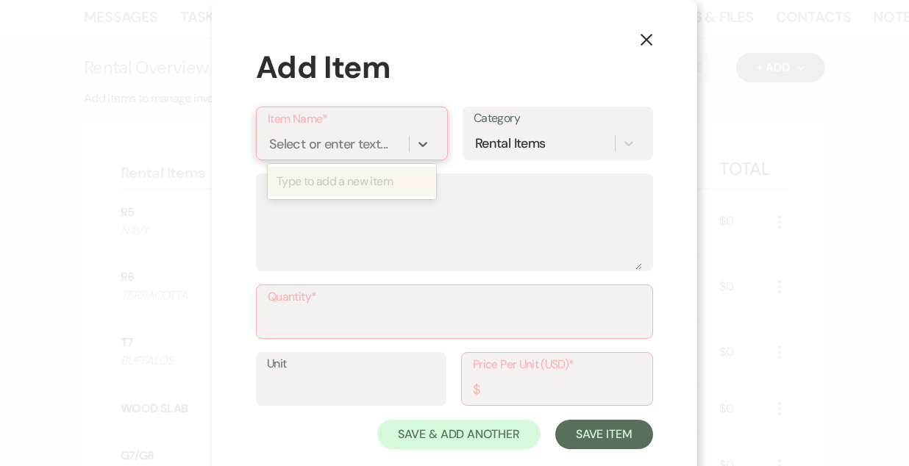
click at [319, 139] on div "Select or enter text..." at bounding box center [328, 144] width 118 height 20
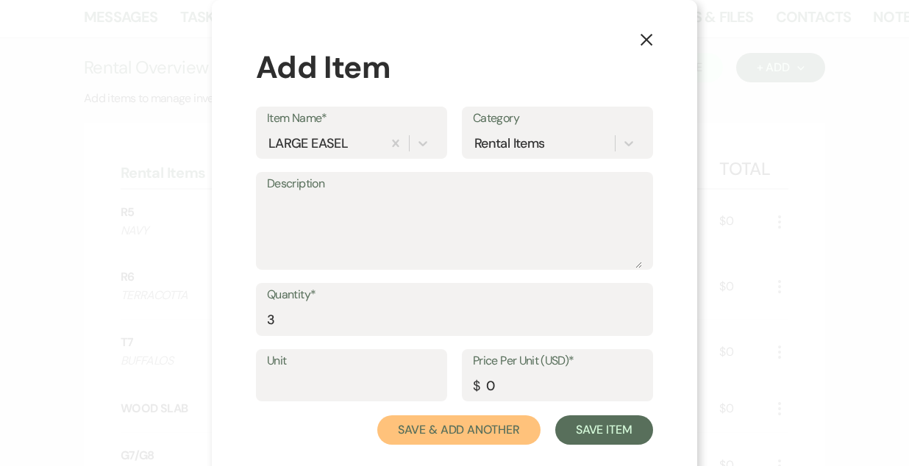
click at [377, 416] on button "Save & Add Another" at bounding box center [458, 430] width 163 height 29
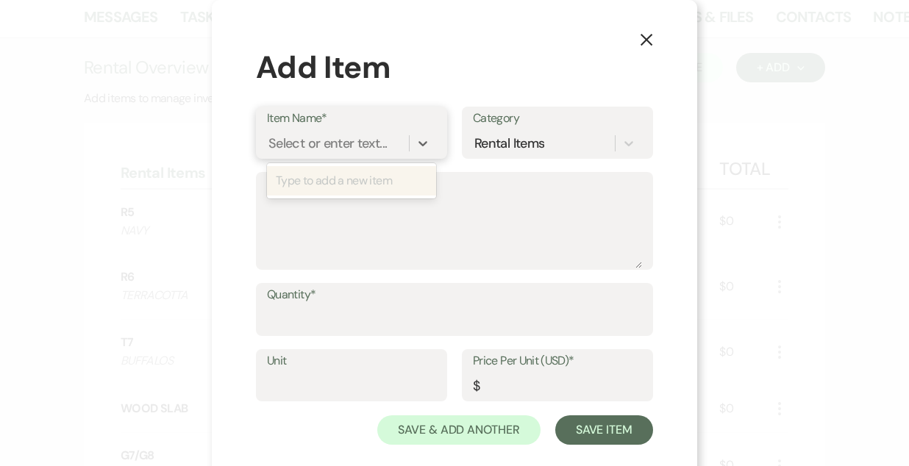
click at [319, 139] on div "Select or enter text..." at bounding box center [327, 143] width 118 height 20
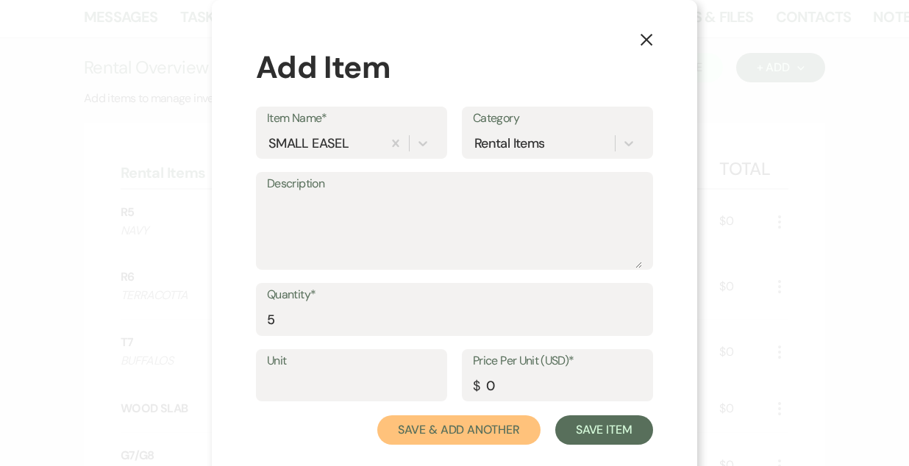
click at [377, 416] on button "Save & Add Another" at bounding box center [458, 430] width 163 height 29
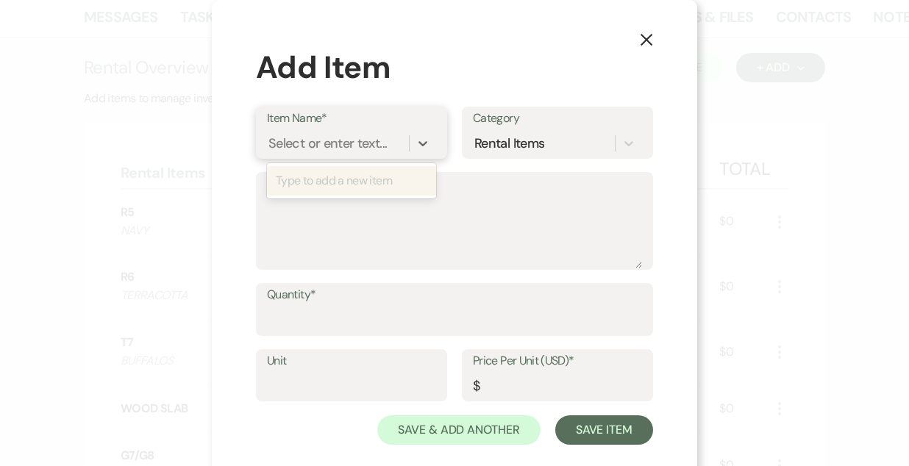
click at [319, 139] on div "Select or enter text..." at bounding box center [327, 143] width 118 height 20
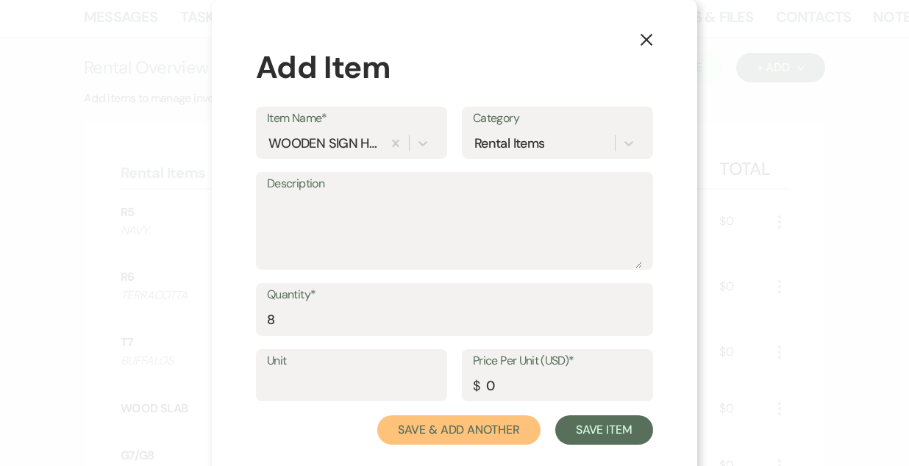
click at [377, 416] on button "Save & Add Another" at bounding box center [458, 430] width 163 height 29
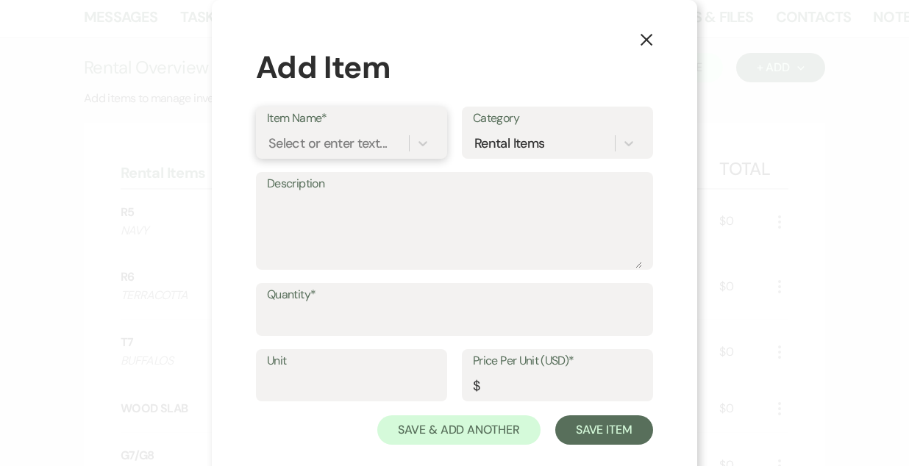
click at [319, 139] on div "Select or enter text..." at bounding box center [327, 143] width 118 height 20
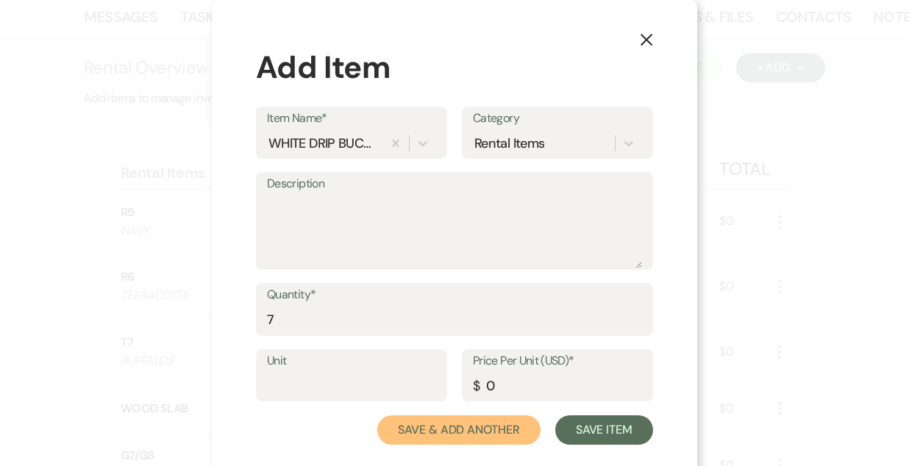
click at [377, 416] on button "Save & Add Another" at bounding box center [458, 430] width 163 height 29
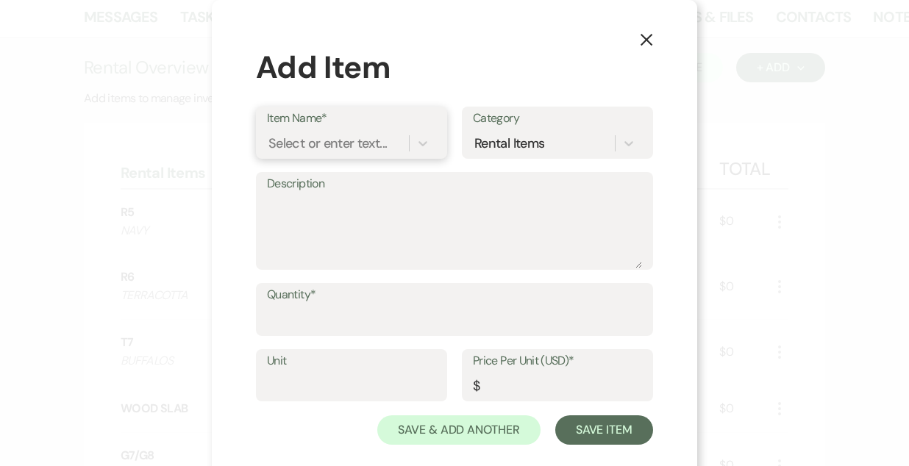
click at [319, 139] on div "Select or enter text..." at bounding box center [327, 143] width 118 height 20
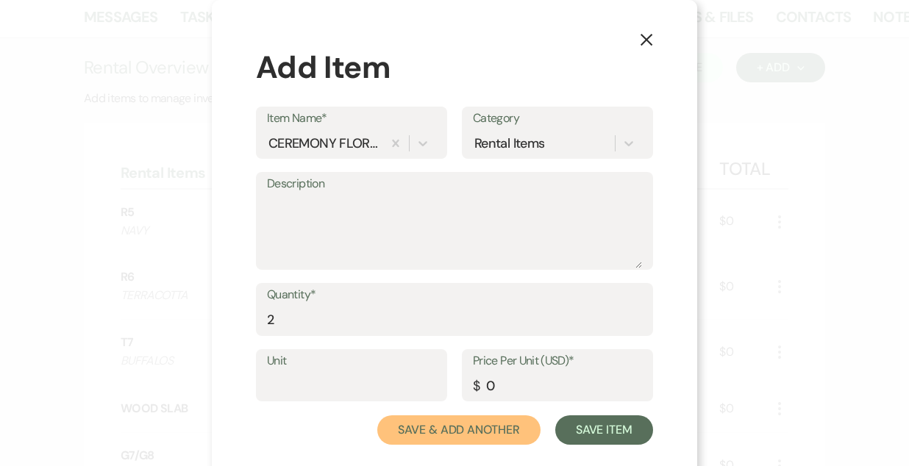
click at [377, 416] on button "Save & Add Another" at bounding box center [458, 430] width 163 height 29
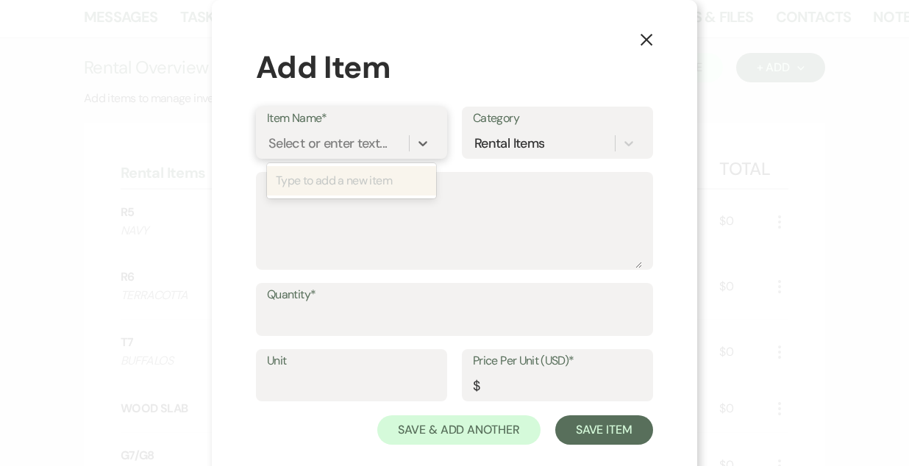
click at [319, 139] on div "Select or enter text..." at bounding box center [327, 143] width 118 height 20
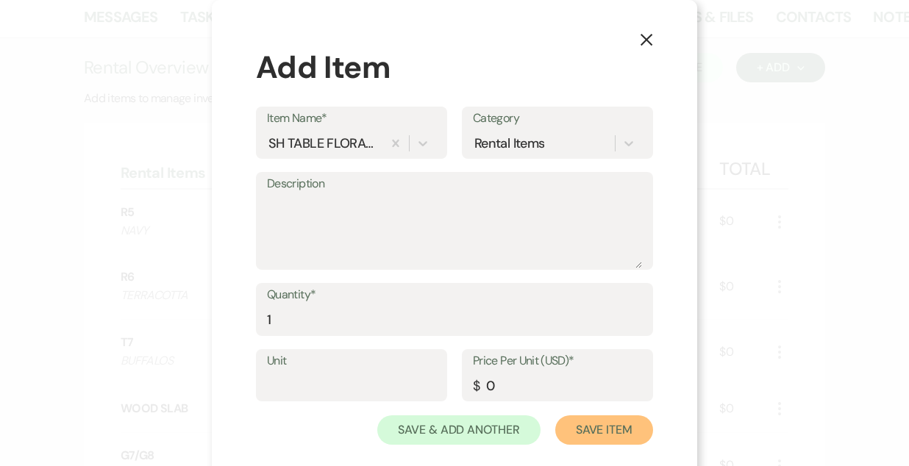
click at [555, 416] on button "Save Item" at bounding box center [604, 430] width 98 height 29
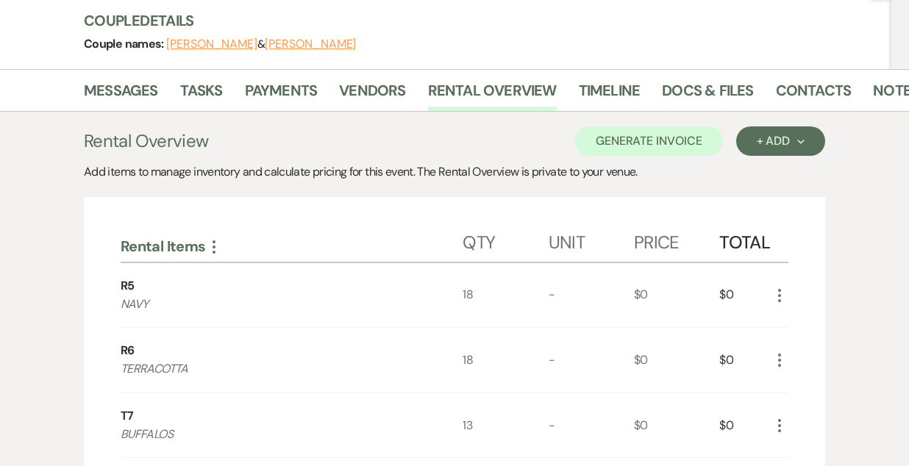
scroll to position [172, 0]
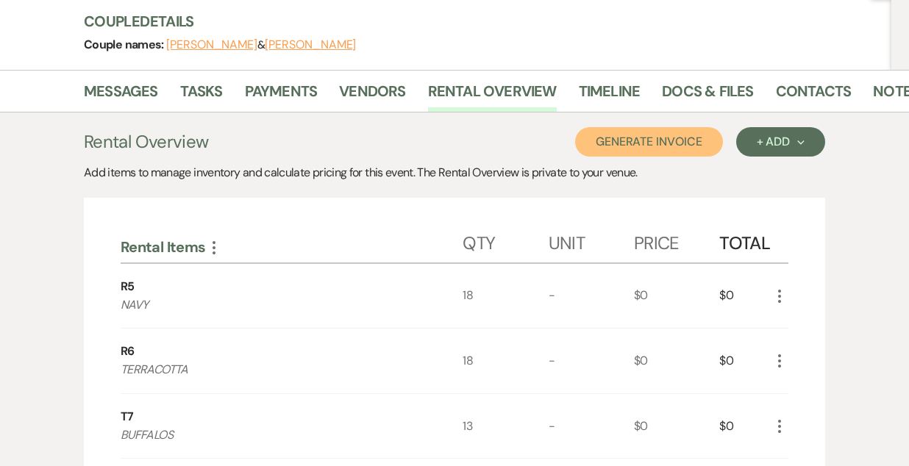
click at [642, 138] on button "Generate Invoice" at bounding box center [649, 141] width 148 height 29
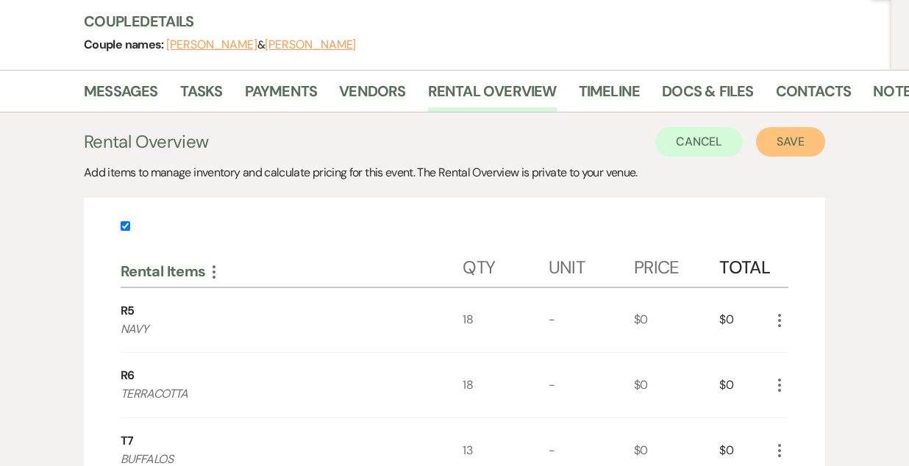
click at [793, 146] on button "Save" at bounding box center [790, 141] width 69 height 29
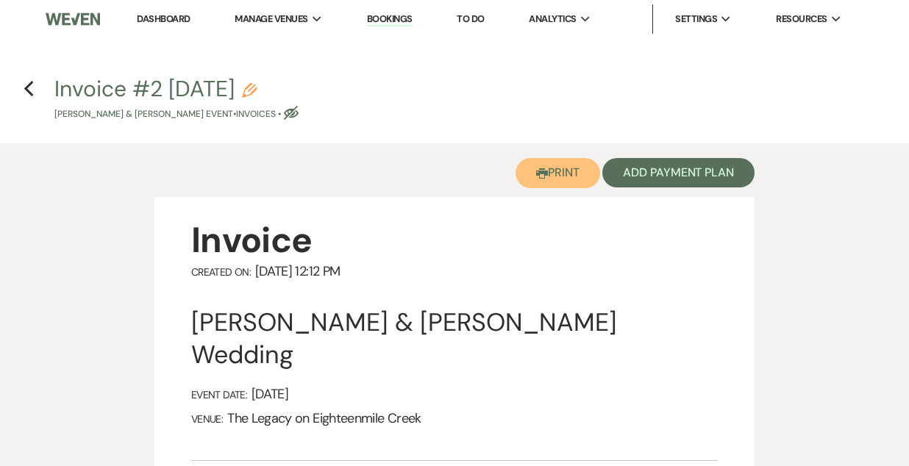
click at [540, 181] on button "Printer Print" at bounding box center [558, 173] width 85 height 30
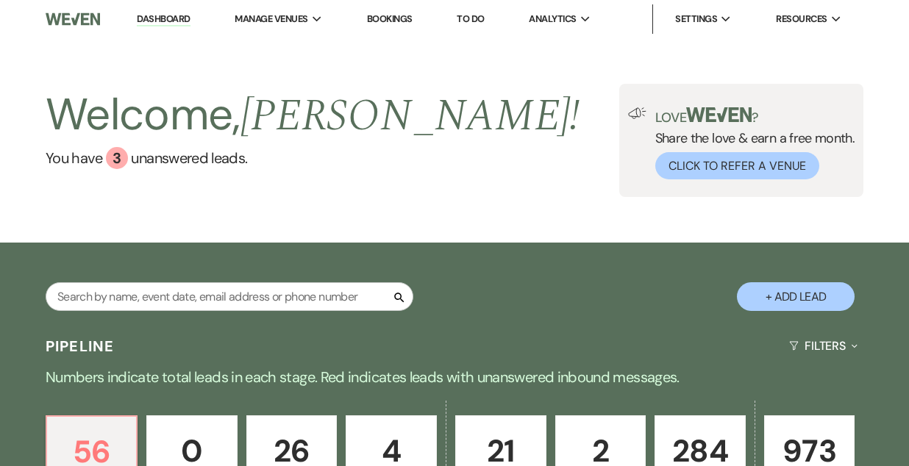
click at [387, 18] on link "Bookings" at bounding box center [390, 19] width 46 height 13
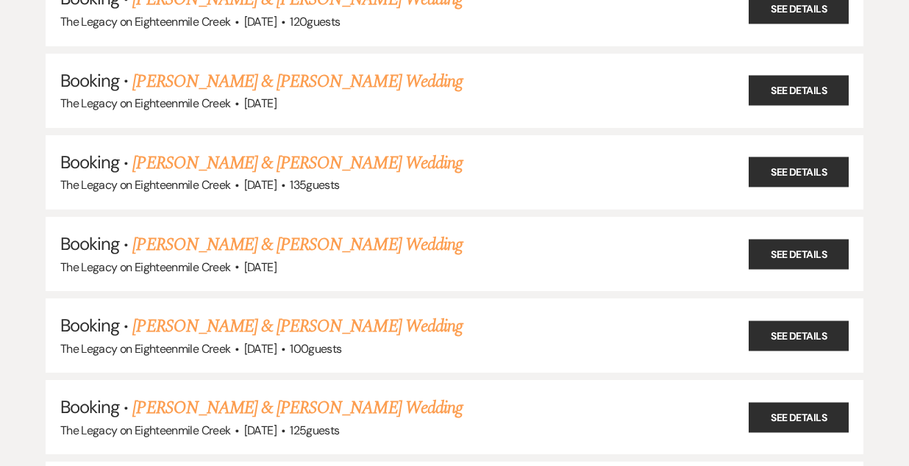
scroll to position [536, 0]
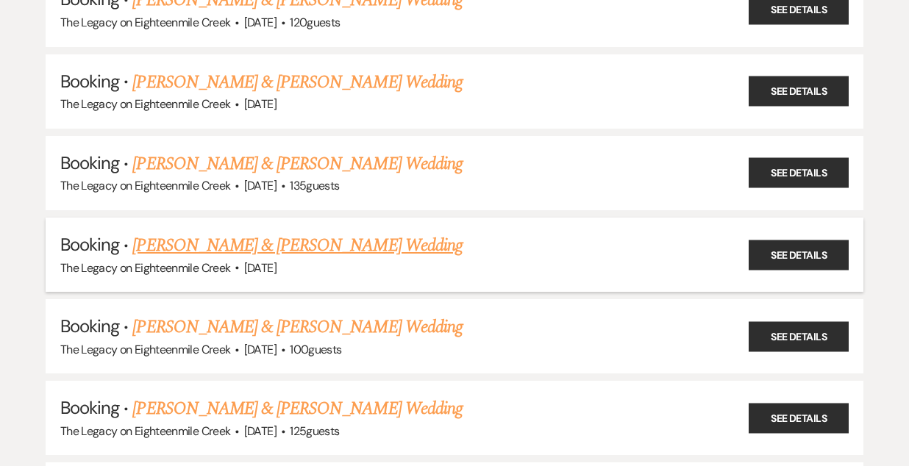
click at [360, 241] on link "[PERSON_NAME] & [PERSON_NAME] Wedding" at bounding box center [297, 245] width 330 height 26
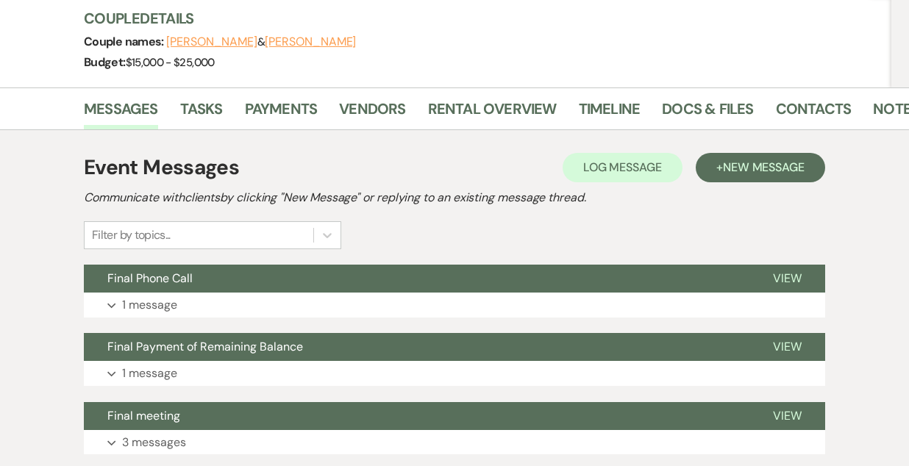
scroll to position [179, 0]
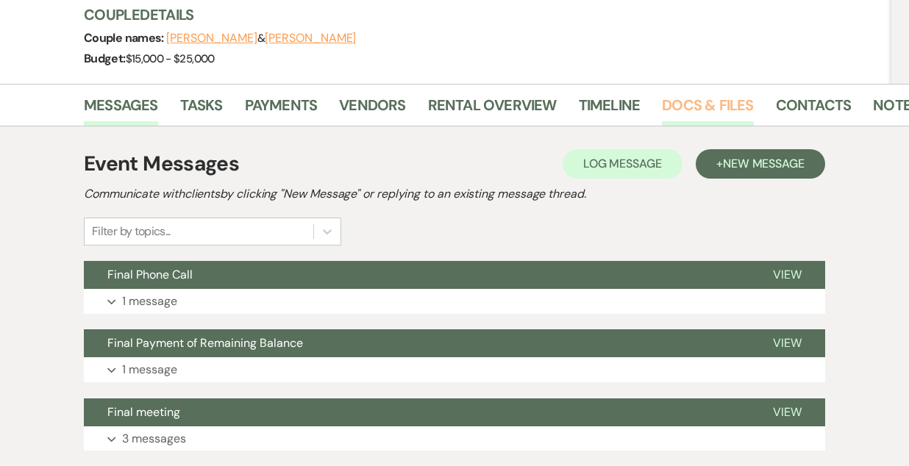
click at [717, 110] on link "Docs & Files" at bounding box center [707, 109] width 91 height 32
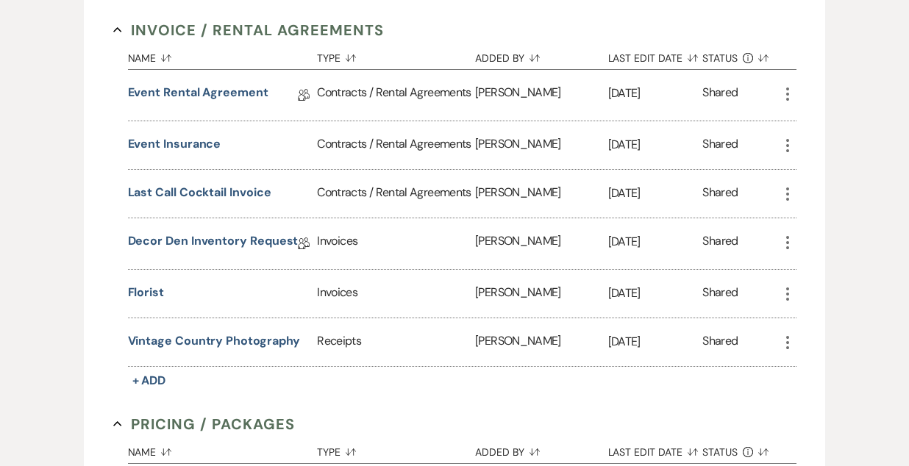
scroll to position [426, 0]
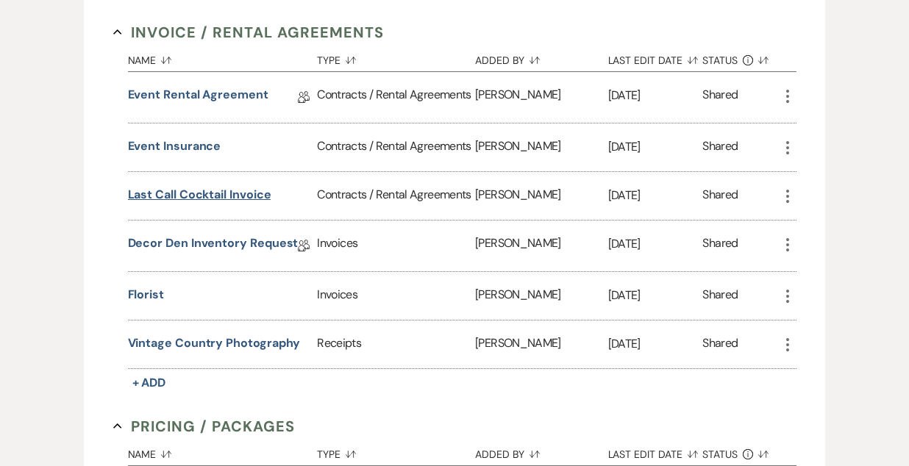
click at [185, 195] on button "Last call cocktail invoice" at bounding box center [199, 195] width 143 height 18
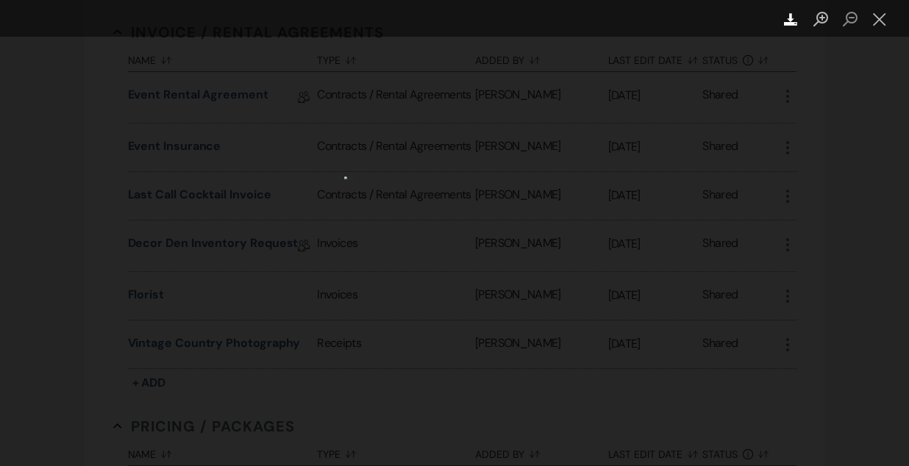
click at [786, 22] on icon "Download" at bounding box center [791, 20] width 14 height 14
click at [879, 19] on button "Close lightbox" at bounding box center [879, 20] width 29 height 26
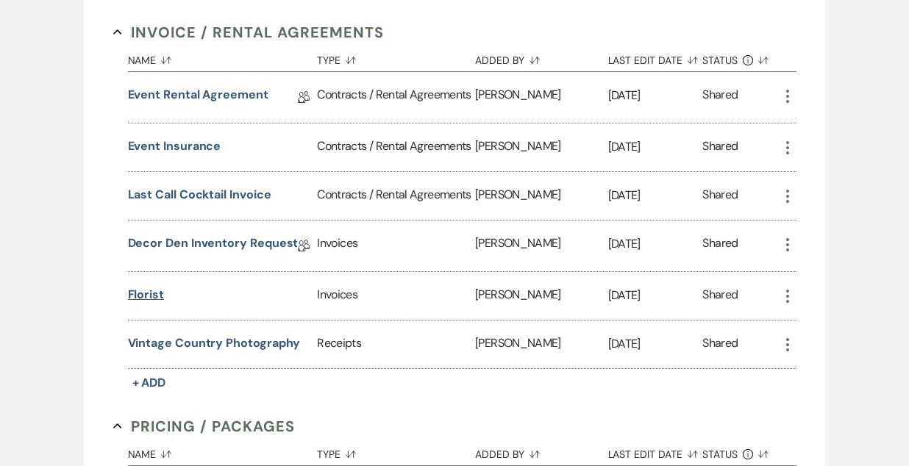
click at [146, 295] on button "Florist" at bounding box center [146, 295] width 36 height 18
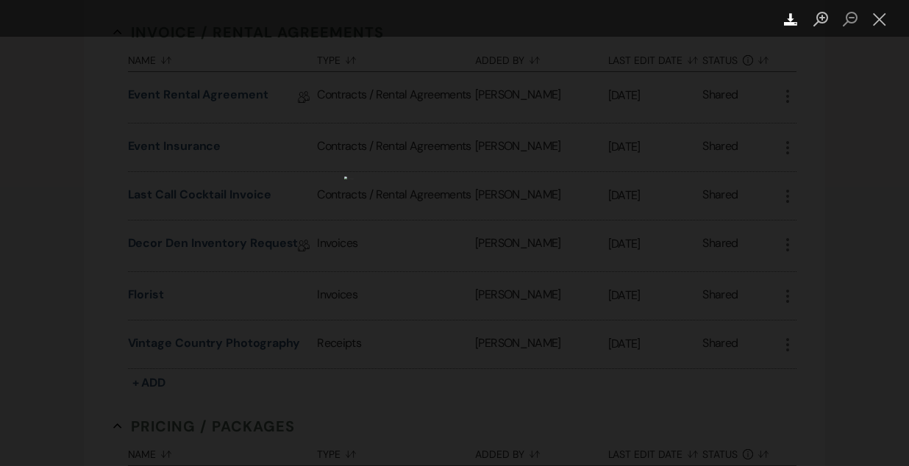
click at [786, 18] on icon "Download" at bounding box center [791, 20] width 14 height 14
drag, startPoint x: 610, startPoint y: 49, endPoint x: 641, endPoint y: 16, distance: 45.3
click at [641, 16] on div "Download" at bounding box center [454, 18] width 909 height 37
click at [886, 23] on button "Close lightbox" at bounding box center [879, 20] width 29 height 26
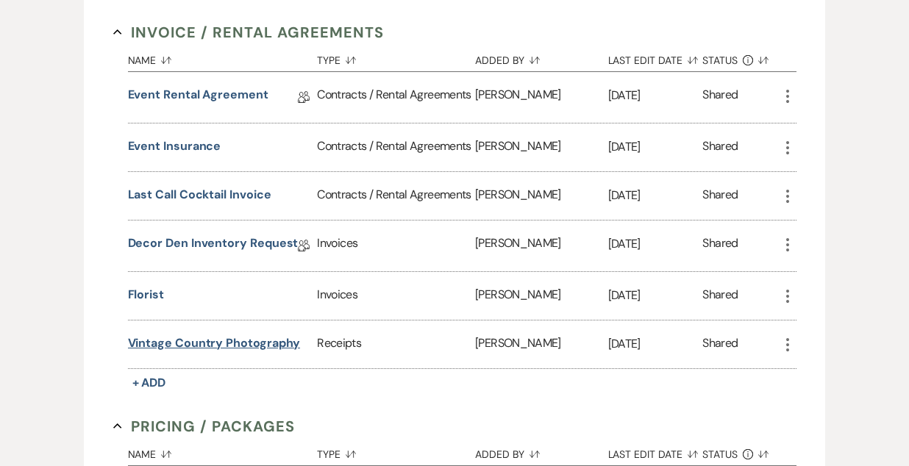
click at [236, 341] on button "Vintage country photography" at bounding box center [214, 344] width 173 height 18
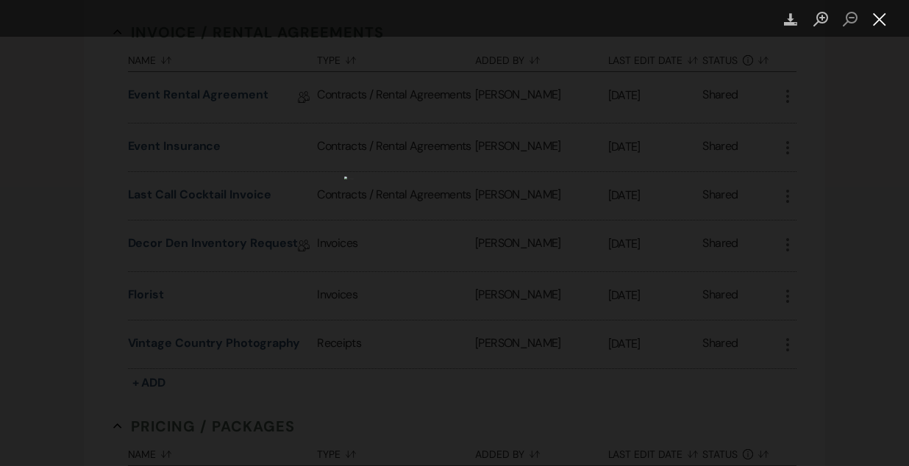
click at [881, 24] on button "Close lightbox" at bounding box center [879, 20] width 29 height 26
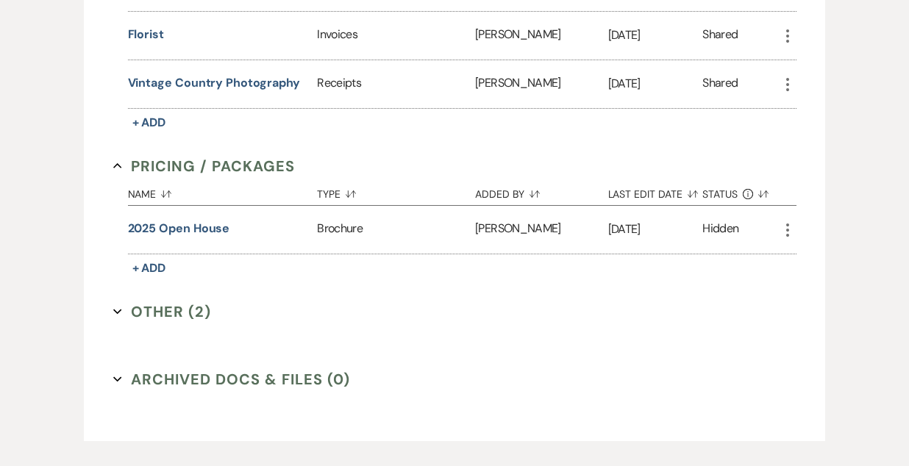
scroll to position [688, 0]
click at [143, 313] on button "Other (2) Expand" at bounding box center [162, 310] width 99 height 22
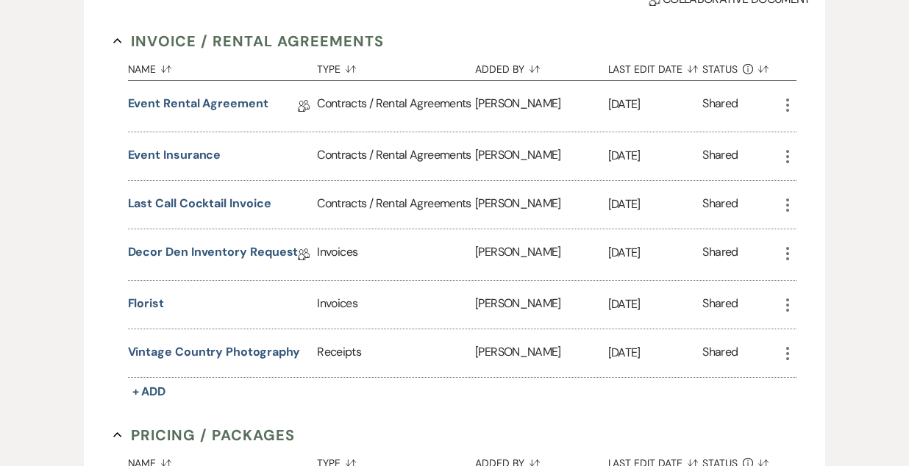
scroll to position [416, 0]
click at [181, 249] on link "Decor Den Inventory Request" at bounding box center [213, 255] width 171 height 23
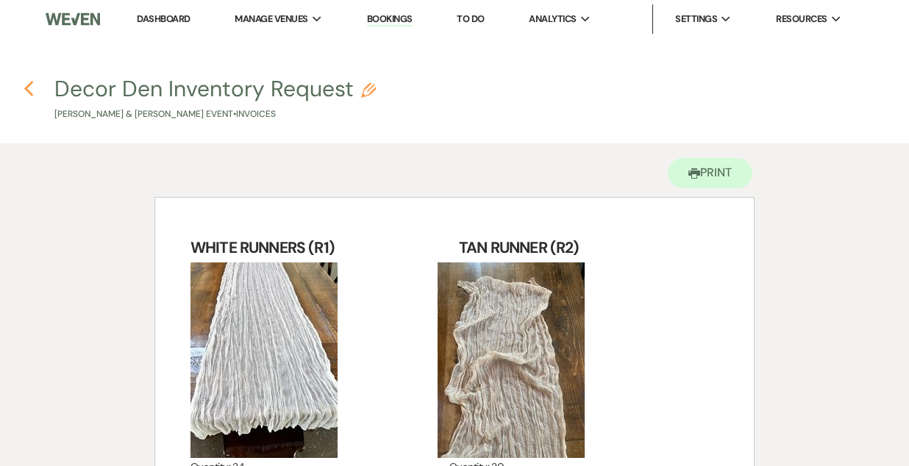
click at [29, 87] on use "button" at bounding box center [29, 89] width 10 height 16
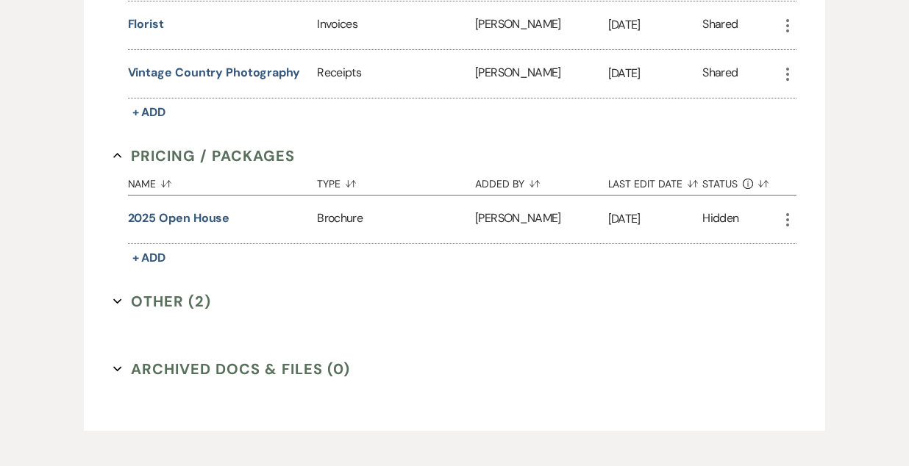
scroll to position [768, 0]
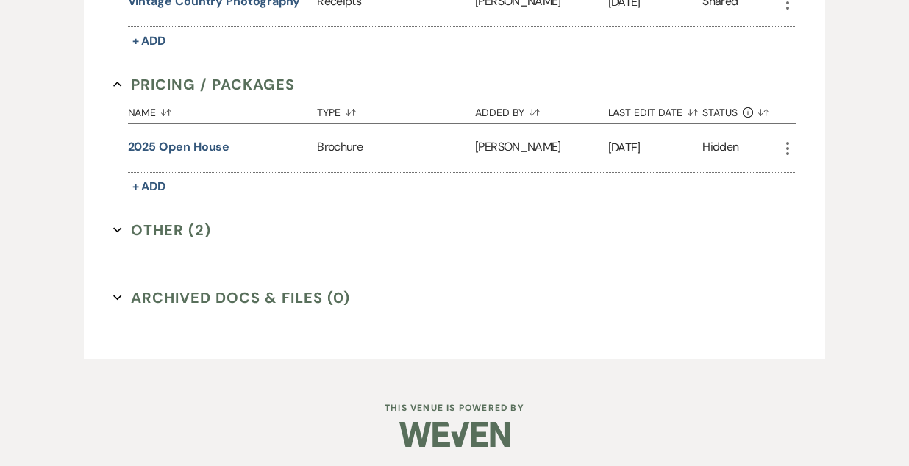
click at [172, 229] on button "Other (2) Expand" at bounding box center [162, 230] width 99 height 22
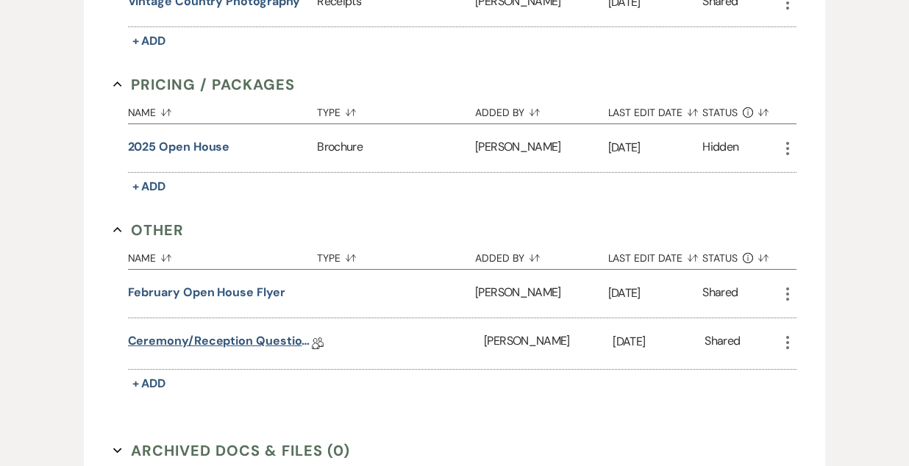
click at [230, 338] on link "Ceremony/Reception Questionnaire" at bounding box center [220, 343] width 184 height 23
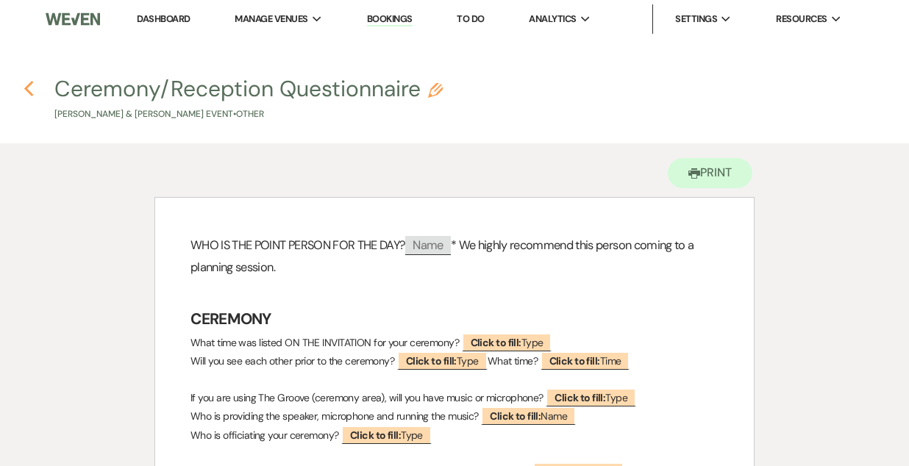
click at [32, 85] on icon "Previous" at bounding box center [29, 89] width 11 height 18
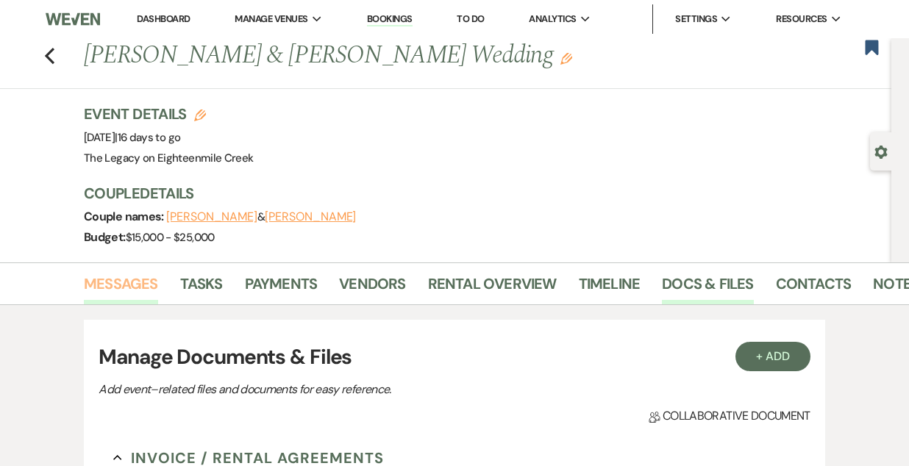
click at [119, 287] on link "Messages" at bounding box center [121, 288] width 74 height 32
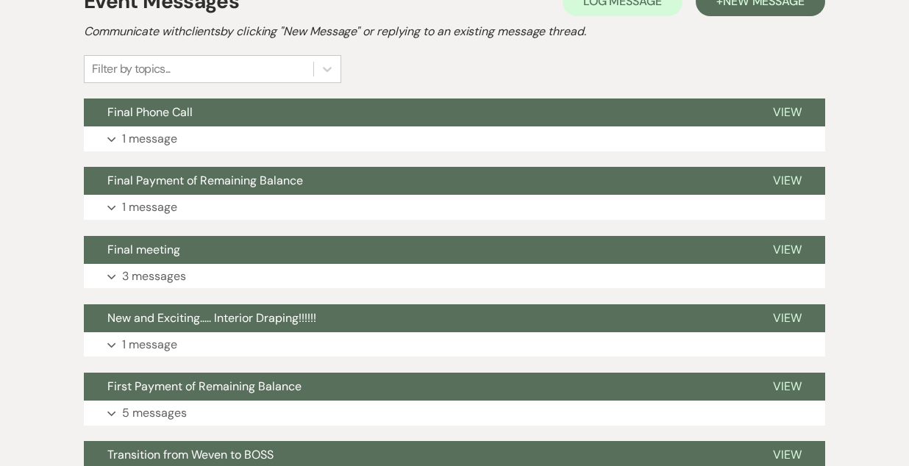
scroll to position [345, 0]
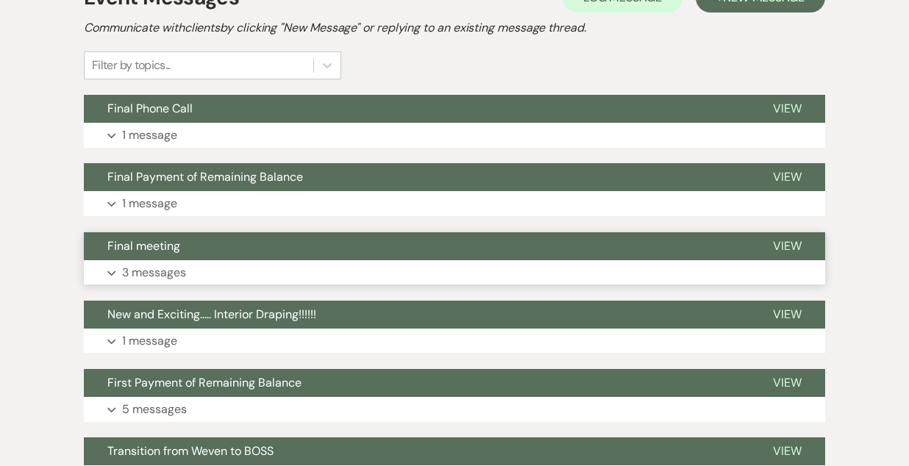
click at [419, 237] on button "Final meeting" at bounding box center [417, 246] width 666 height 28
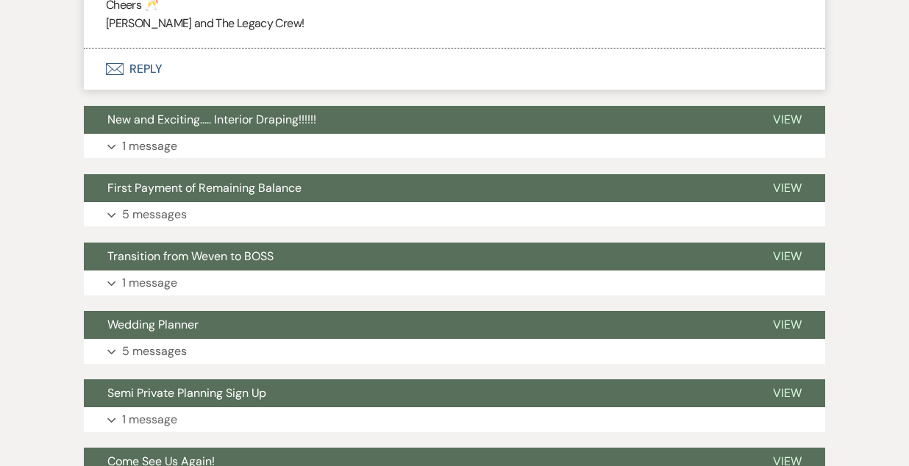
scroll to position [1081, 0]
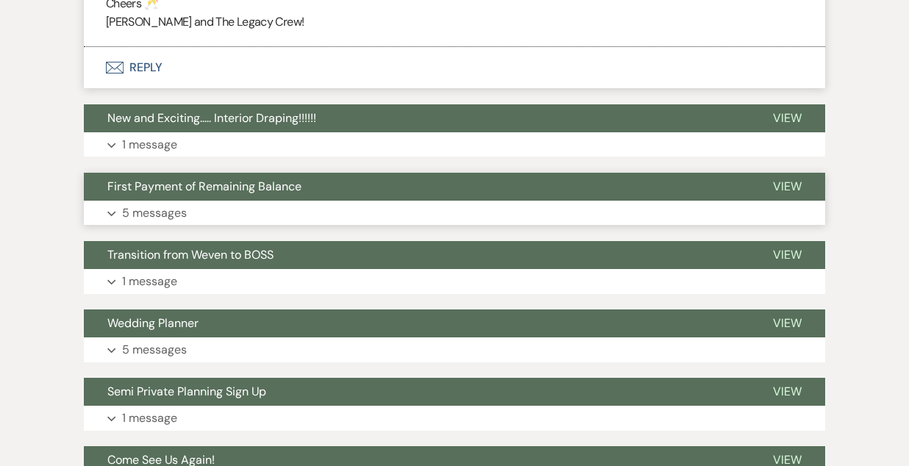
click at [408, 193] on button "First Payment of Remaining Balance" at bounding box center [417, 187] width 666 height 28
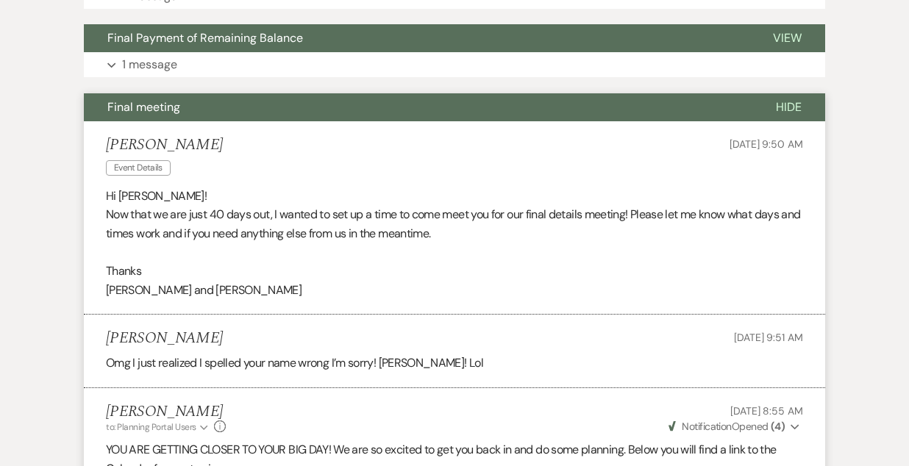
scroll to position [174, 0]
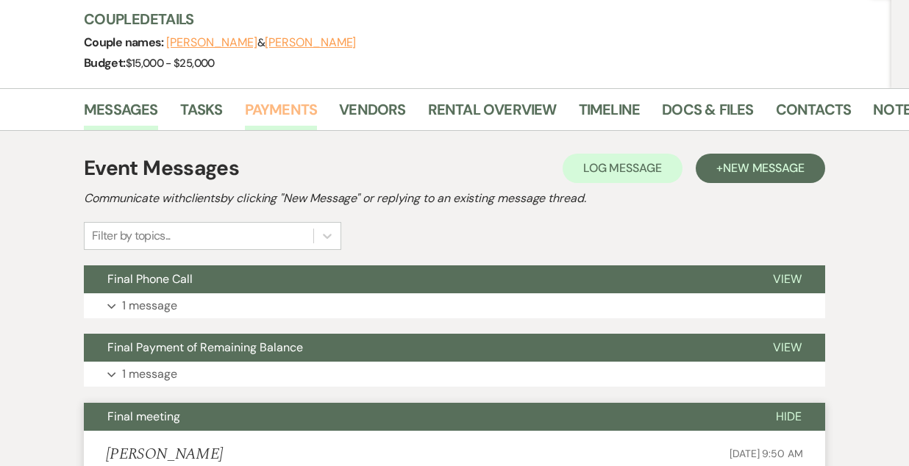
click at [275, 118] on link "Payments" at bounding box center [281, 114] width 73 height 32
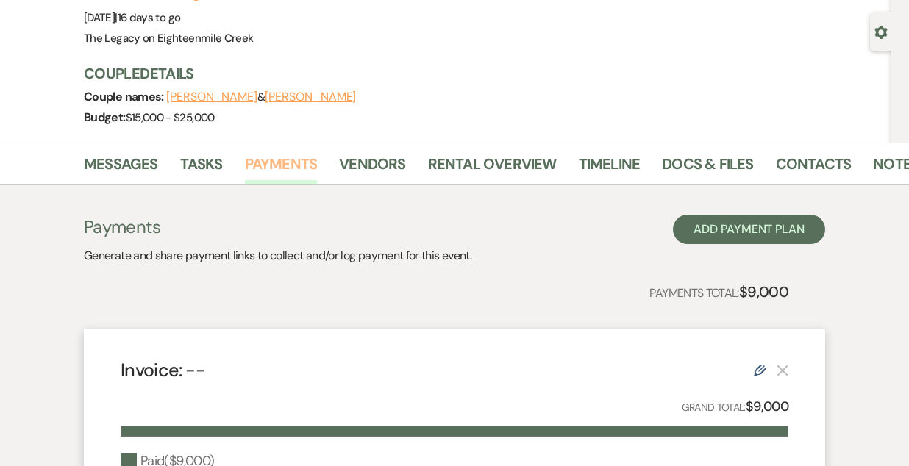
scroll to position [115, 0]
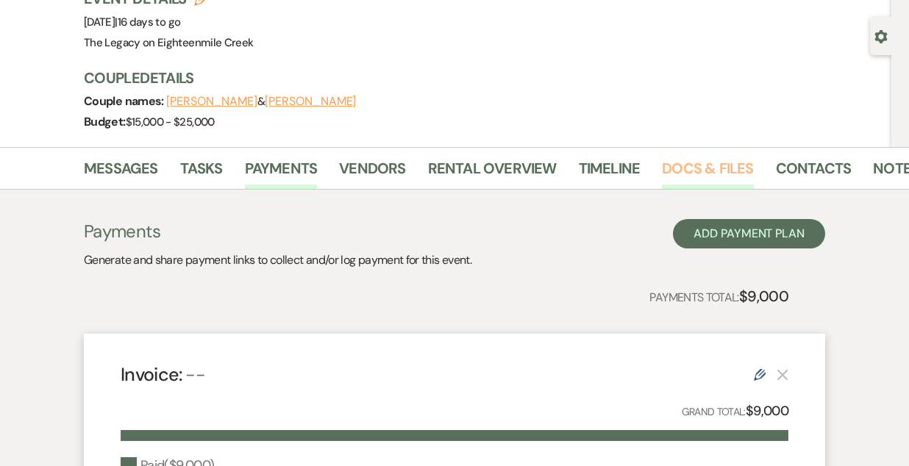
click at [703, 170] on link "Docs & Files" at bounding box center [707, 173] width 91 height 32
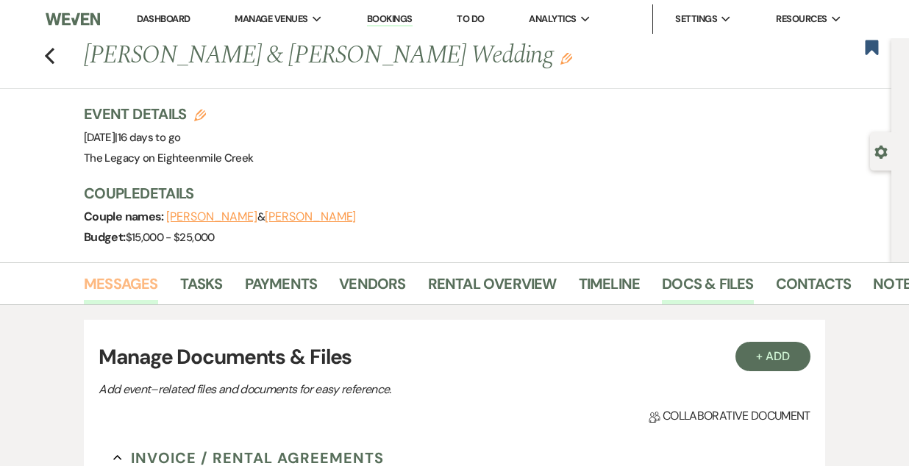
click at [110, 281] on link "Messages" at bounding box center [121, 288] width 74 height 32
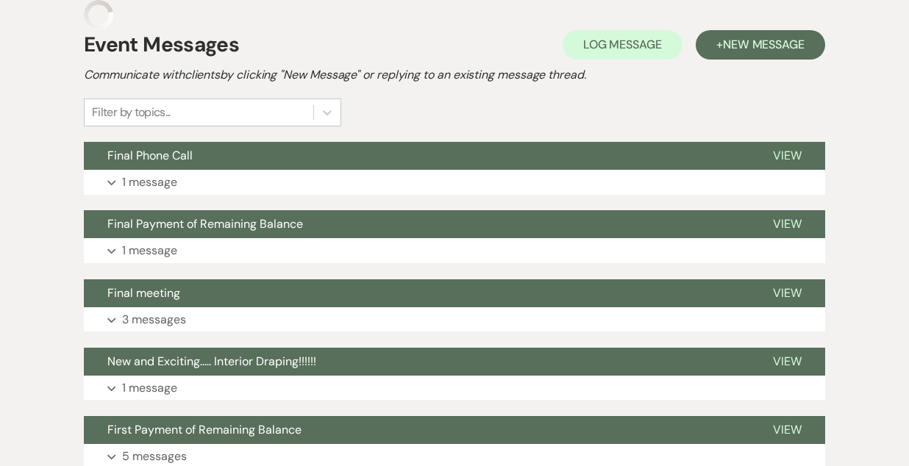
scroll to position [332, 0]
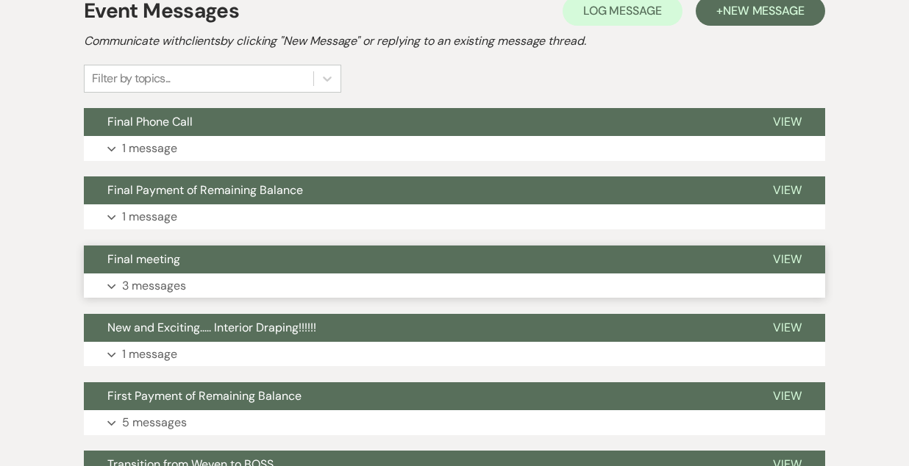
click at [423, 263] on button "Final meeting" at bounding box center [417, 260] width 666 height 28
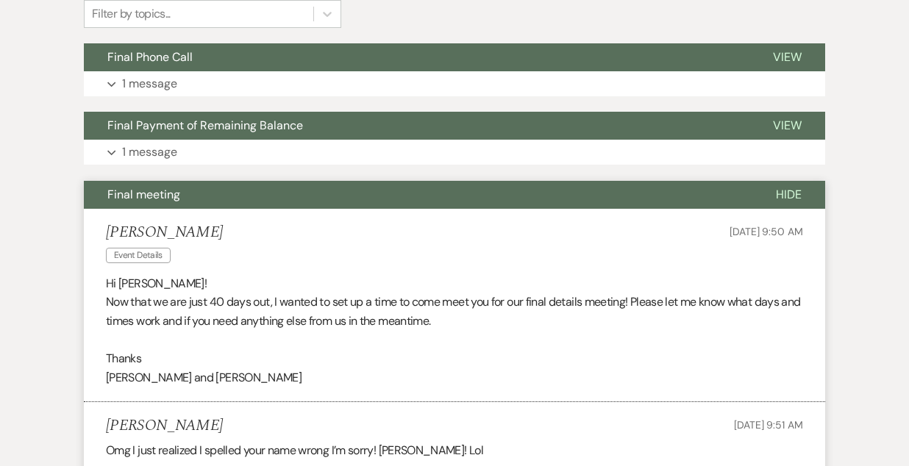
scroll to position [393, 0]
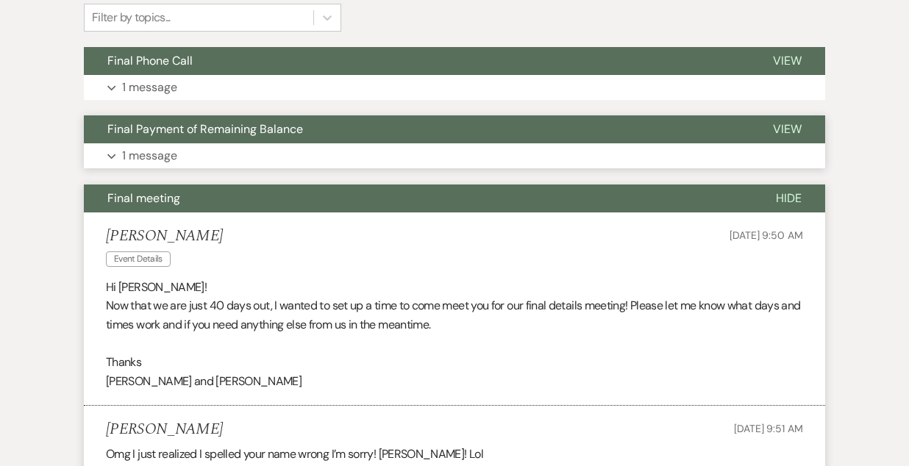
click at [358, 136] on button "Final Payment of Remaining Balance" at bounding box center [417, 129] width 666 height 28
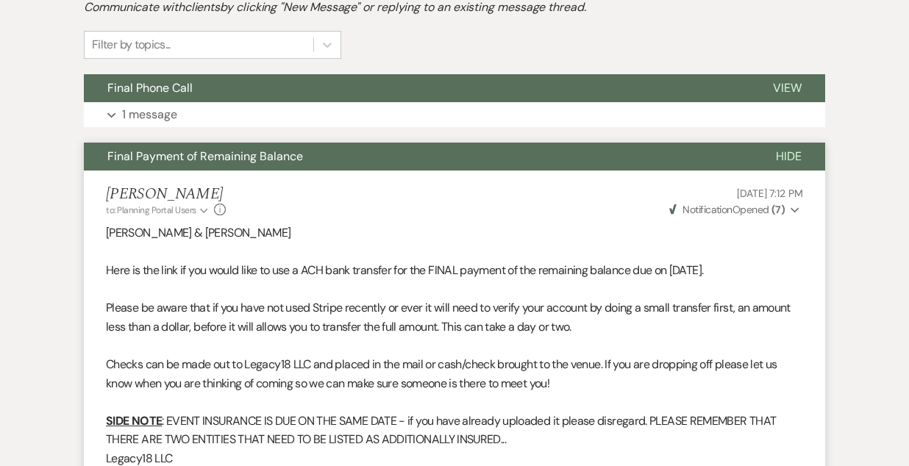
scroll to position [348, 0]
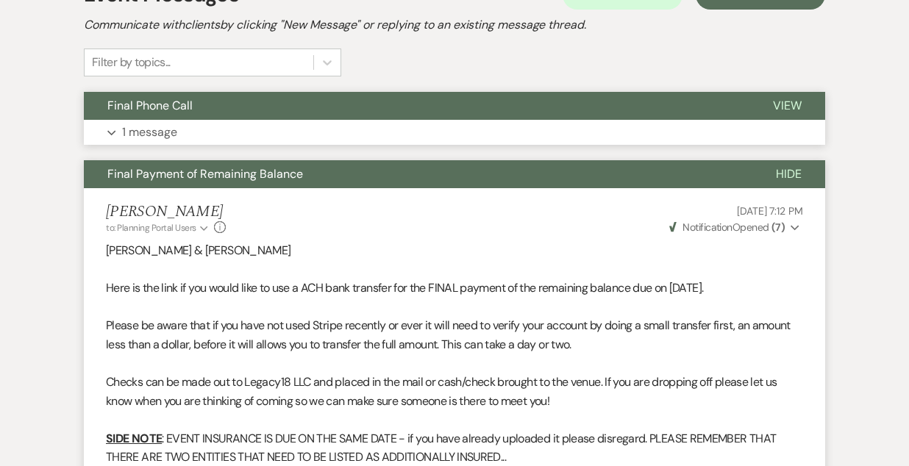
click at [391, 97] on button "Final Phone Call" at bounding box center [417, 106] width 666 height 28
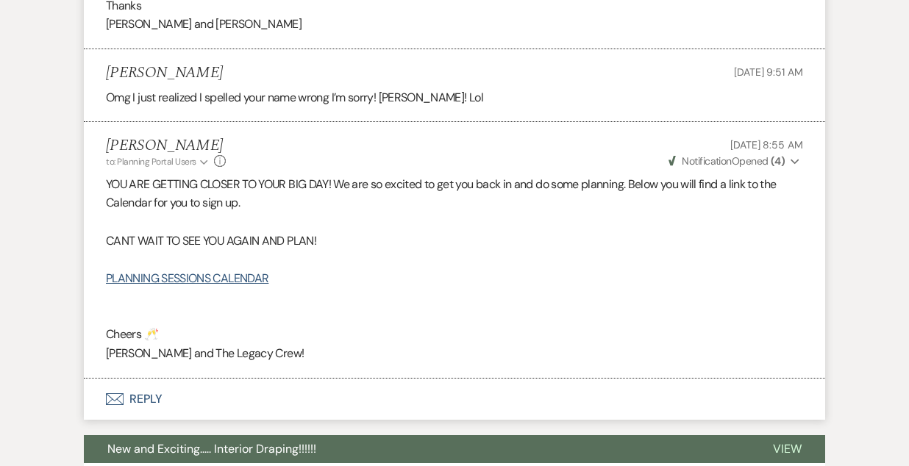
scroll to position [2068, 0]
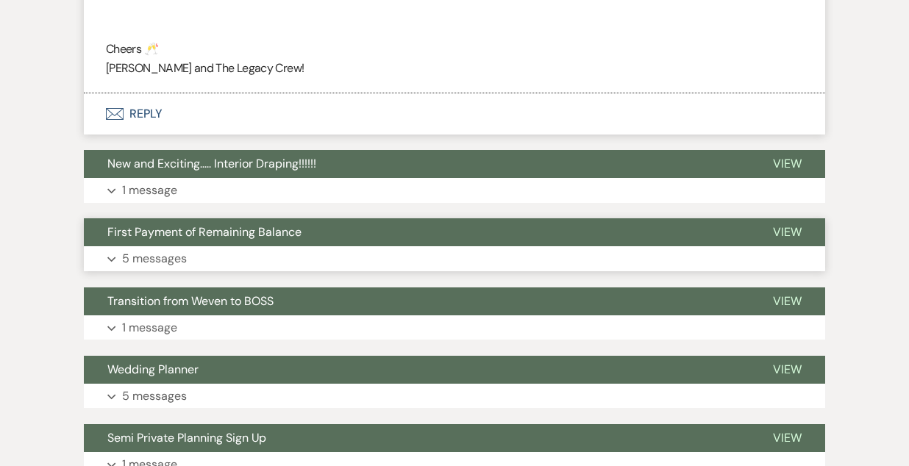
click at [419, 233] on button "First Payment of Remaining Balance" at bounding box center [417, 232] width 666 height 28
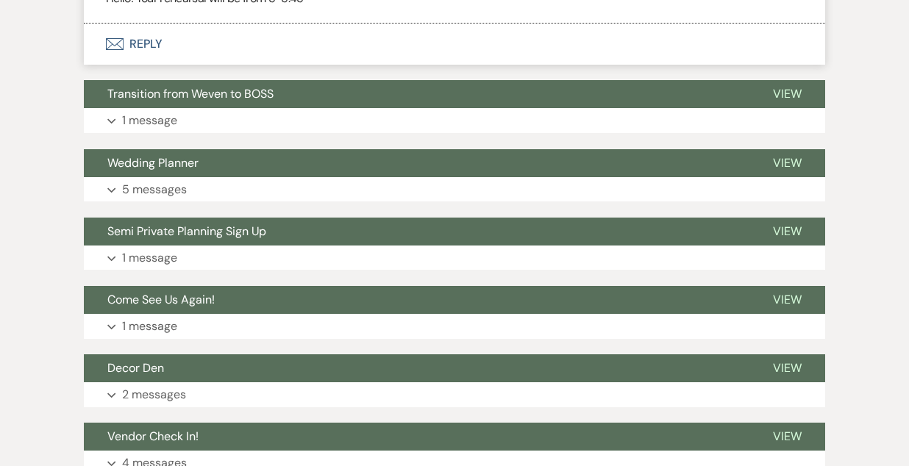
scroll to position [3390, 0]
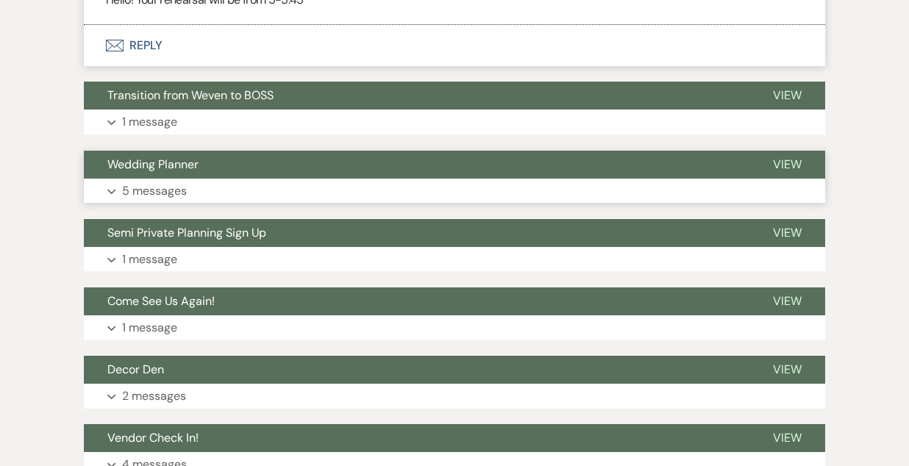
click at [385, 165] on button "Wedding Planner" at bounding box center [417, 165] width 666 height 28
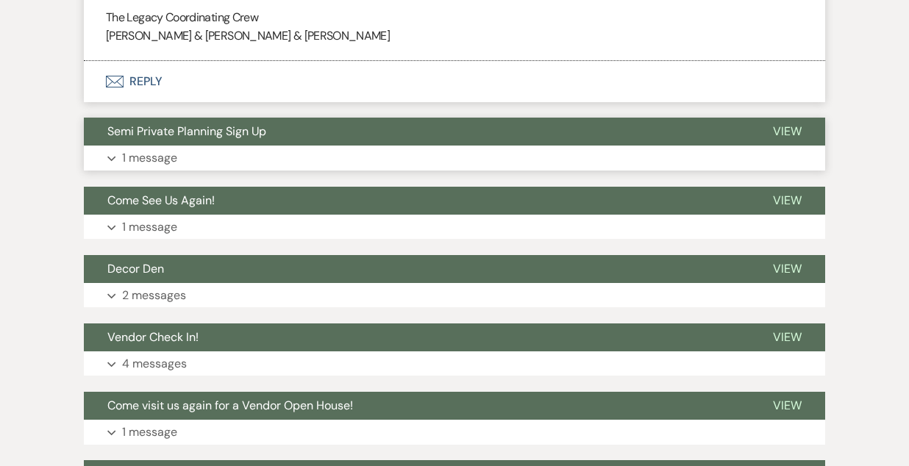
scroll to position [5010, 0]
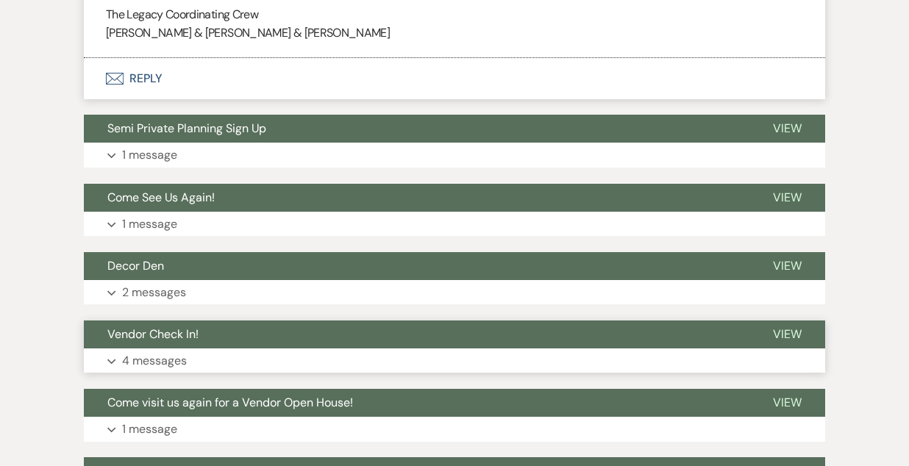
click at [380, 322] on button "Vendor Check In!" at bounding box center [417, 335] width 666 height 28
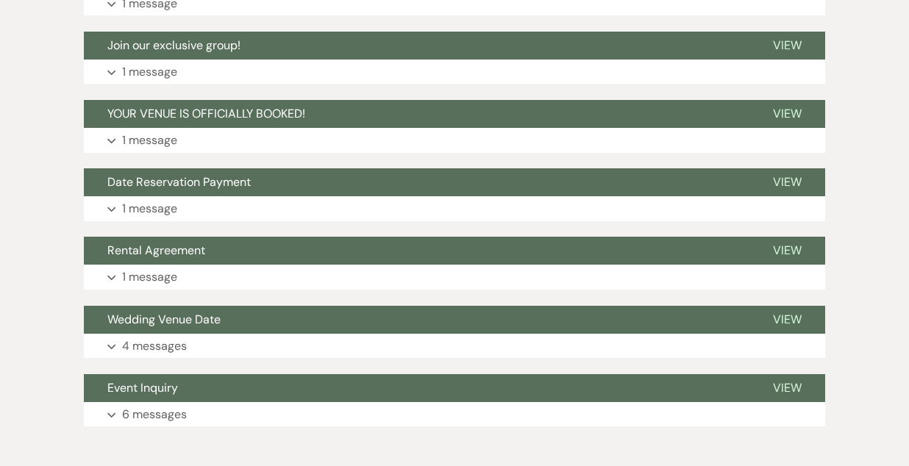
scroll to position [6067, 0]
